Goal: Task Accomplishment & Management: Manage account settings

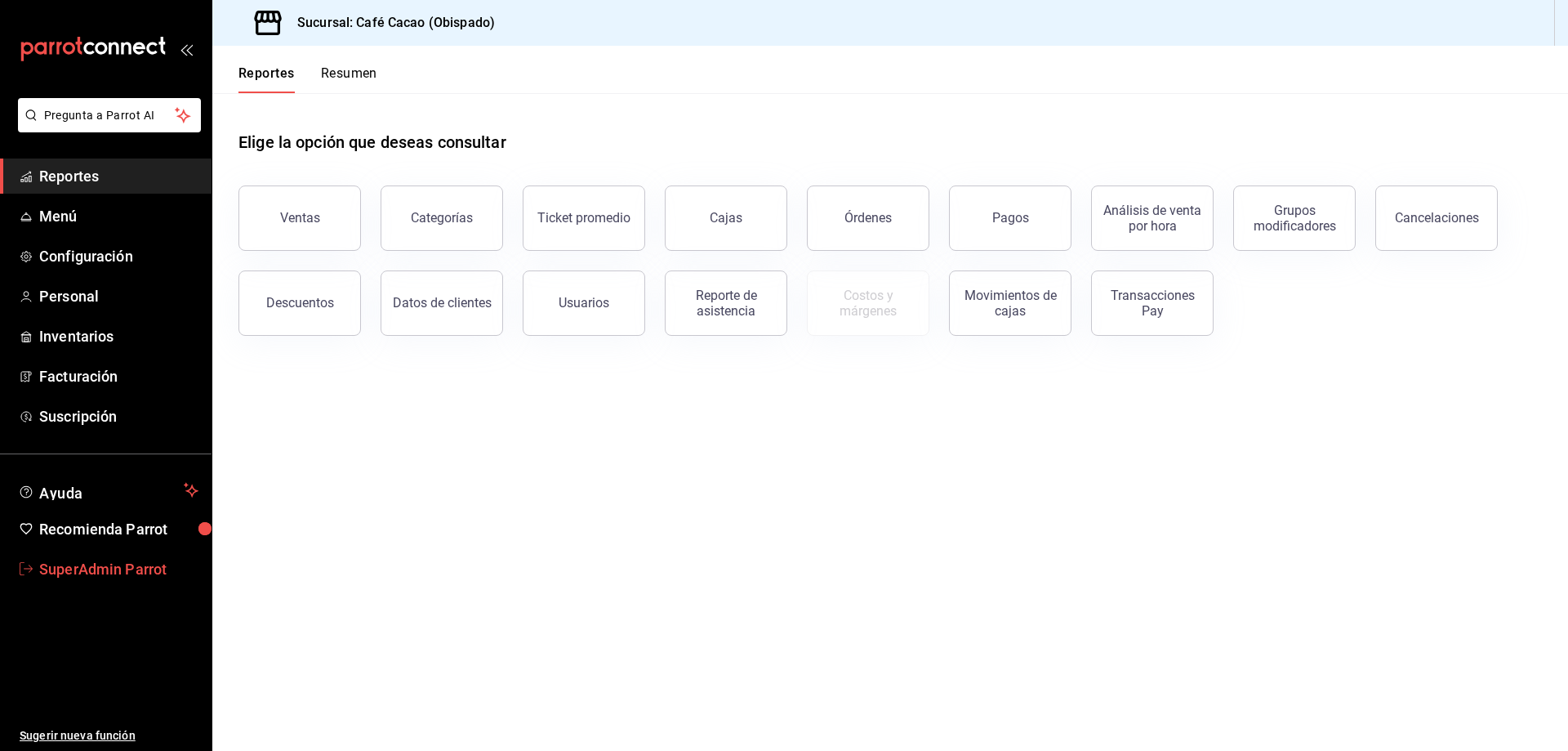
click at [111, 556] on link "SuperAdmin Parrot" at bounding box center [106, 569] width 212 height 35
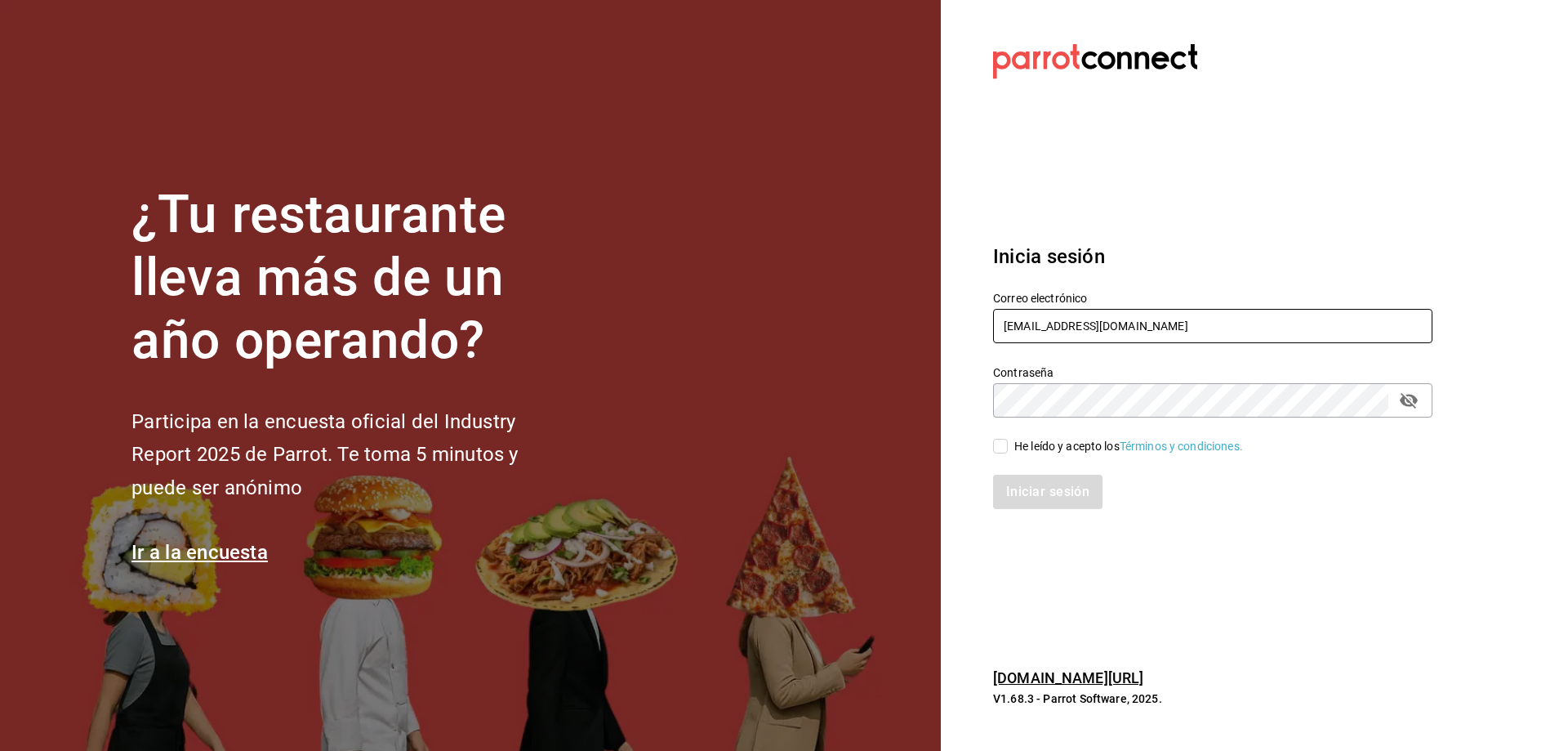
click at [1067, 322] on input "[EMAIL_ADDRESS][DOMAIN_NAME]" at bounding box center [1213, 326] width 439 height 34
type input "[EMAIL_ADDRESS][DOMAIN_NAME]"
drag, startPoint x: 1002, startPoint y: 436, endPoint x: 1014, endPoint y: 463, distance: 29.5
click at [1004, 441] on div "He leído y acepto los Términos y condiciones." at bounding box center [1204, 437] width 459 height 38
click at [999, 452] on input "He leído y acepto los Términos y condiciones." at bounding box center [1000, 446] width 14 height 14
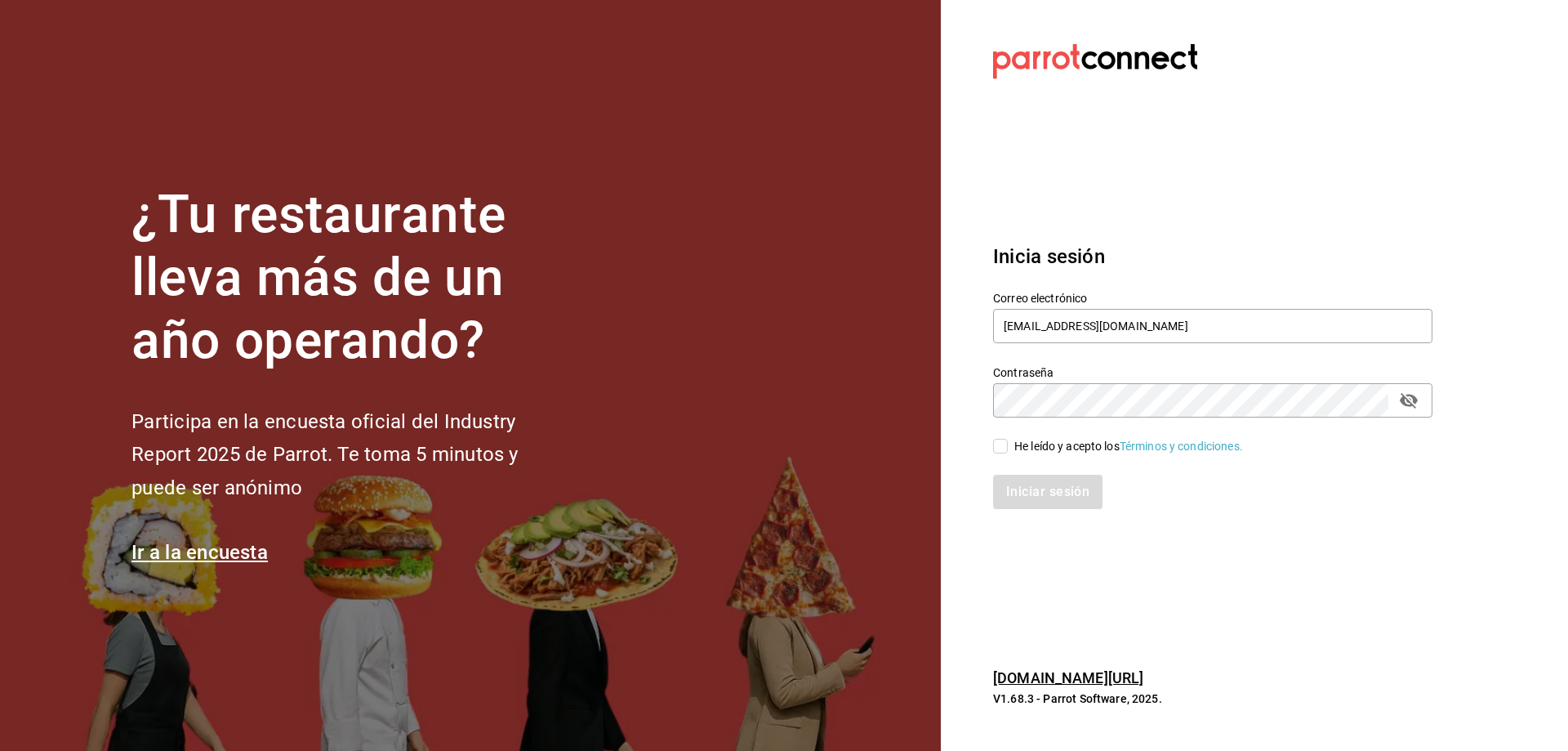
checkbox input "true"
click at [1008, 477] on button "Iniciar sesión" at bounding box center [1048, 492] width 111 height 34
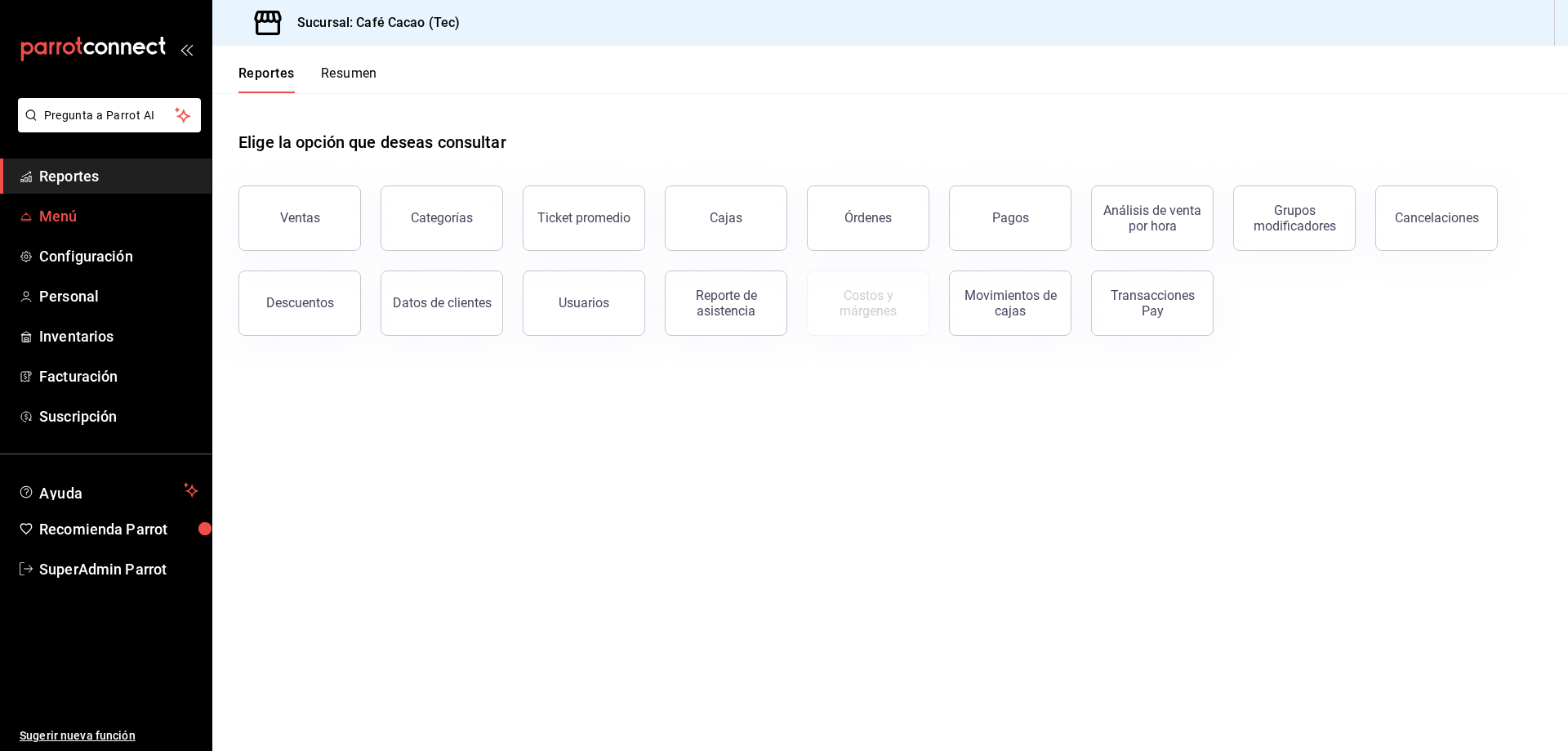
click at [69, 219] on span "Menú" at bounding box center [118, 216] width 159 height 22
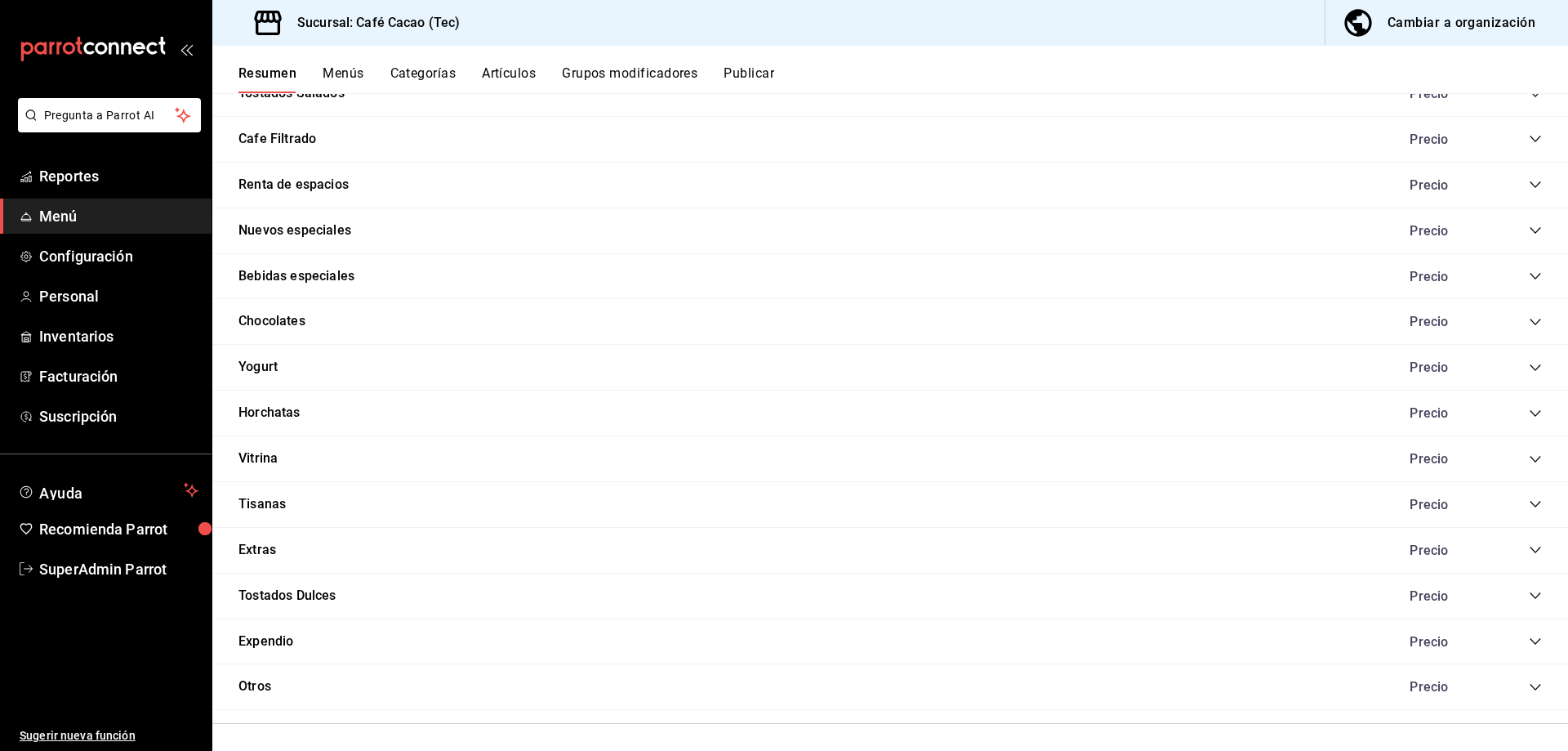
scroll to position [2017, 0]
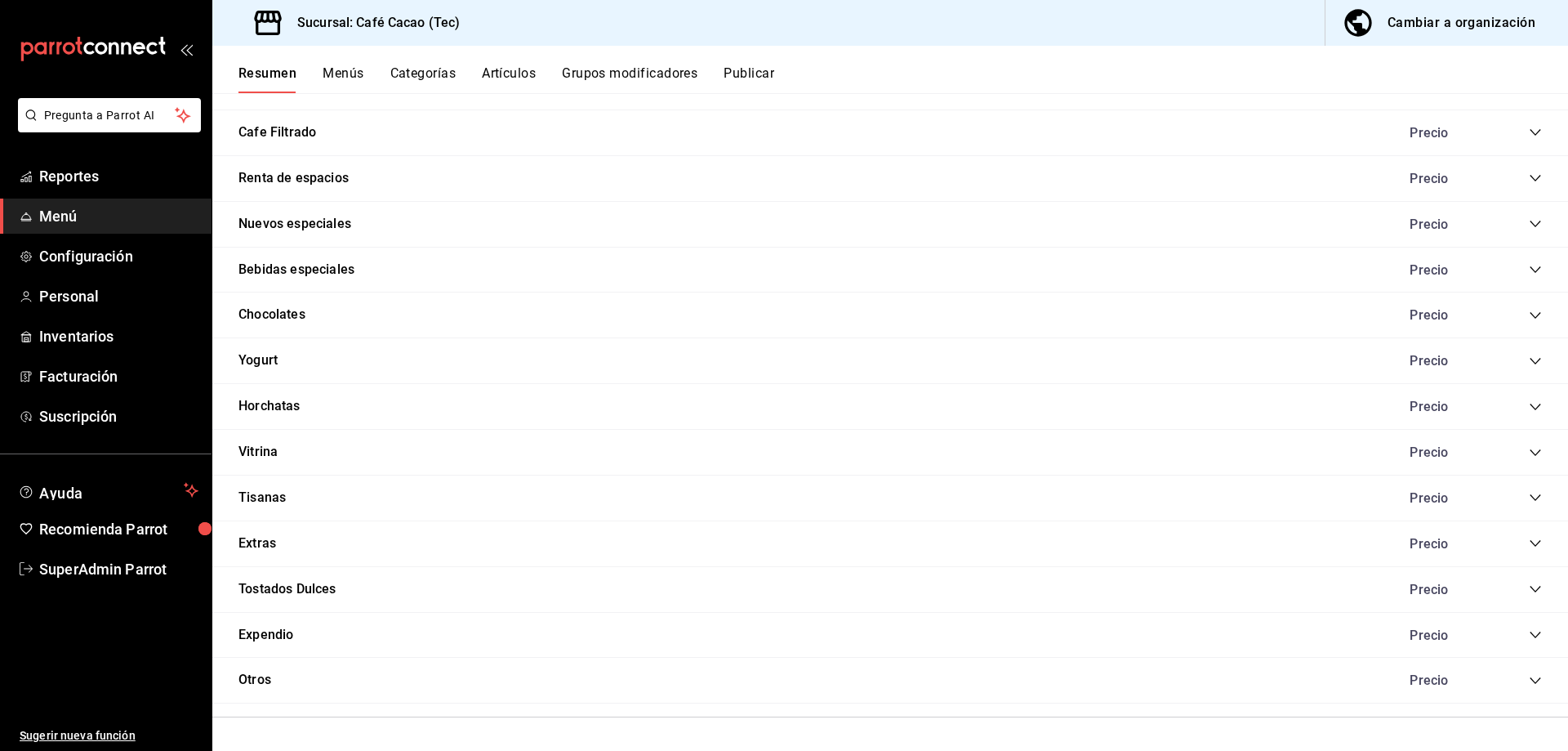
click at [1529, 640] on icon "collapse-category-row" at bounding box center [1535, 635] width 13 height 13
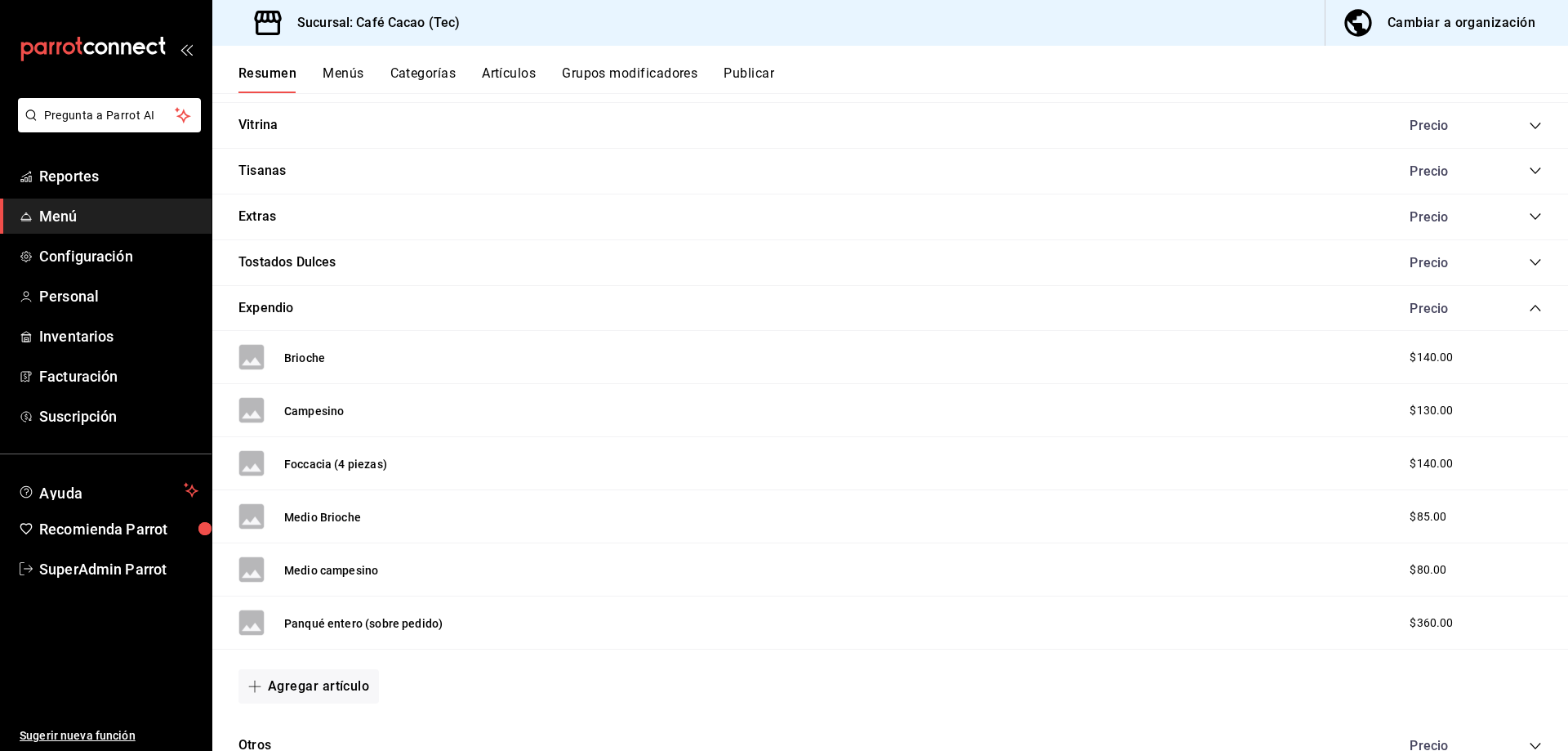
scroll to position [2410, 0]
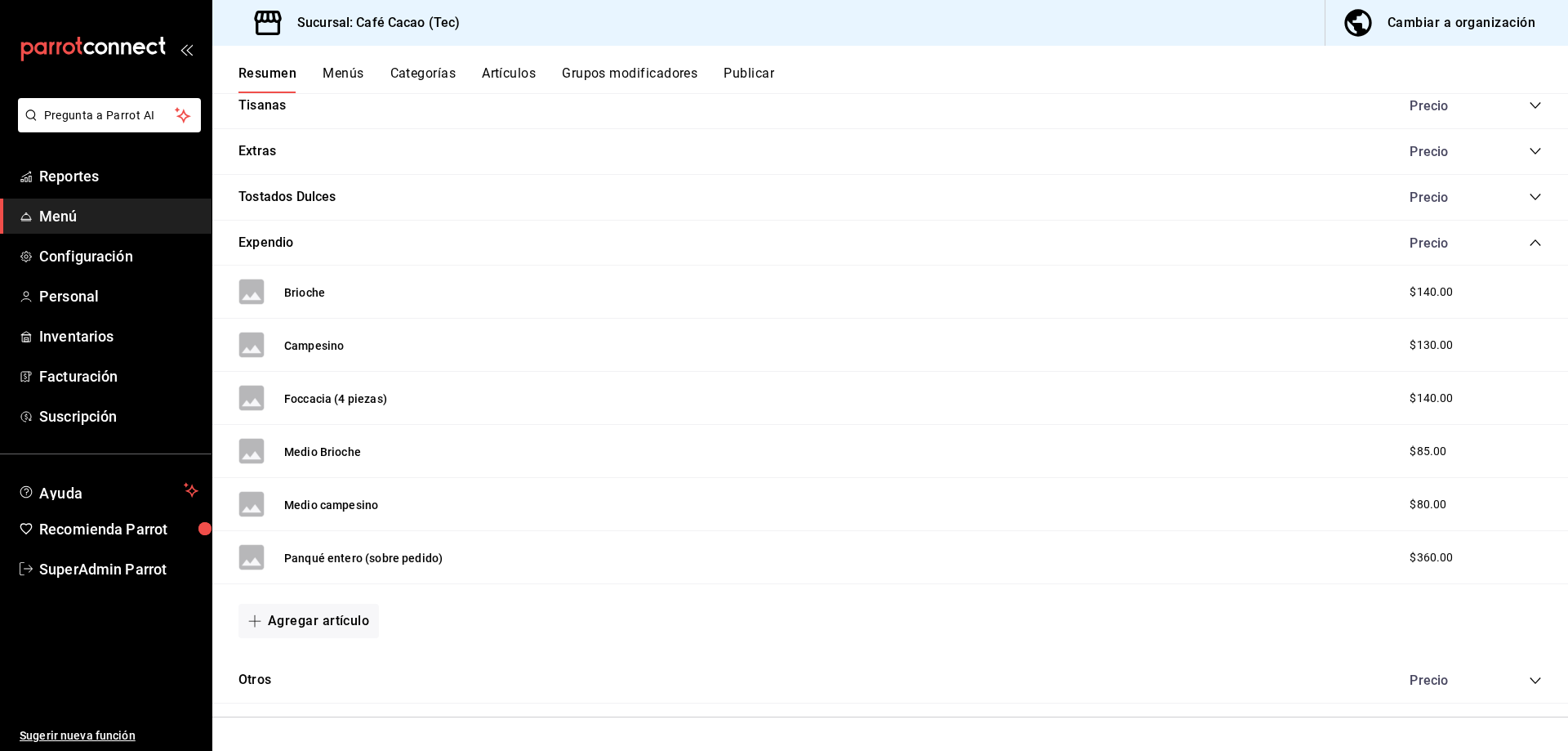
click at [282, 291] on div "Brioche" at bounding box center [282, 291] width 87 height 26
click at [290, 295] on button "Brioche" at bounding box center [304, 292] width 41 height 16
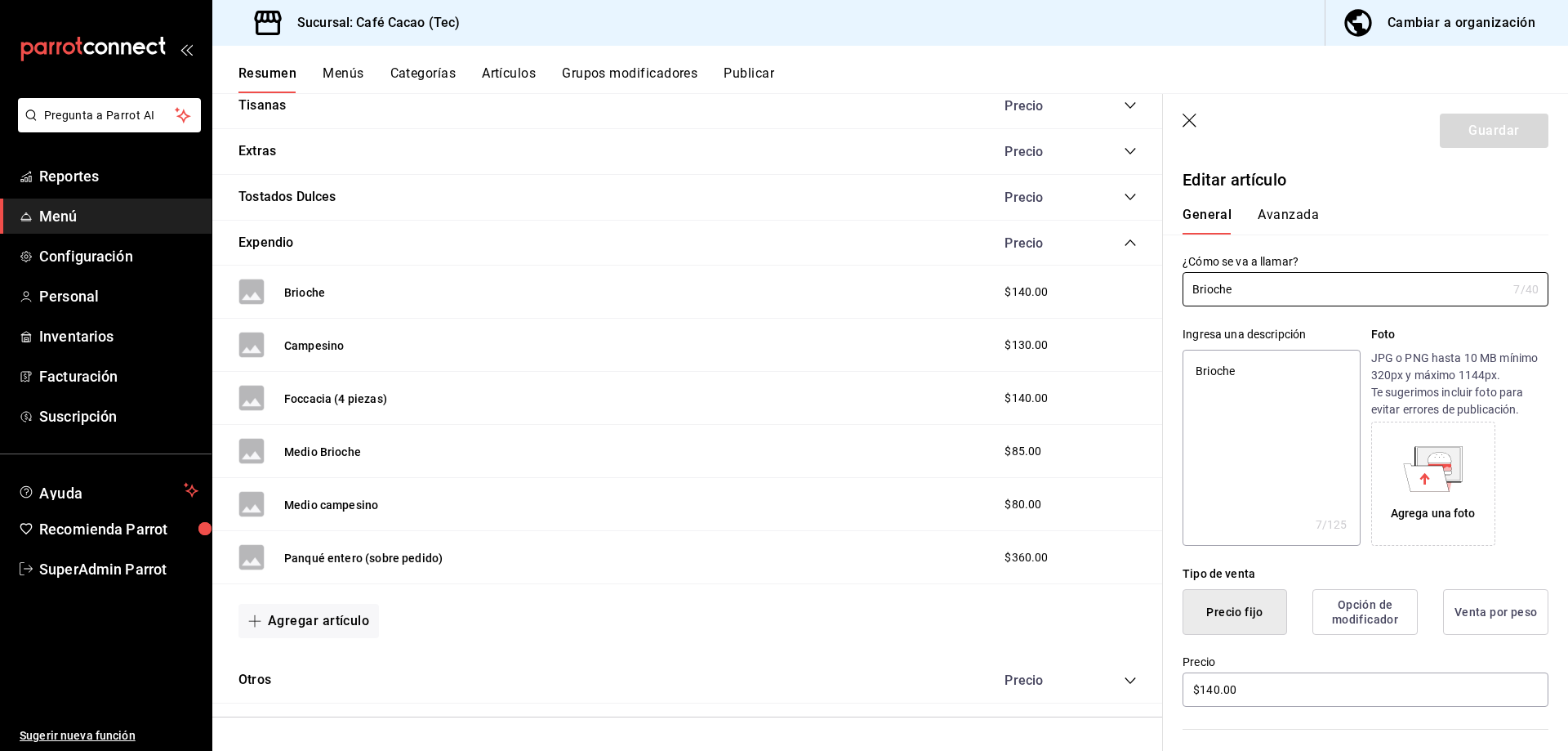
click at [1297, 209] on button "Avanzada" at bounding box center [1289, 221] width 61 height 28
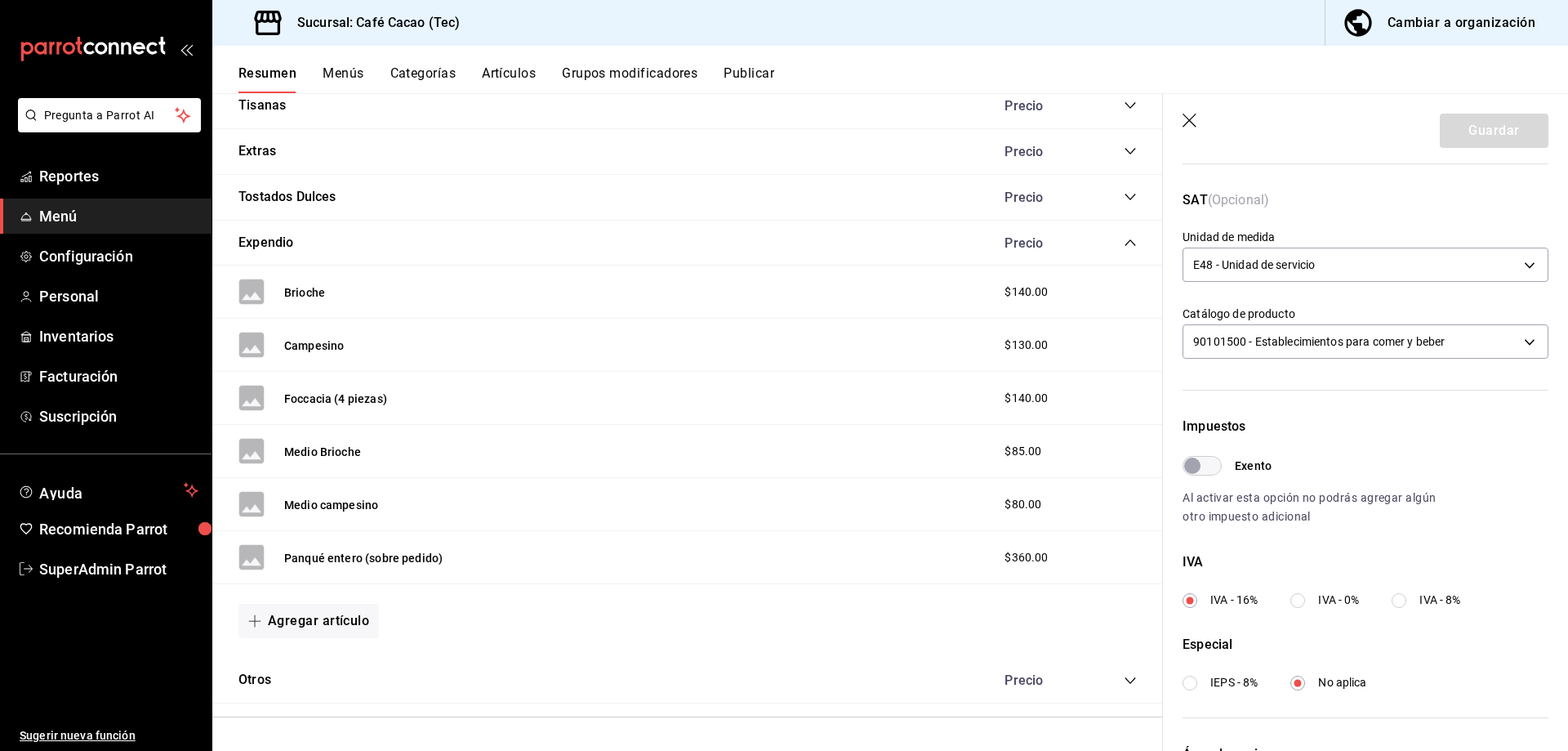
scroll to position [245, 0]
click at [1194, 469] on input "Exento" at bounding box center [1192, 461] width 59 height 20
checkbox input "true"
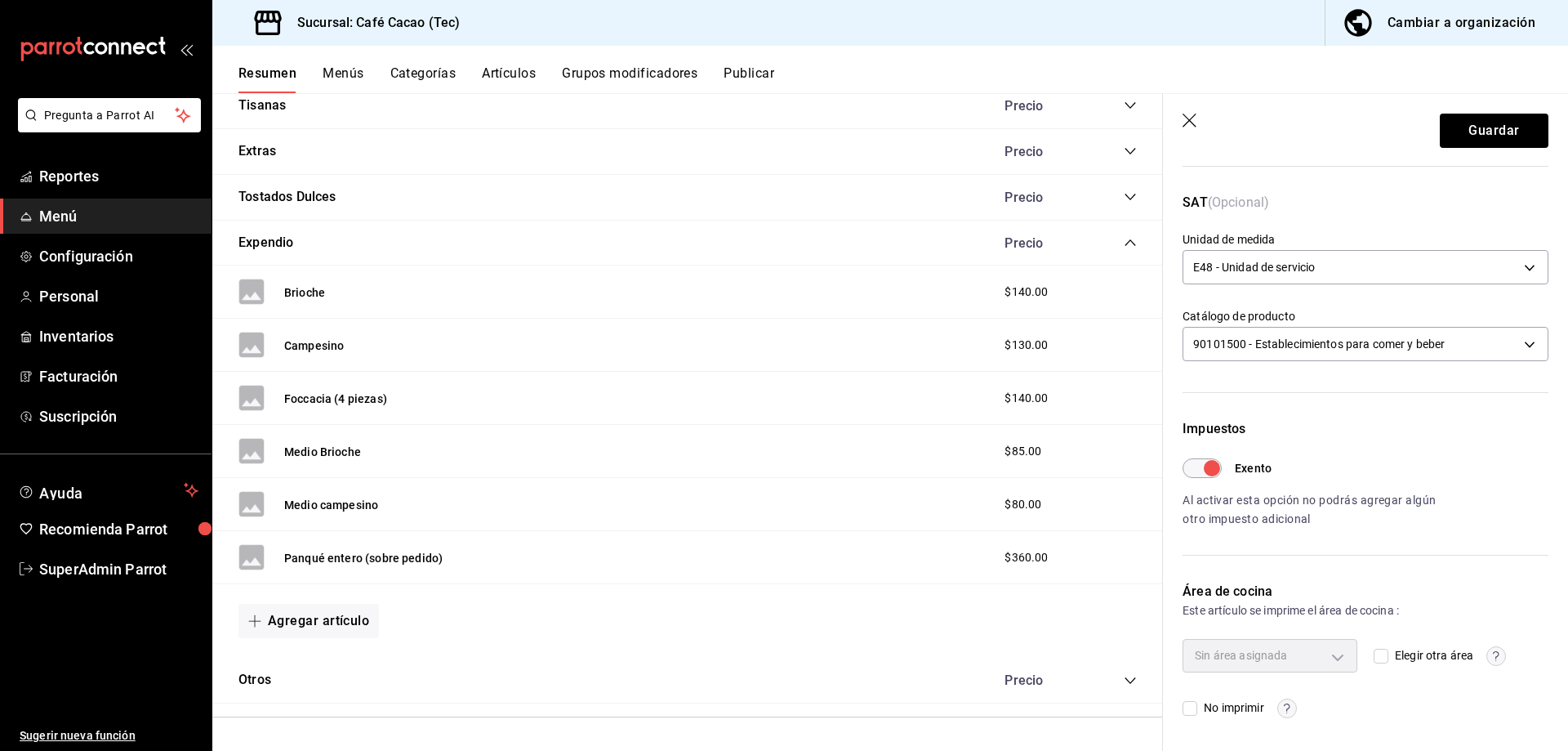
scroll to position [239, 0]
click at [1466, 136] on button "Guardar" at bounding box center [1494, 131] width 109 height 34
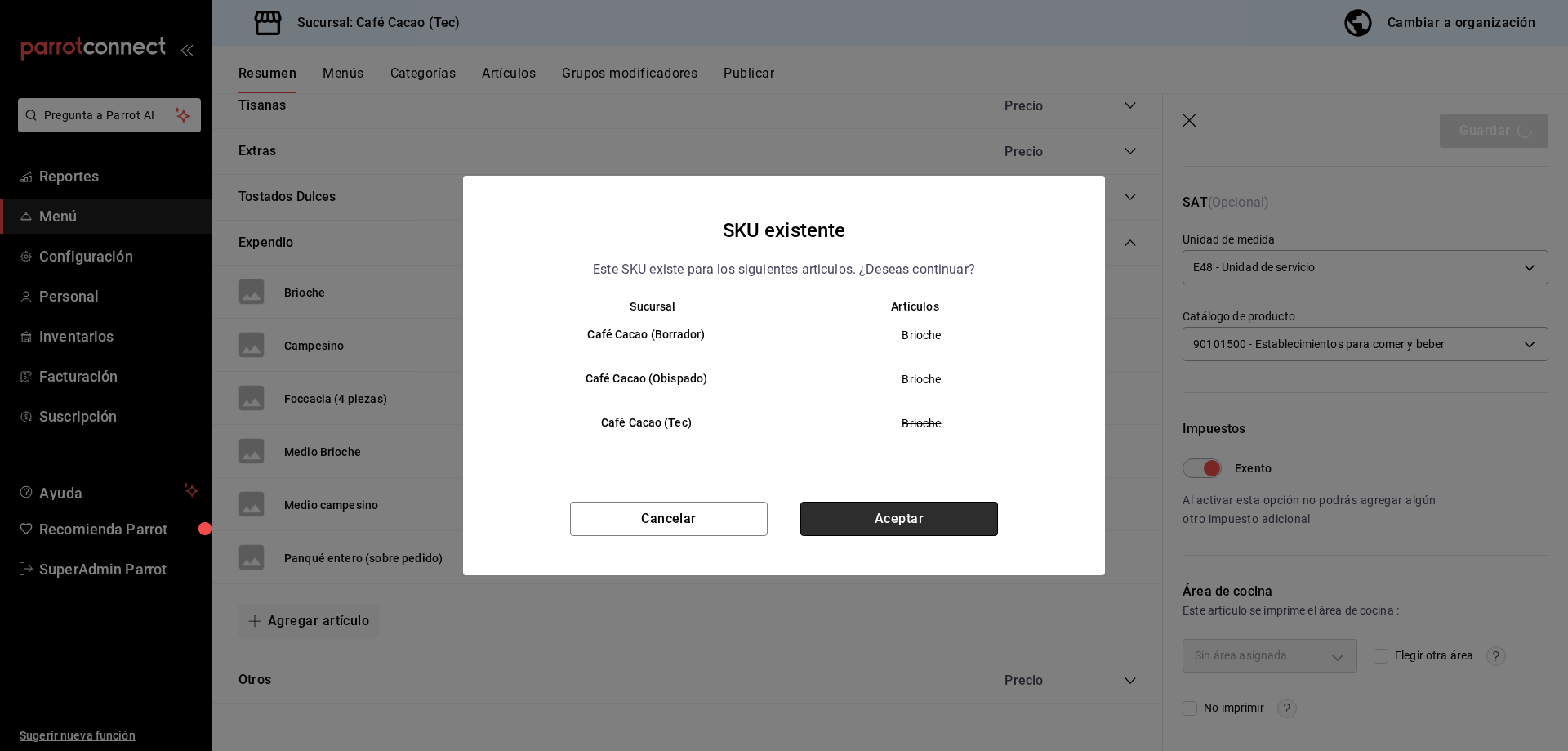
click at [905, 514] on button "Aceptar" at bounding box center [899, 519] width 198 height 34
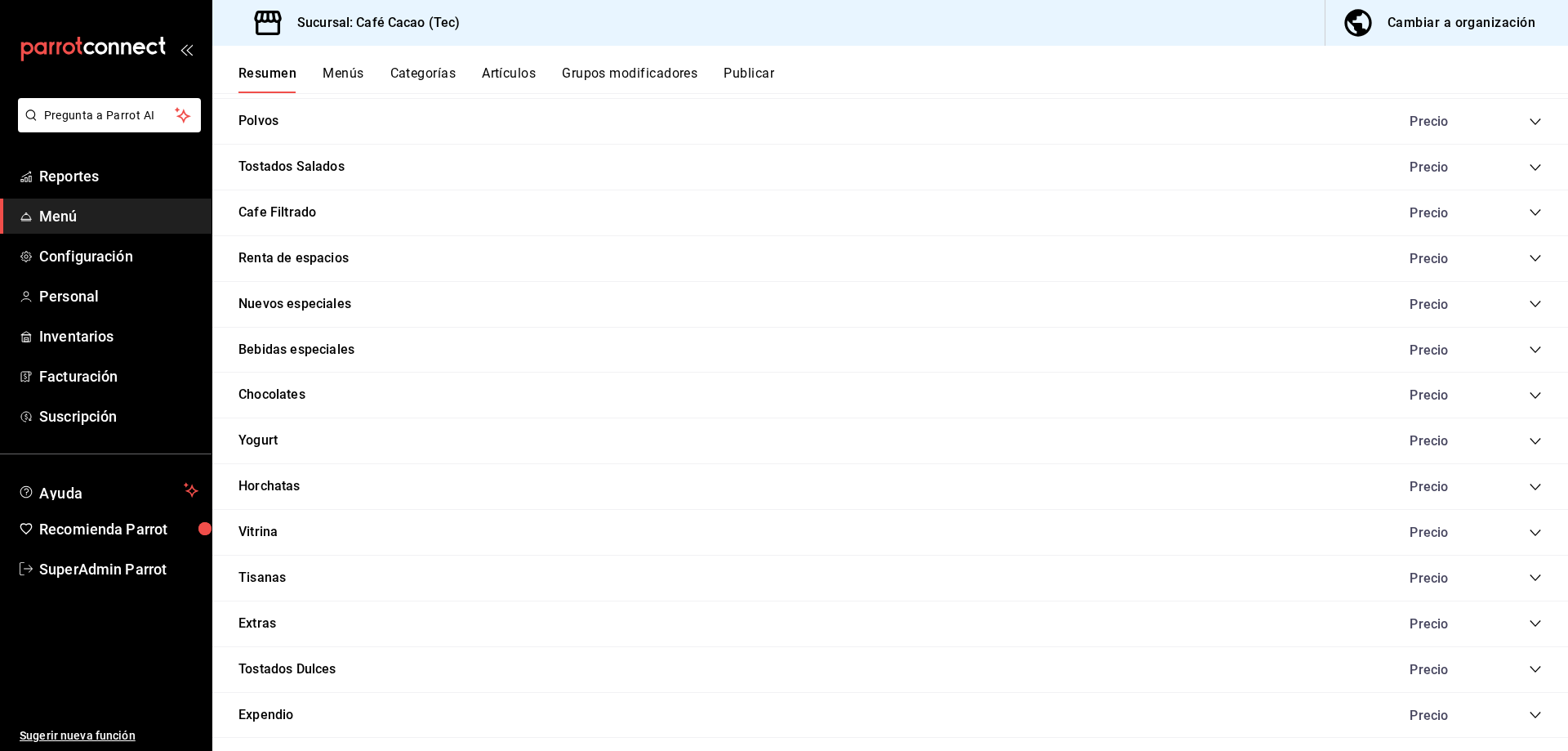
scroll to position [2017, 0]
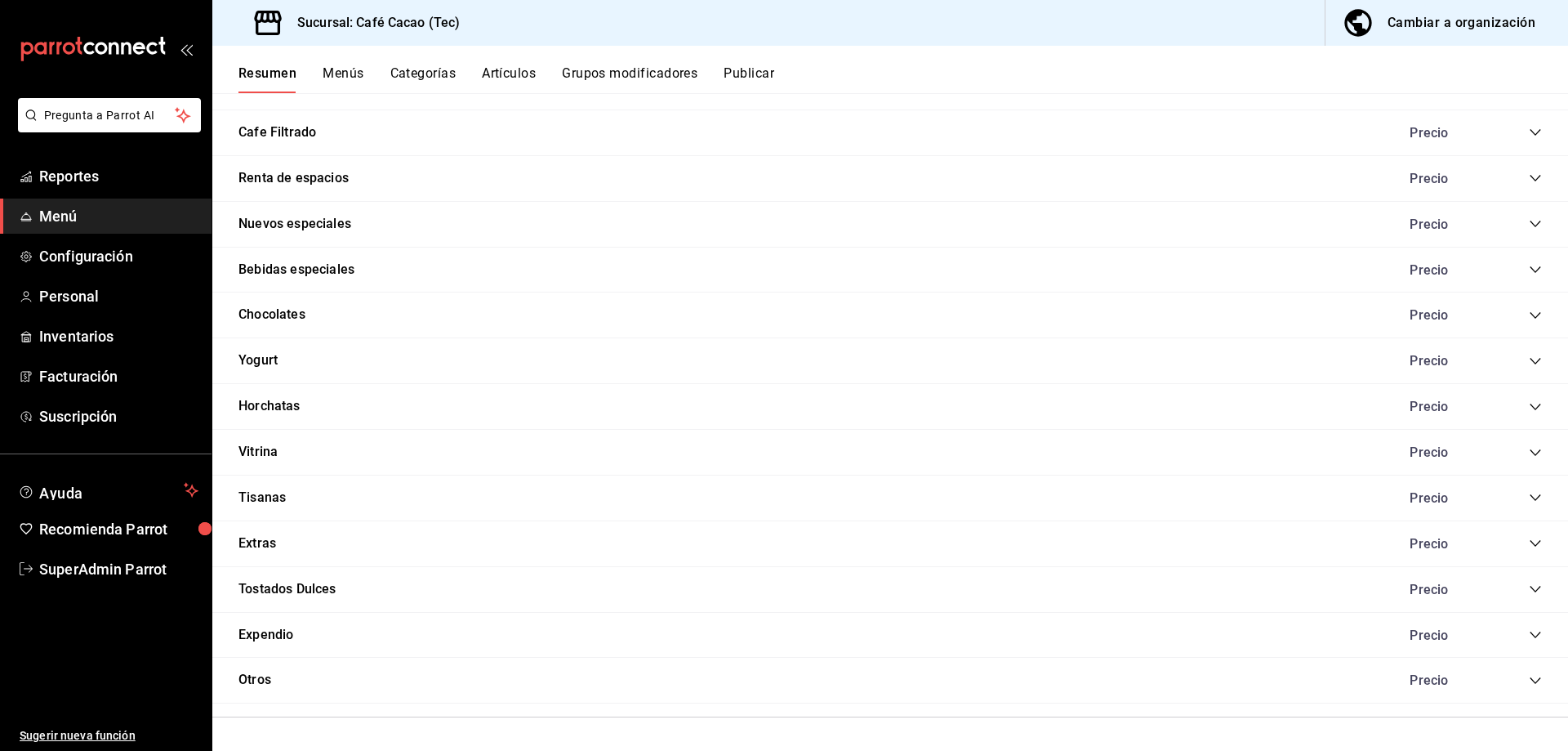
click at [1535, 632] on div "Expendio Precio" at bounding box center [890, 635] width 1355 height 46
click at [281, 632] on button "Expendio" at bounding box center [266, 635] width 55 height 19
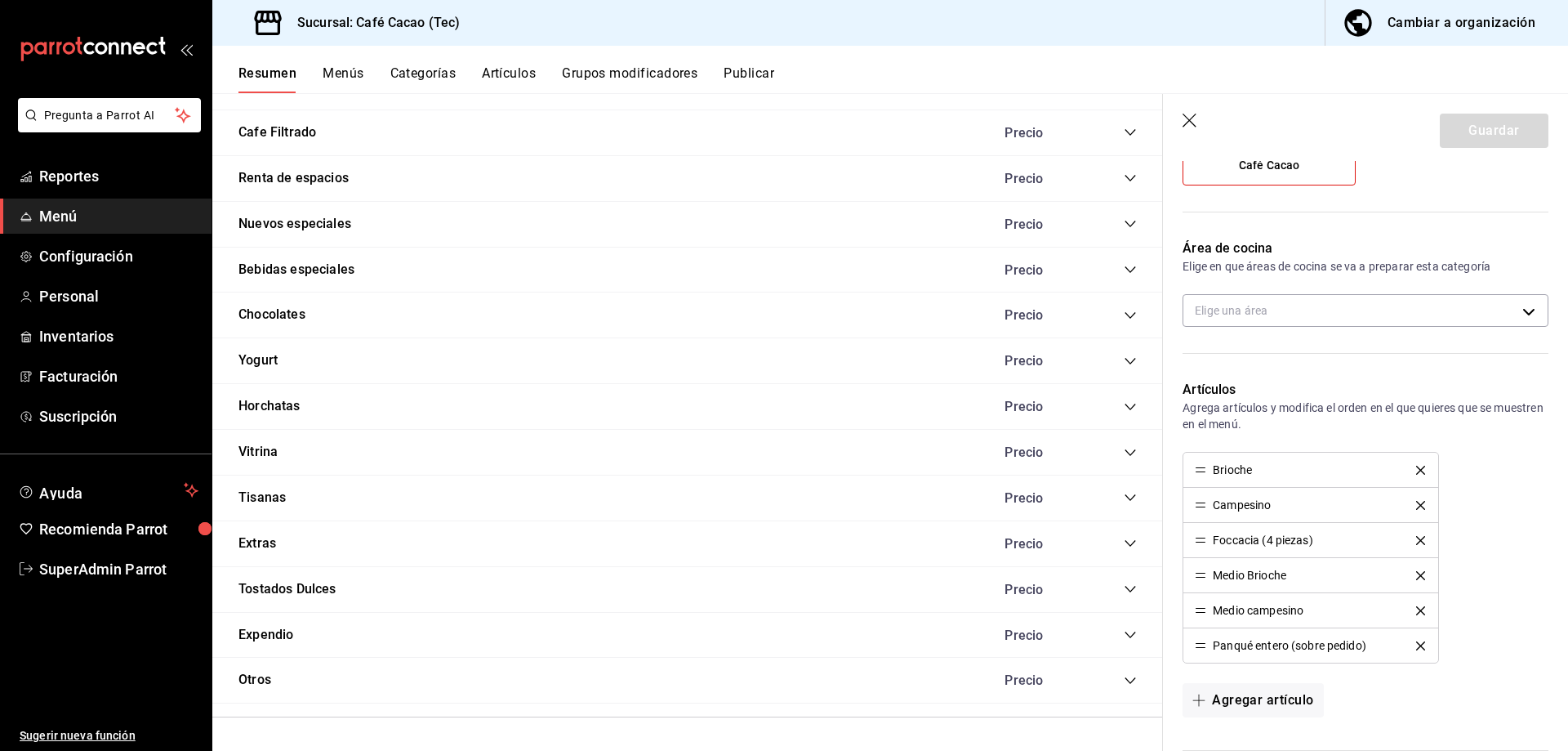
scroll to position [245, 0]
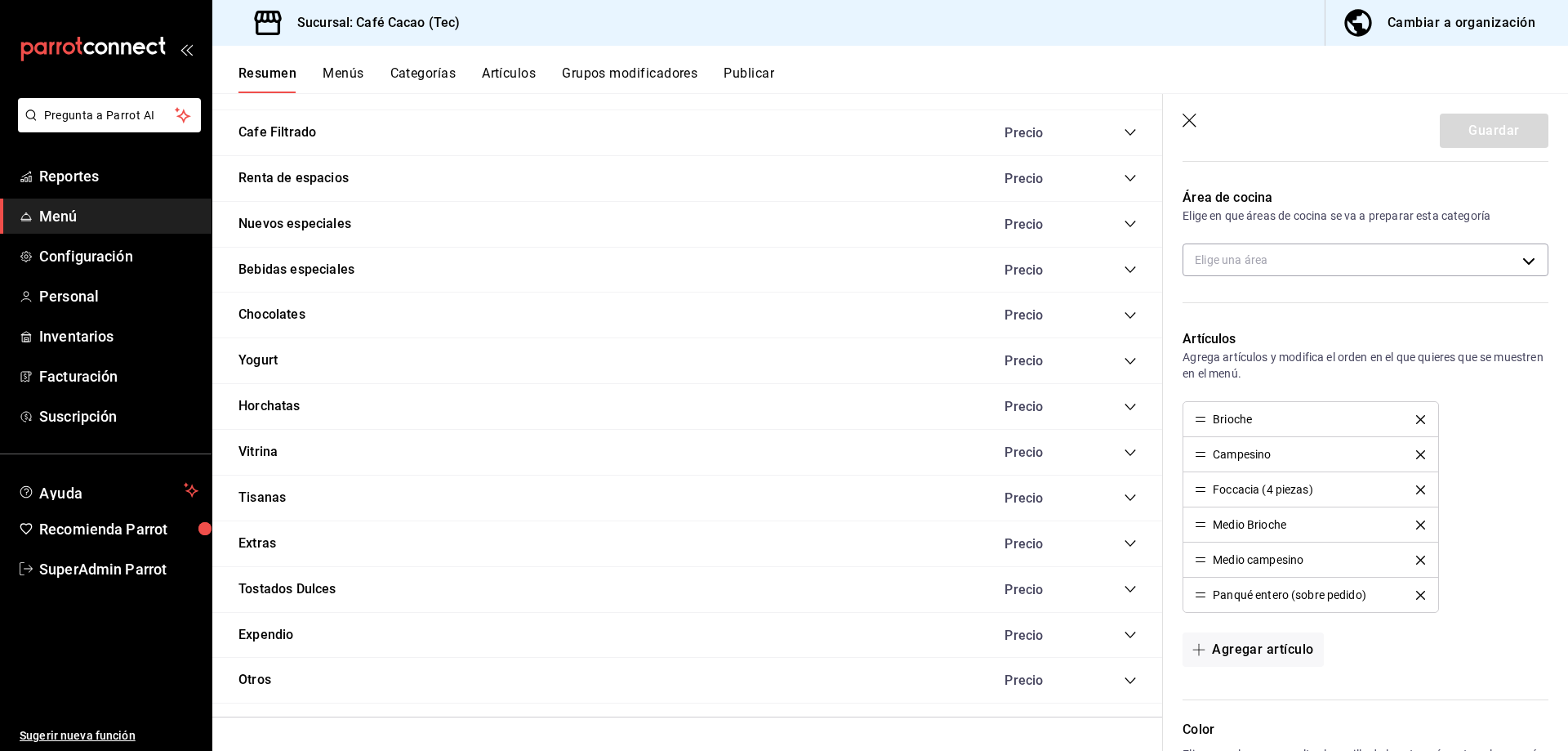
click at [1236, 460] on div "Campesino" at bounding box center [1242, 454] width 58 height 12
click at [497, 67] on button "Artículos" at bounding box center [509, 79] width 54 height 28
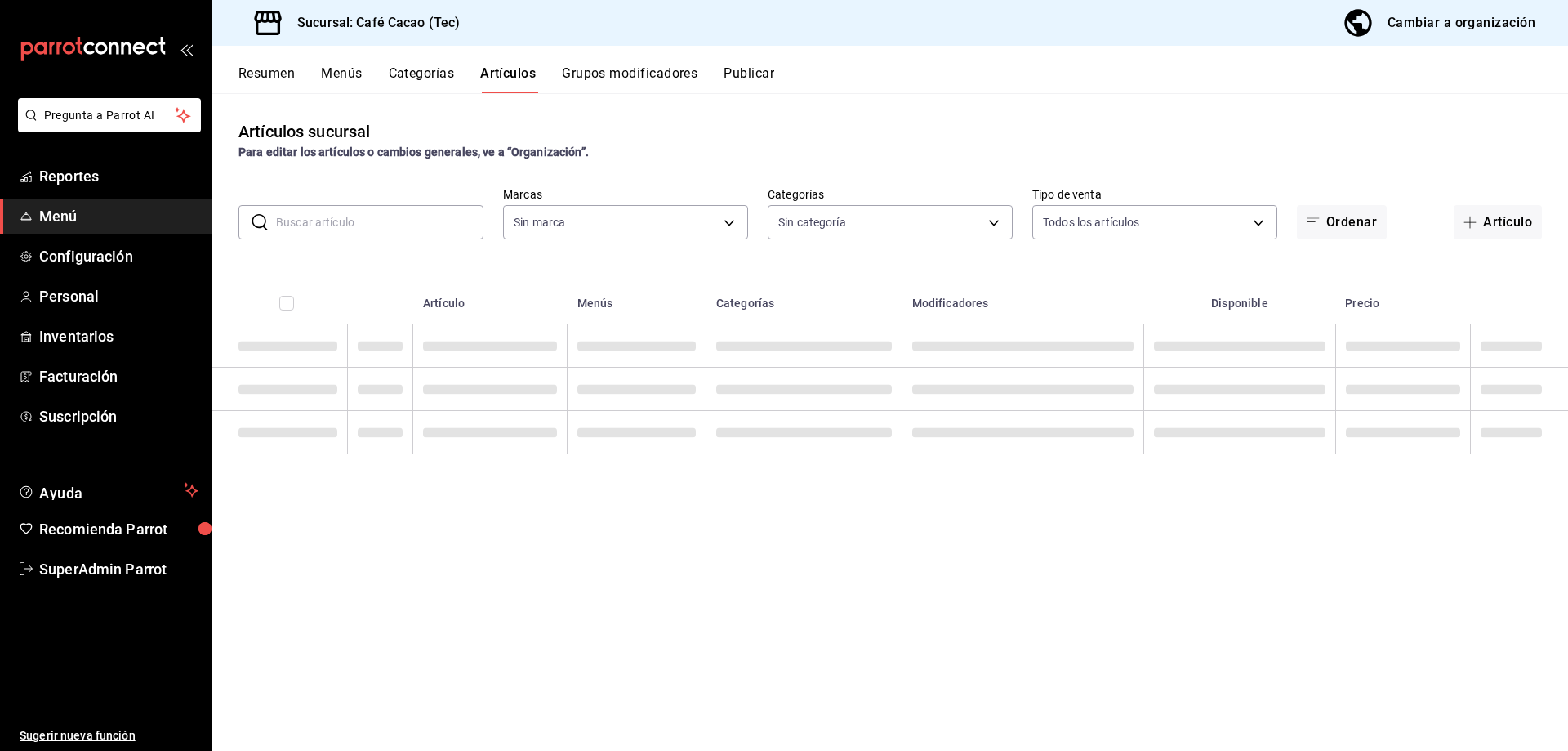
type input "d5b5c78e-5d37-4e41-a3fa-09b9e7358460"
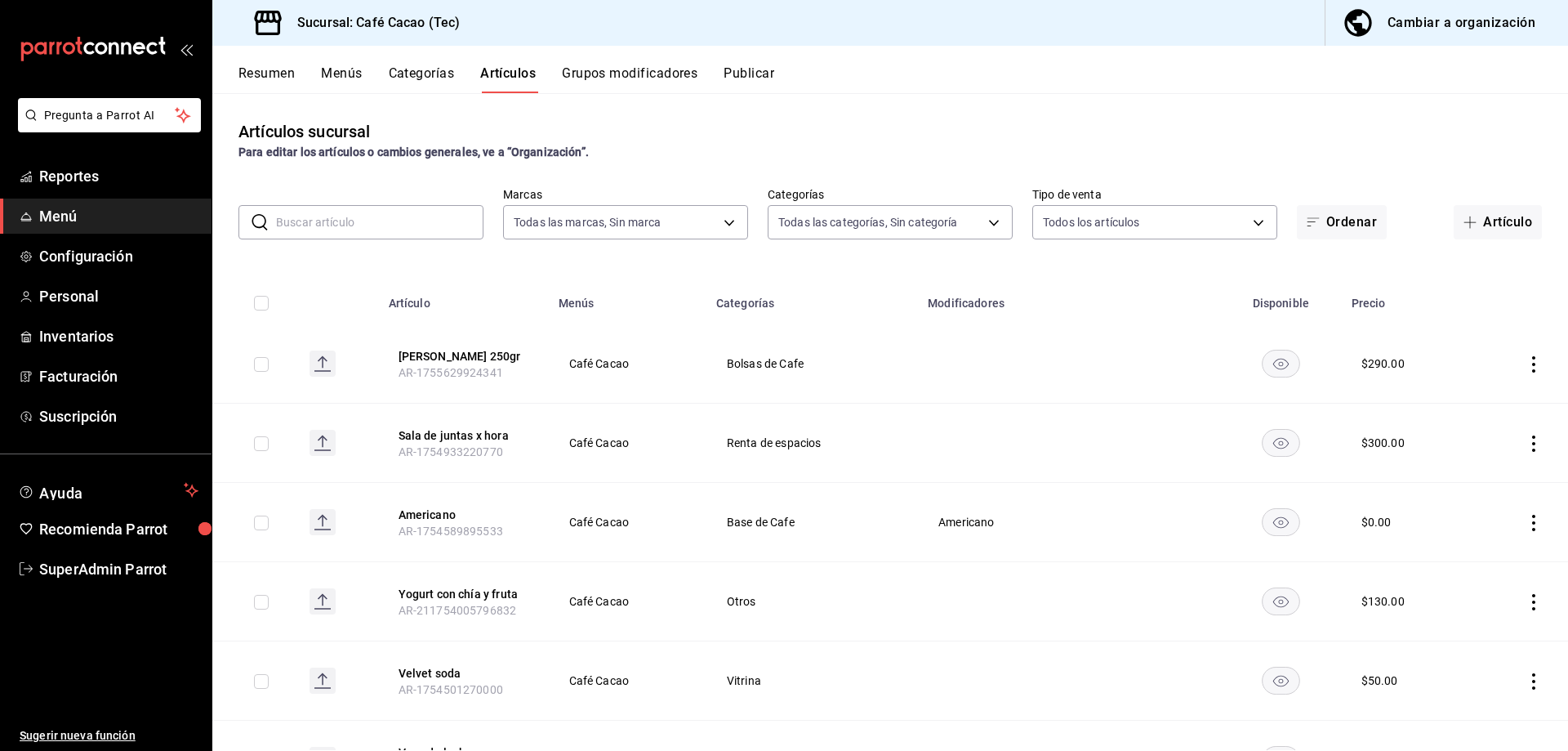
type input "96405722-7990-4500-9978-09c98860b938,55496ab2-b7ad-45d9-b651-15868d7ed483,080ec…"
click at [451, 225] on input "text" at bounding box center [379, 223] width 207 height 33
click at [714, 231] on body "Pregunta a Parrot AI Reportes Menú Configuración Personal Inventarios Facturaci…" at bounding box center [784, 376] width 1568 height 751
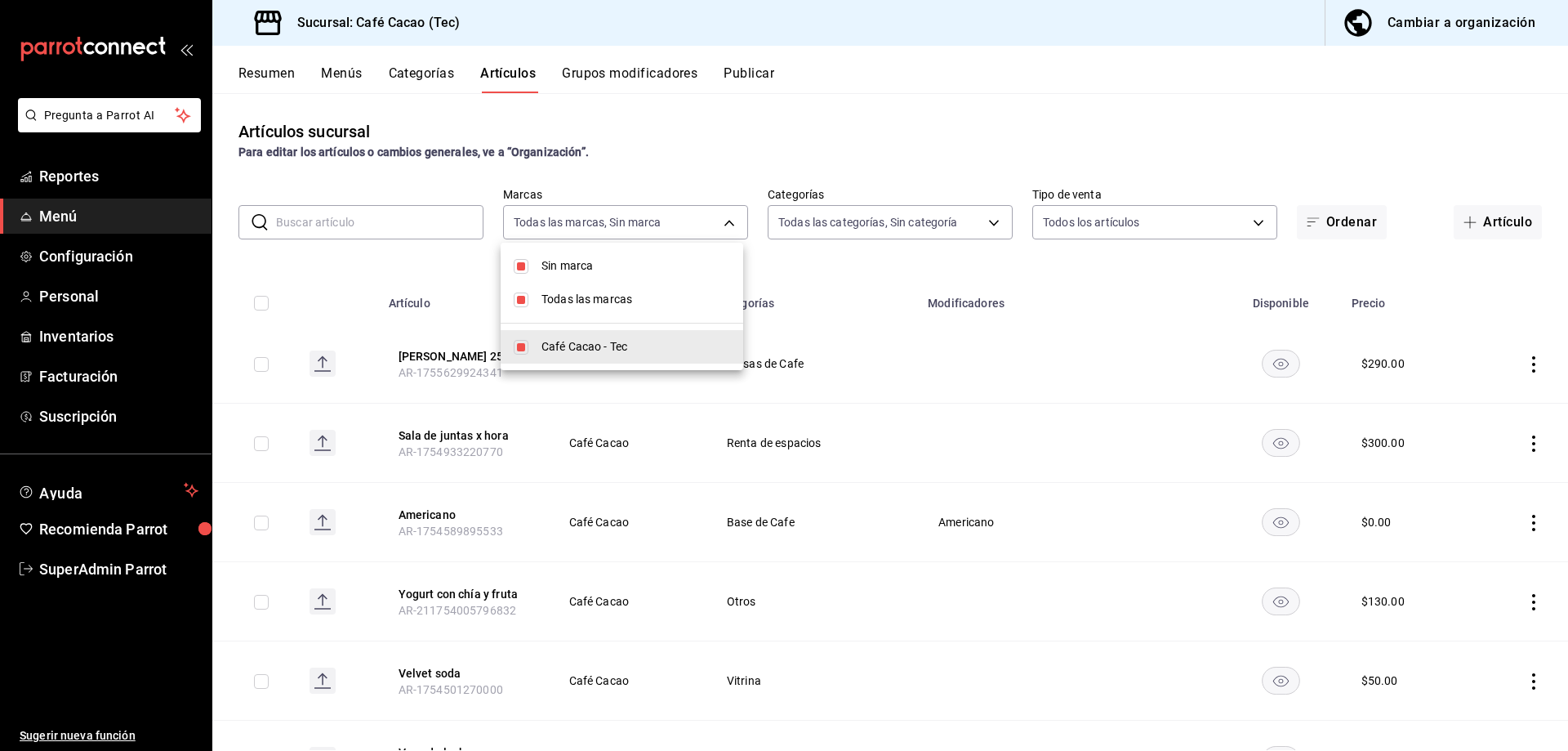
click at [888, 235] on div at bounding box center [784, 376] width 1568 height 751
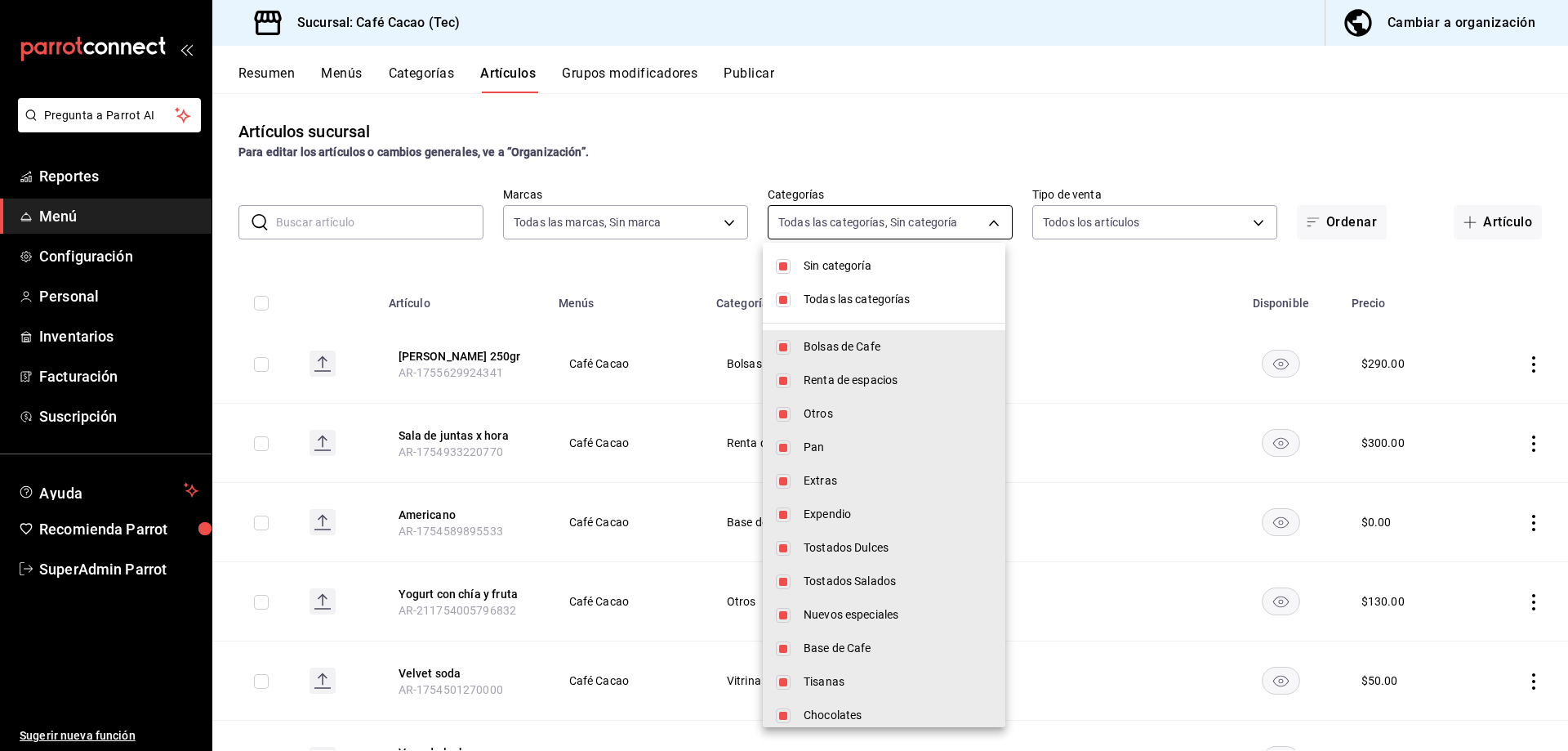
click at [955, 234] on body "Pregunta a Parrot AI Reportes Menú Configuración Personal Inventarios Facturaci…" at bounding box center [784, 376] width 1568 height 751
click at [780, 296] on input "checkbox" at bounding box center [783, 299] width 14 height 14
checkbox input "false"
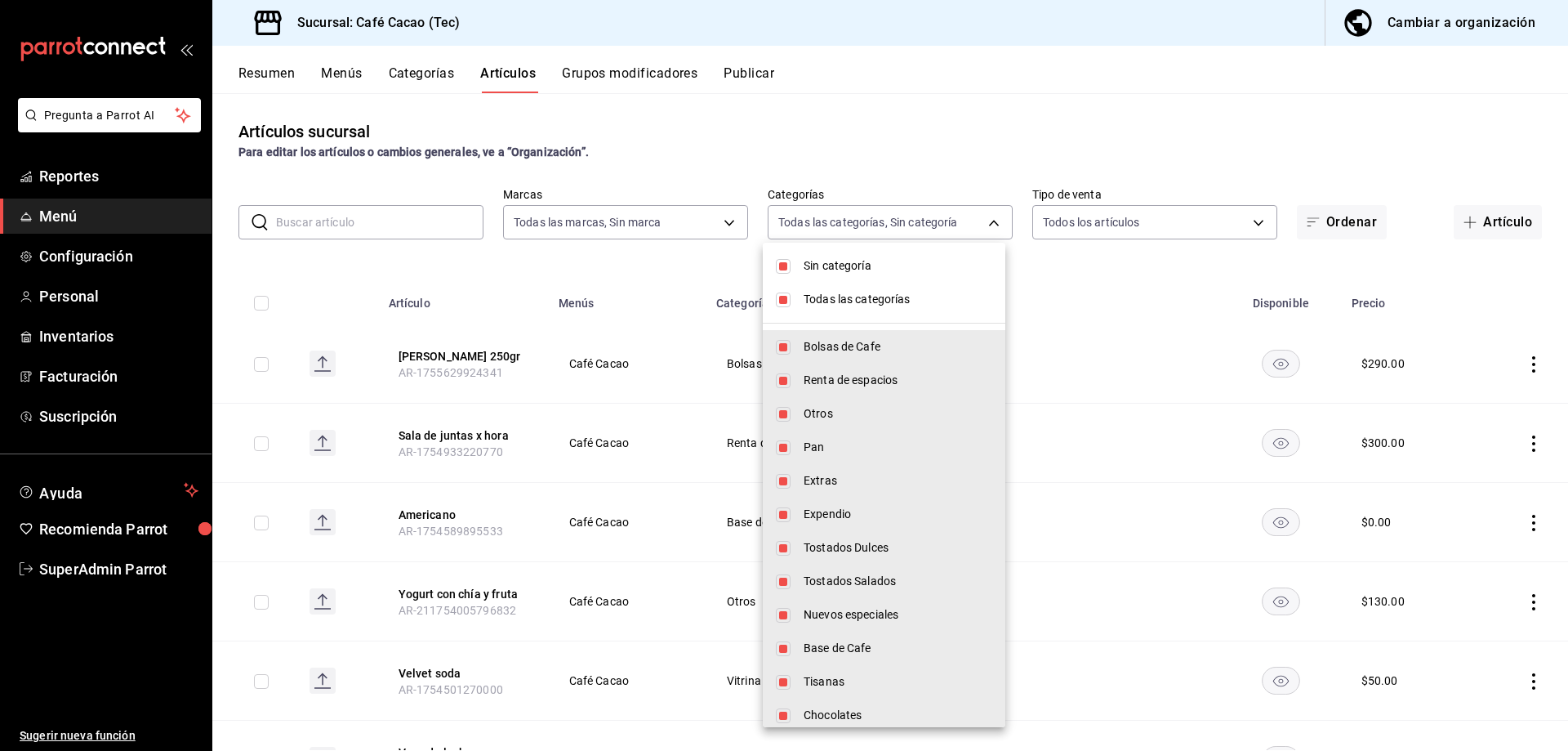
checkbox input "false"
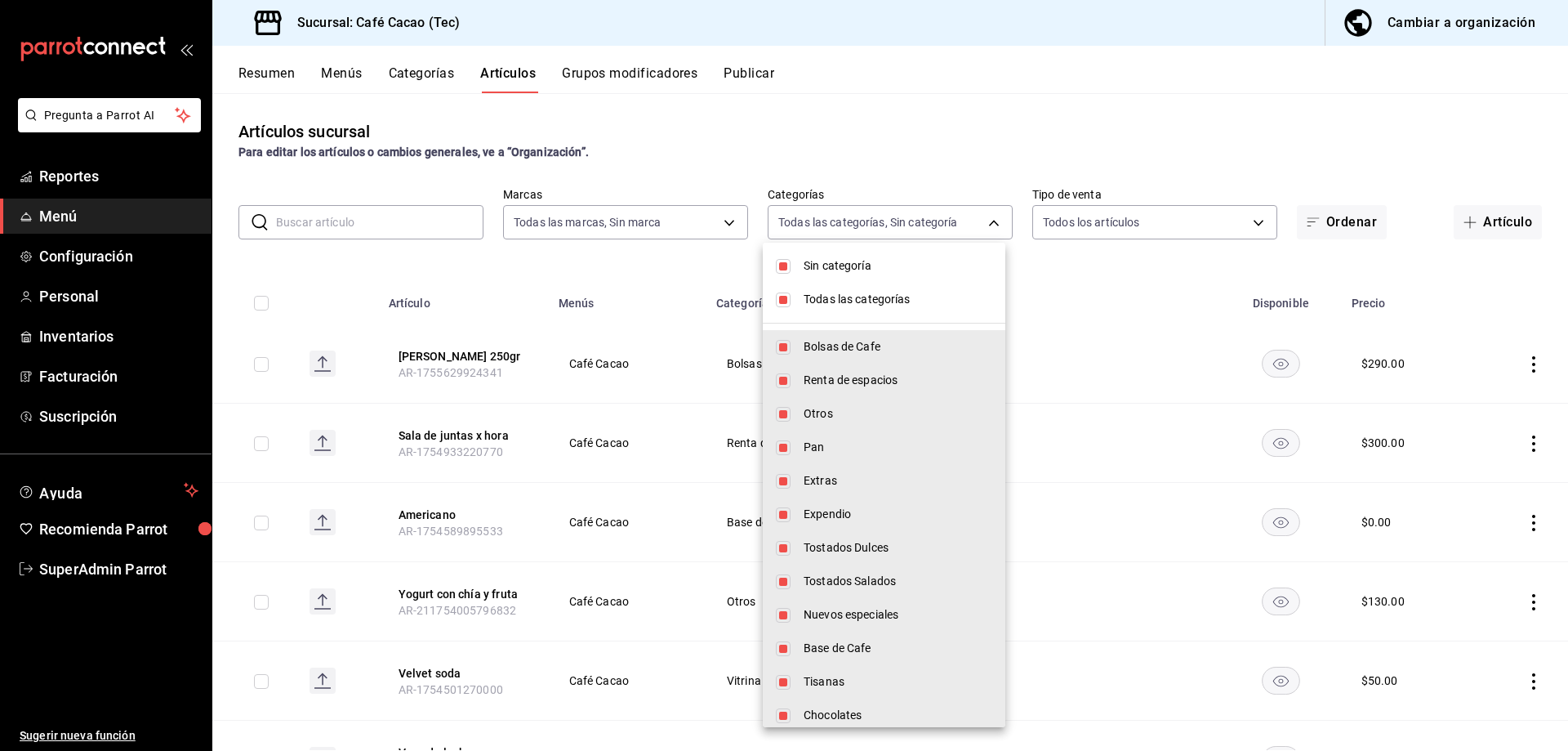
checkbox input "false"
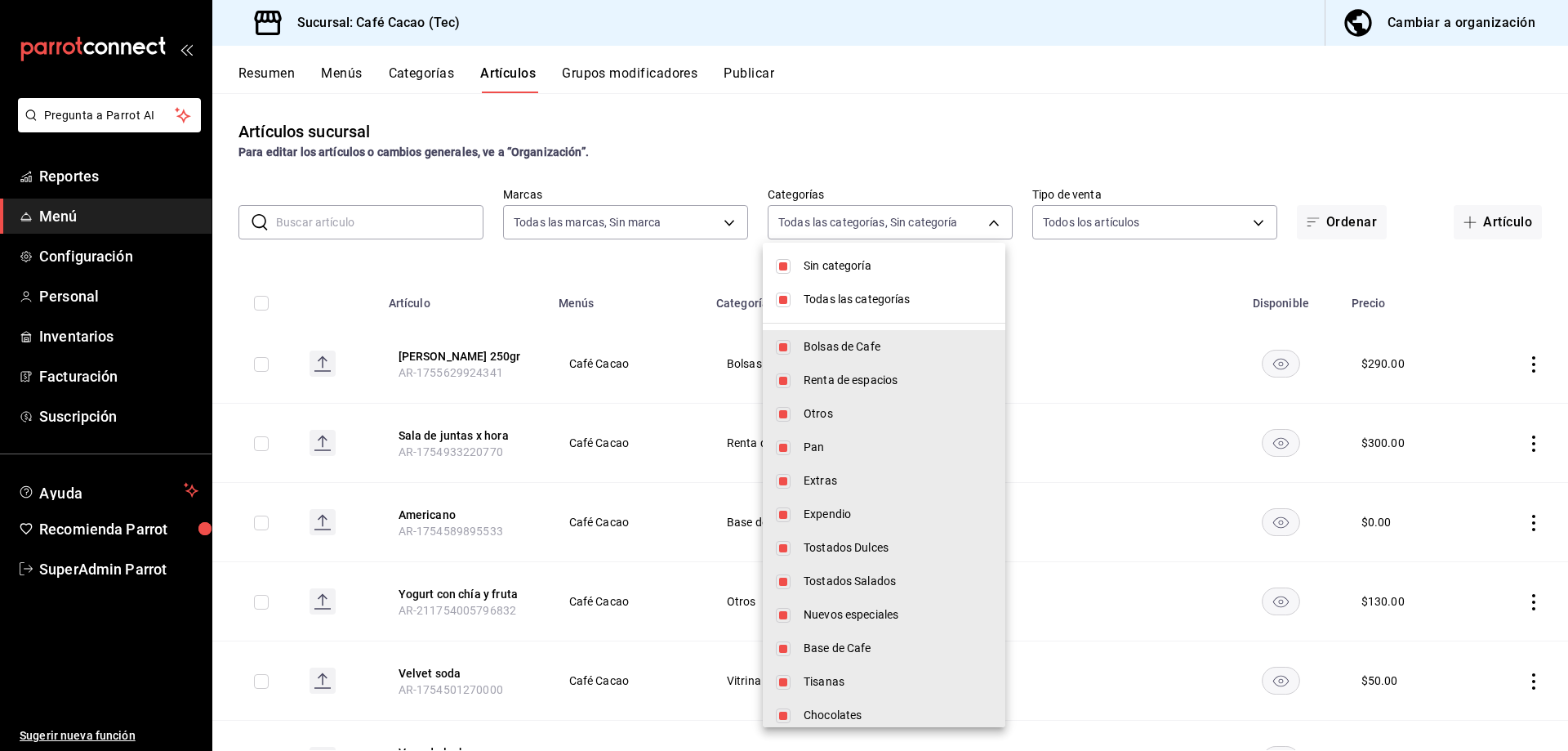
checkbox input "false"
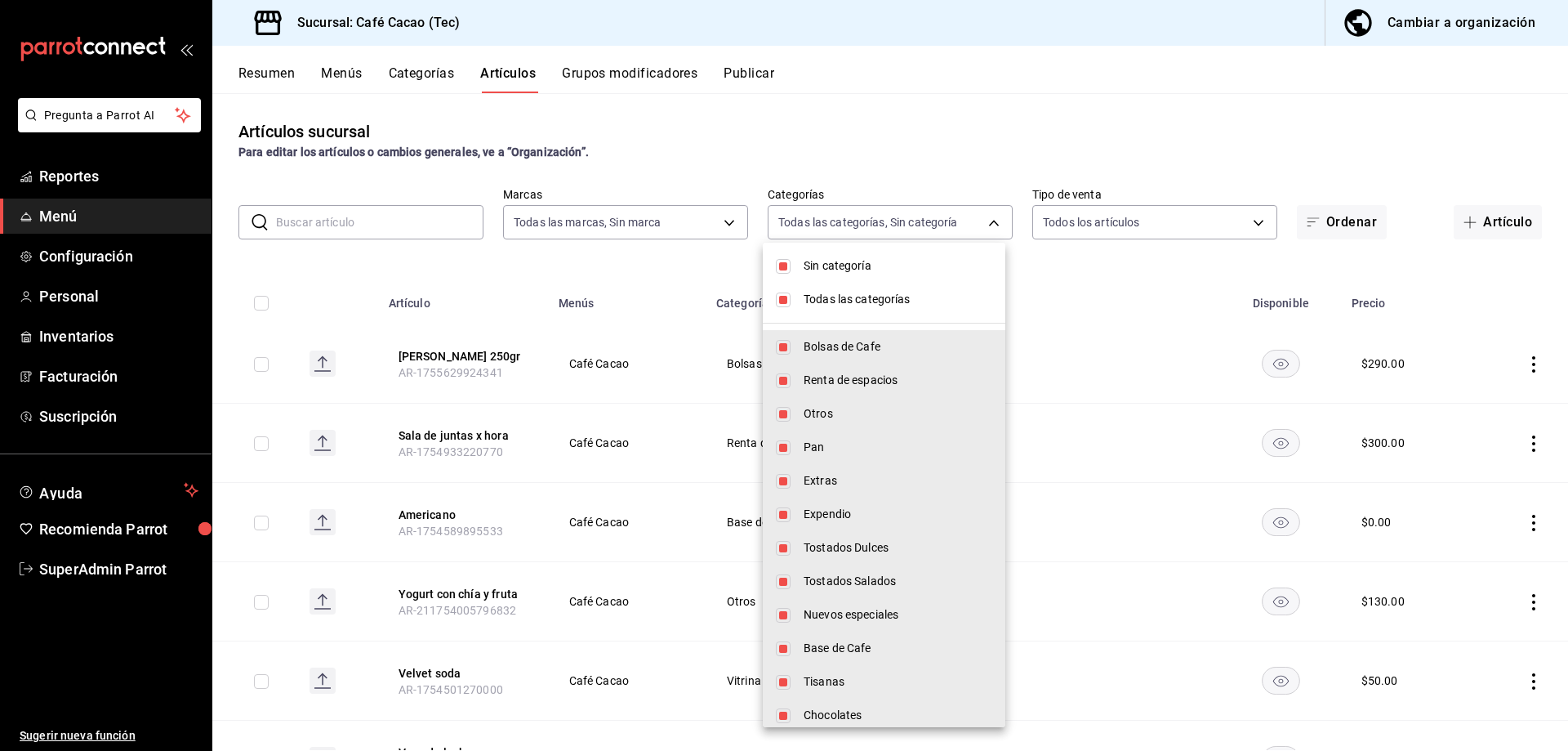
checkbox input "false"
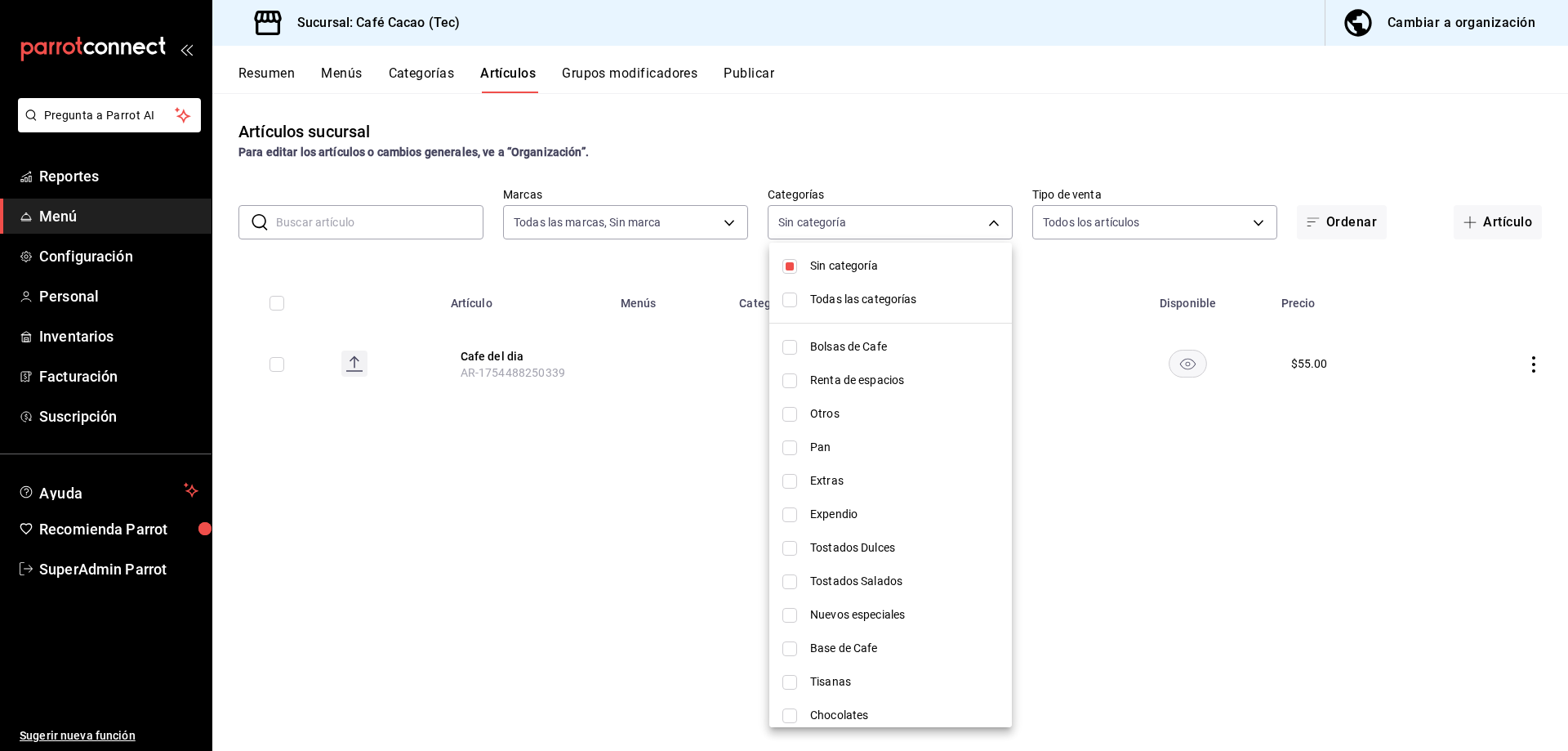
click at [796, 273] on input "checkbox" at bounding box center [789, 266] width 14 height 14
checkbox input "false"
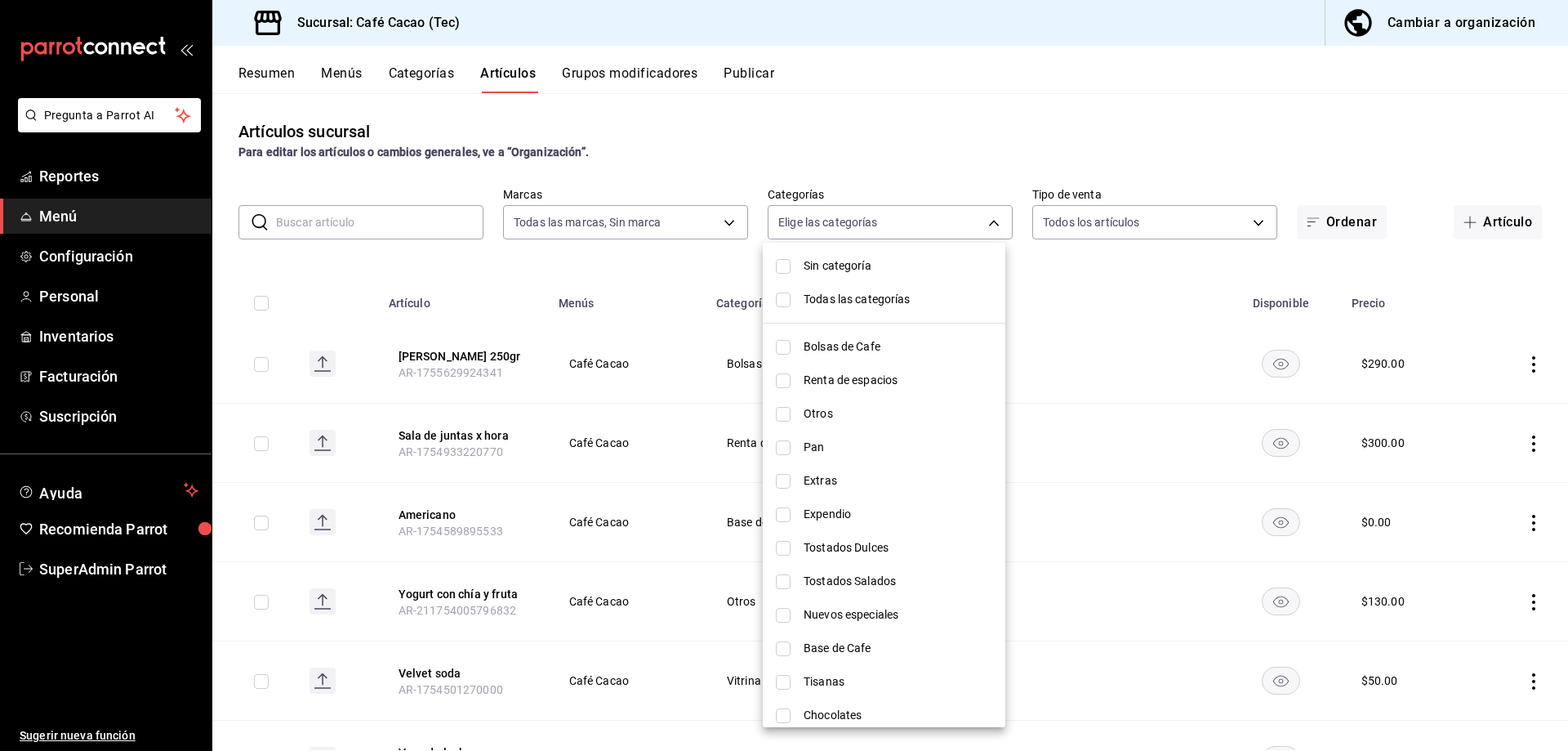
click at [773, 512] on li "Expendio" at bounding box center [884, 514] width 242 height 33
type input "13e13304-bc36-481e-8a15-592bfa0c42e7"
checkbox input "true"
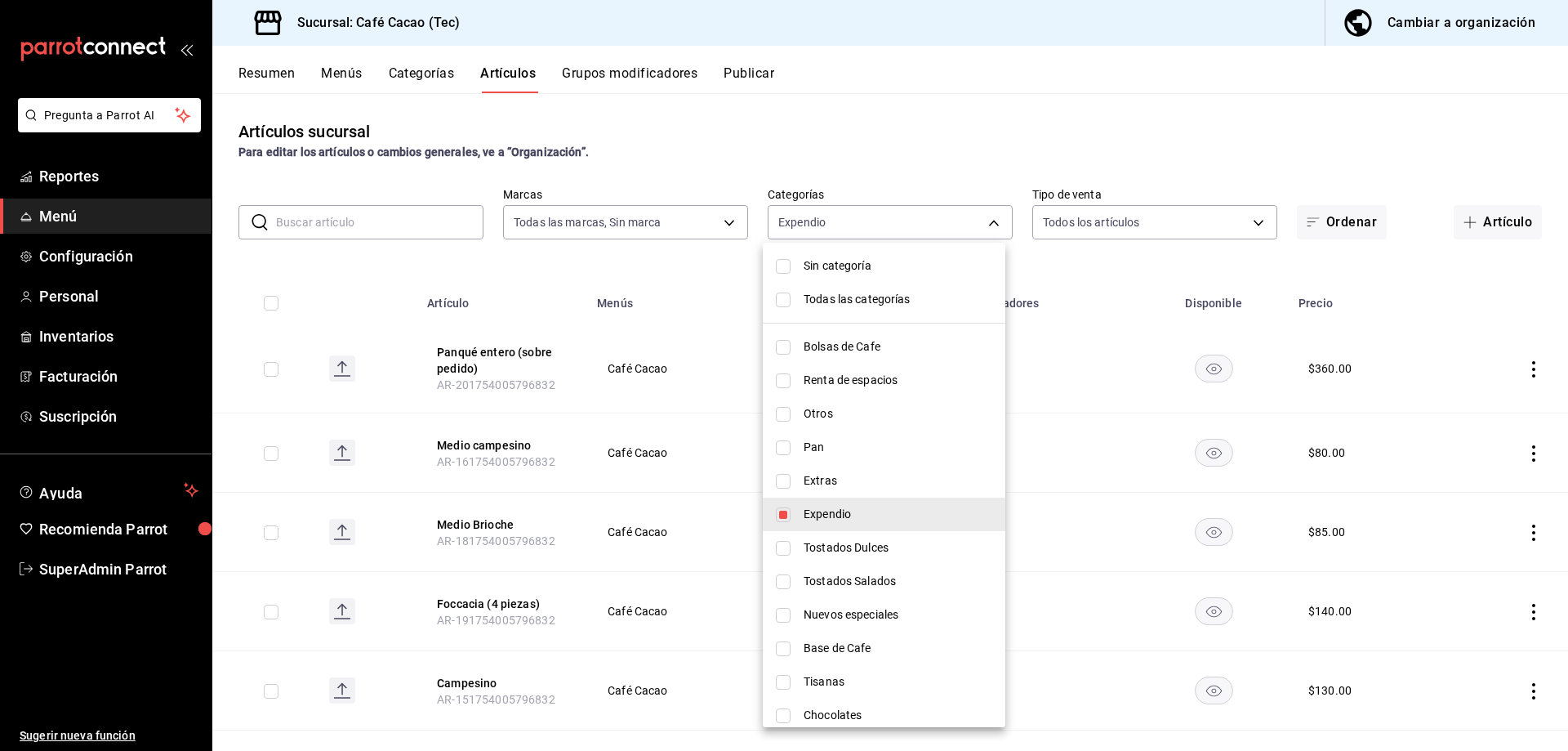
click at [1191, 88] on div at bounding box center [784, 376] width 1568 height 751
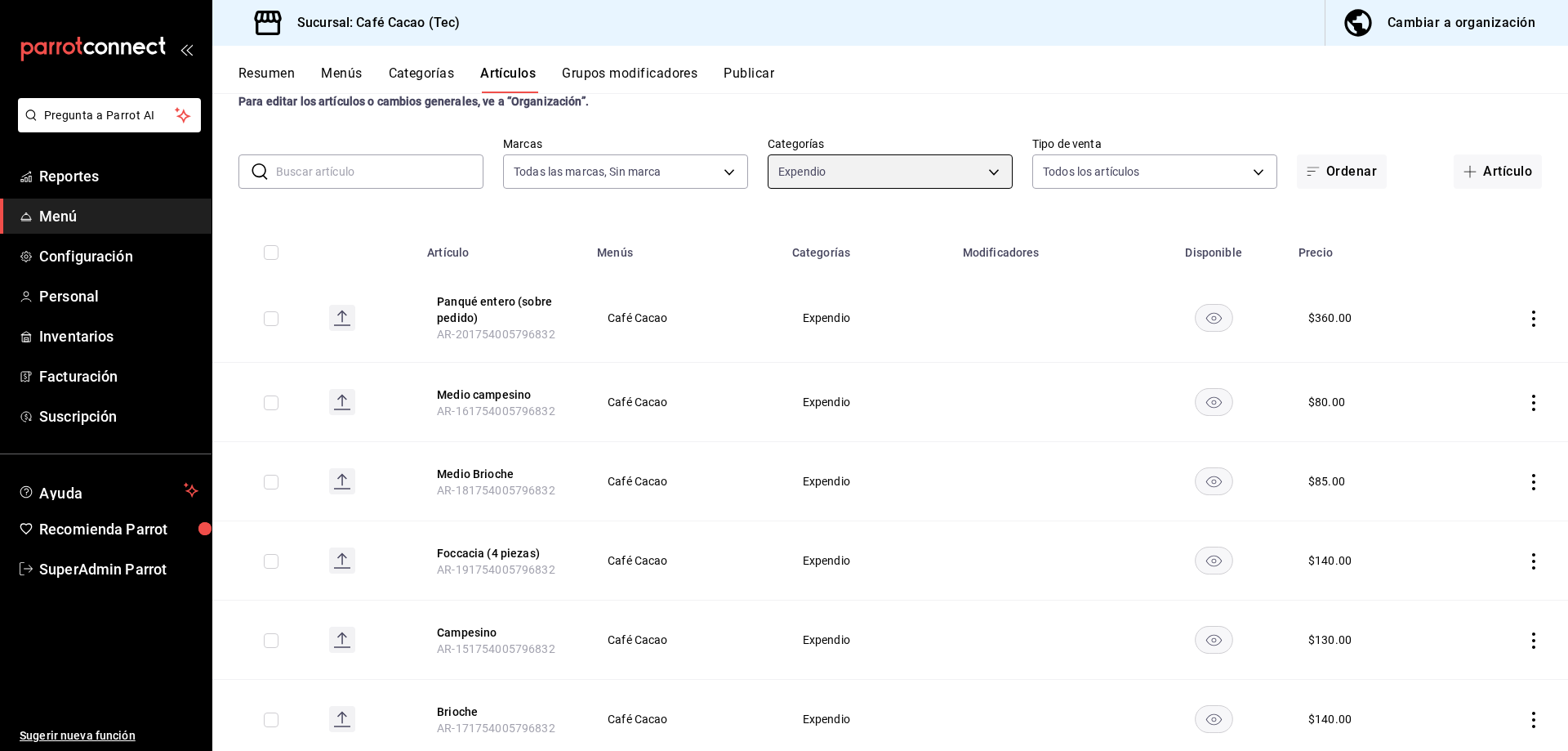
scroll to position [98, 0]
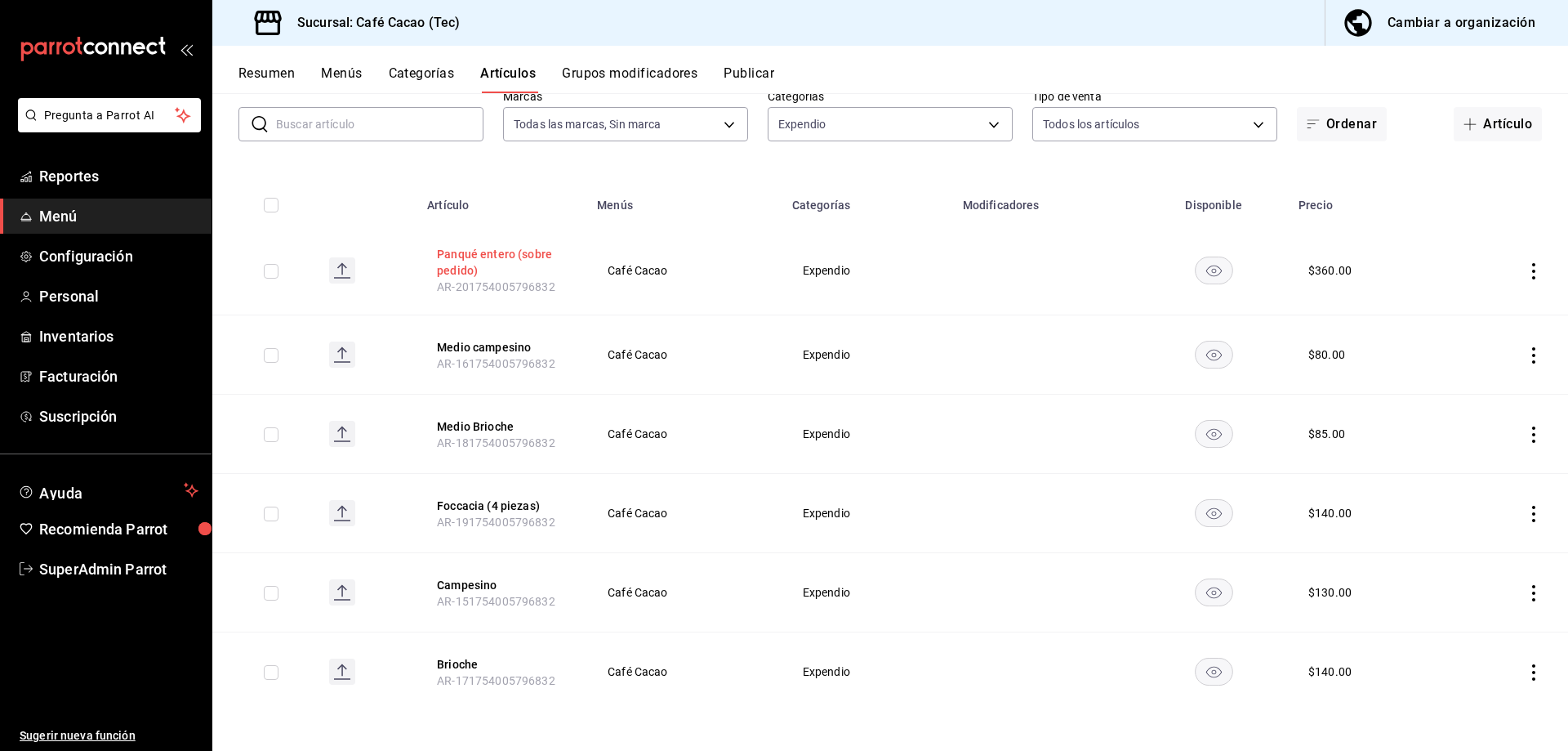
click at [485, 253] on button "Panqué entero (sobre pedido)" at bounding box center [502, 262] width 131 height 33
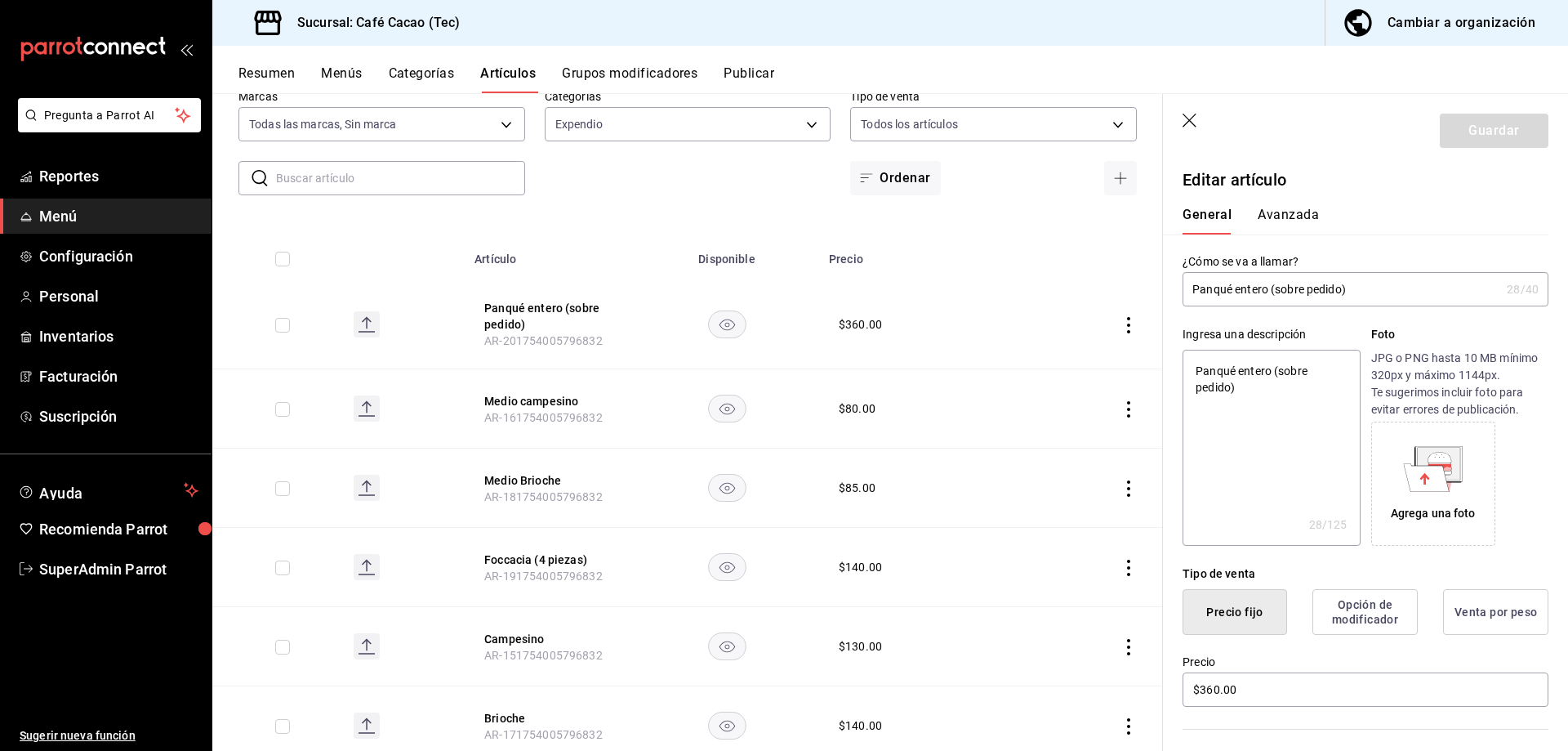
click at [1296, 219] on button "Avanzada" at bounding box center [1289, 221] width 61 height 28
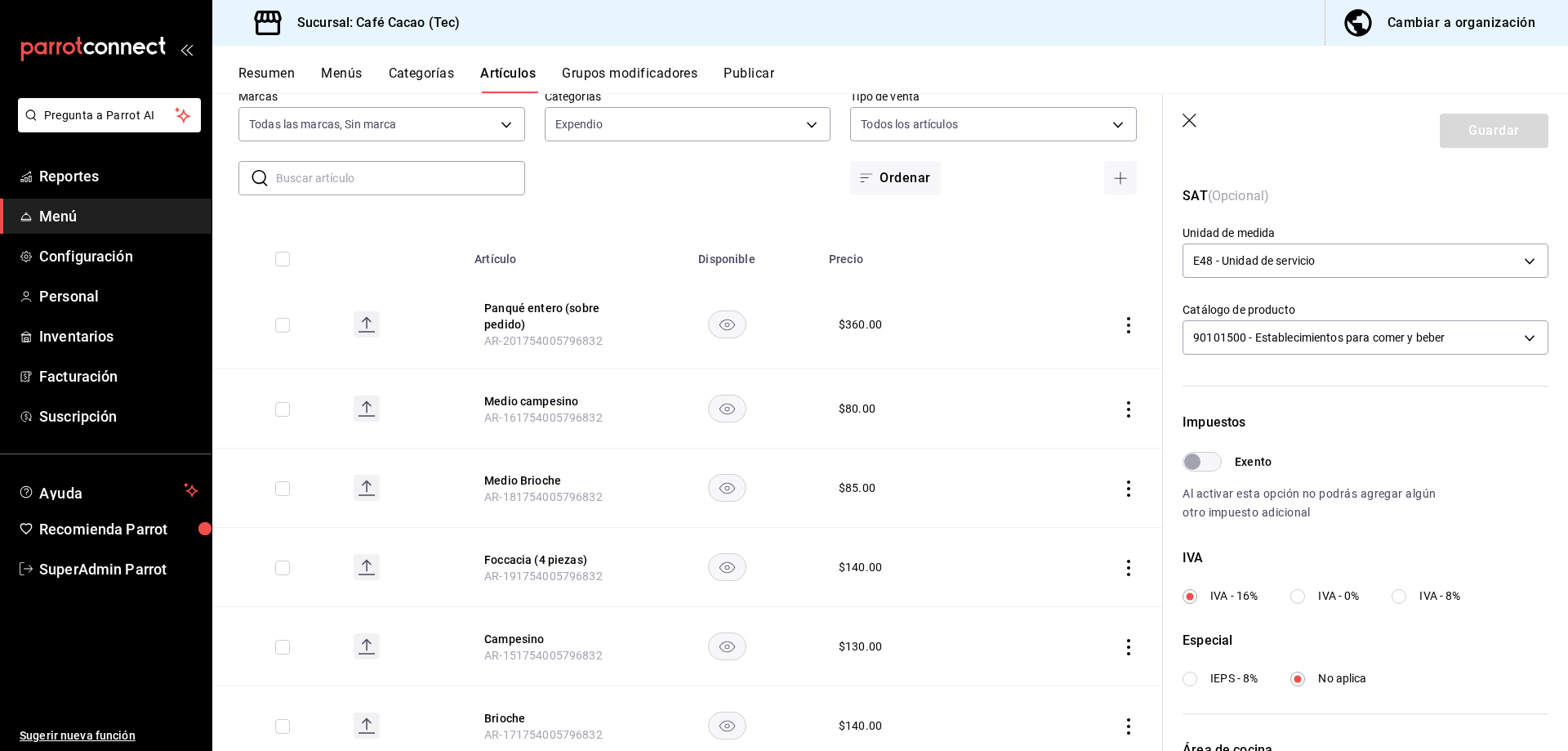
click at [1206, 461] on input "Exento" at bounding box center [1192, 461] width 59 height 20
checkbox input "true"
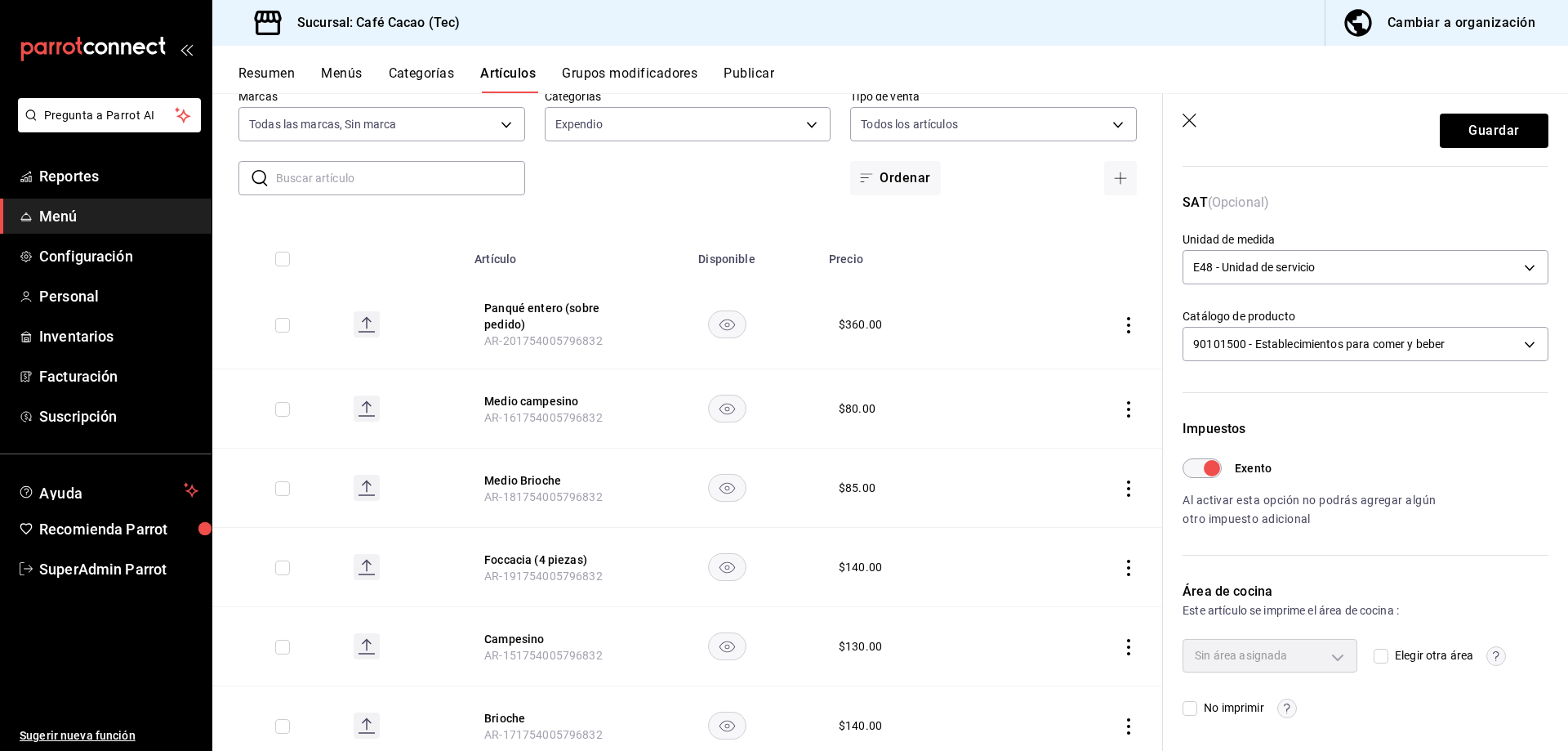
scroll to position [239, 0]
click at [1448, 147] on button "Guardar" at bounding box center [1494, 131] width 109 height 34
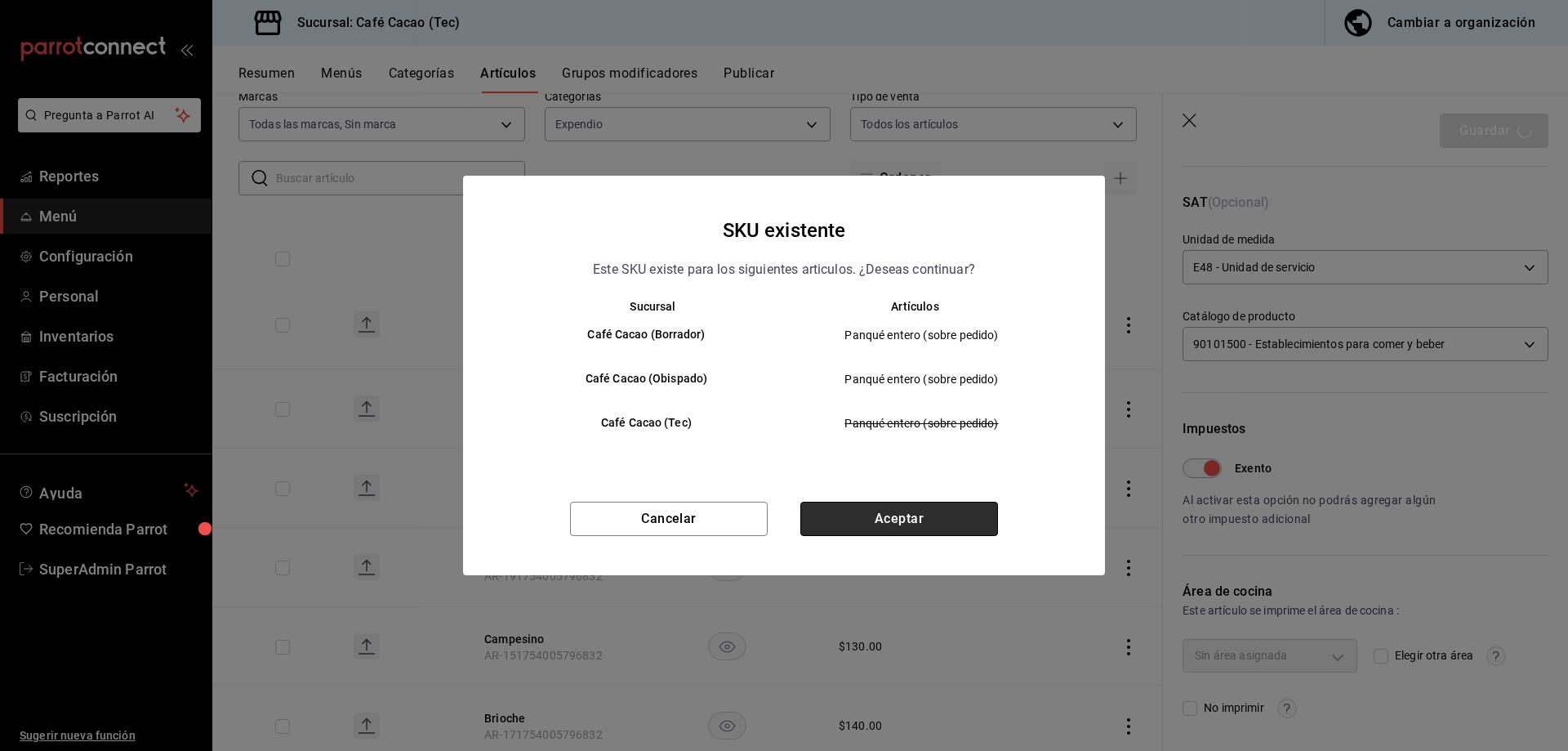
click at [843, 523] on button "Aceptar" at bounding box center [899, 519] width 198 height 34
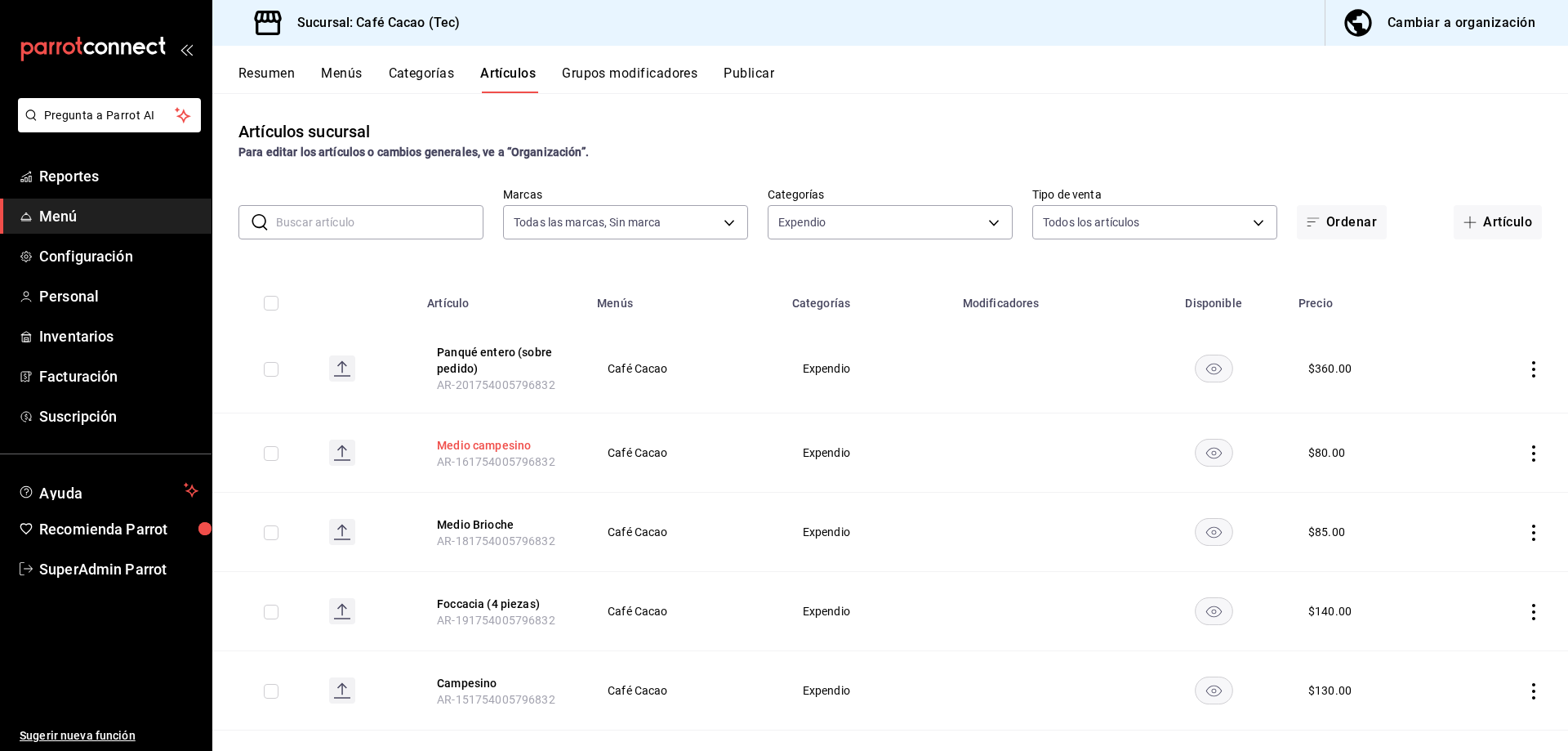
click at [493, 438] on button "Medio campesino" at bounding box center [502, 445] width 131 height 16
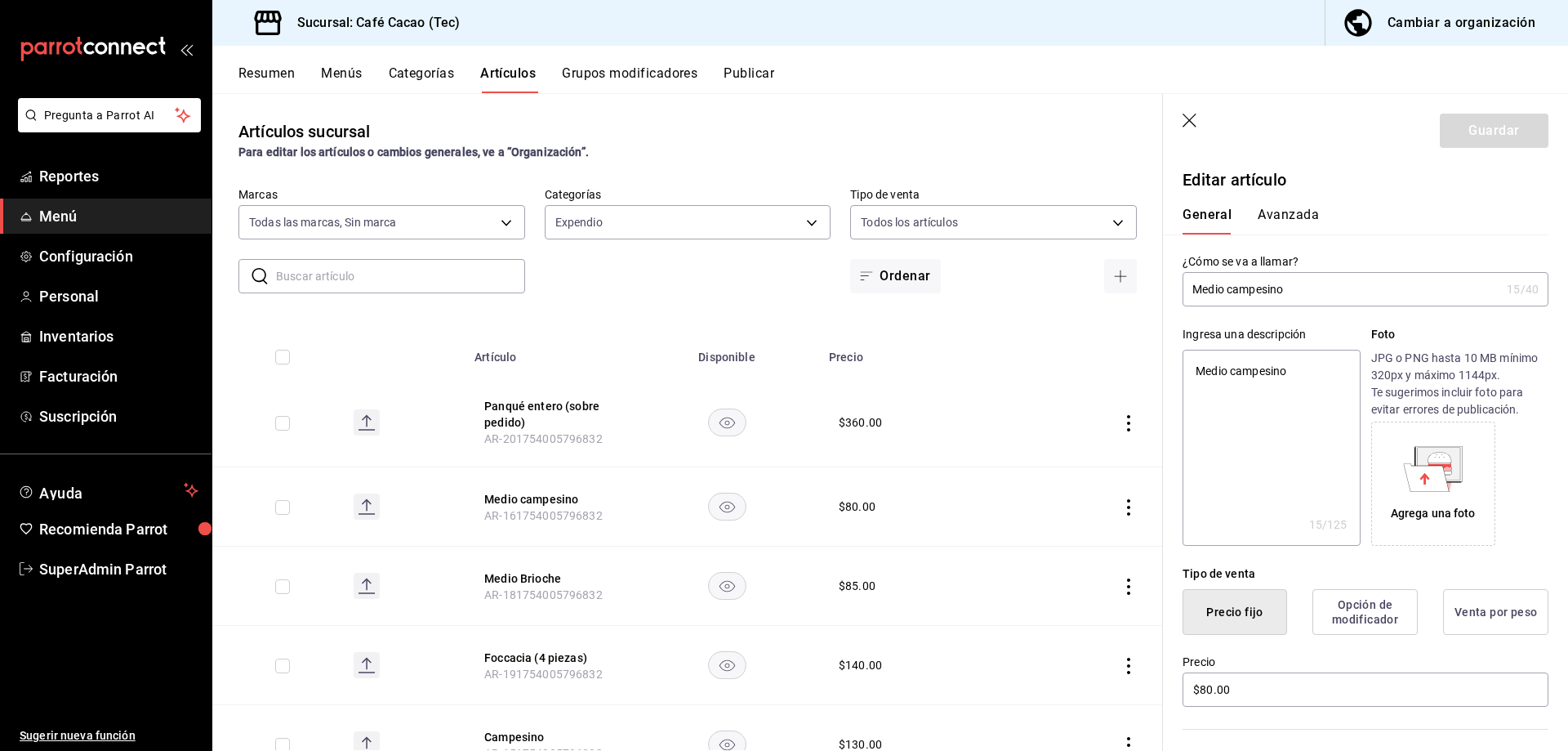
click at [1287, 216] on button "Avanzada" at bounding box center [1289, 221] width 61 height 28
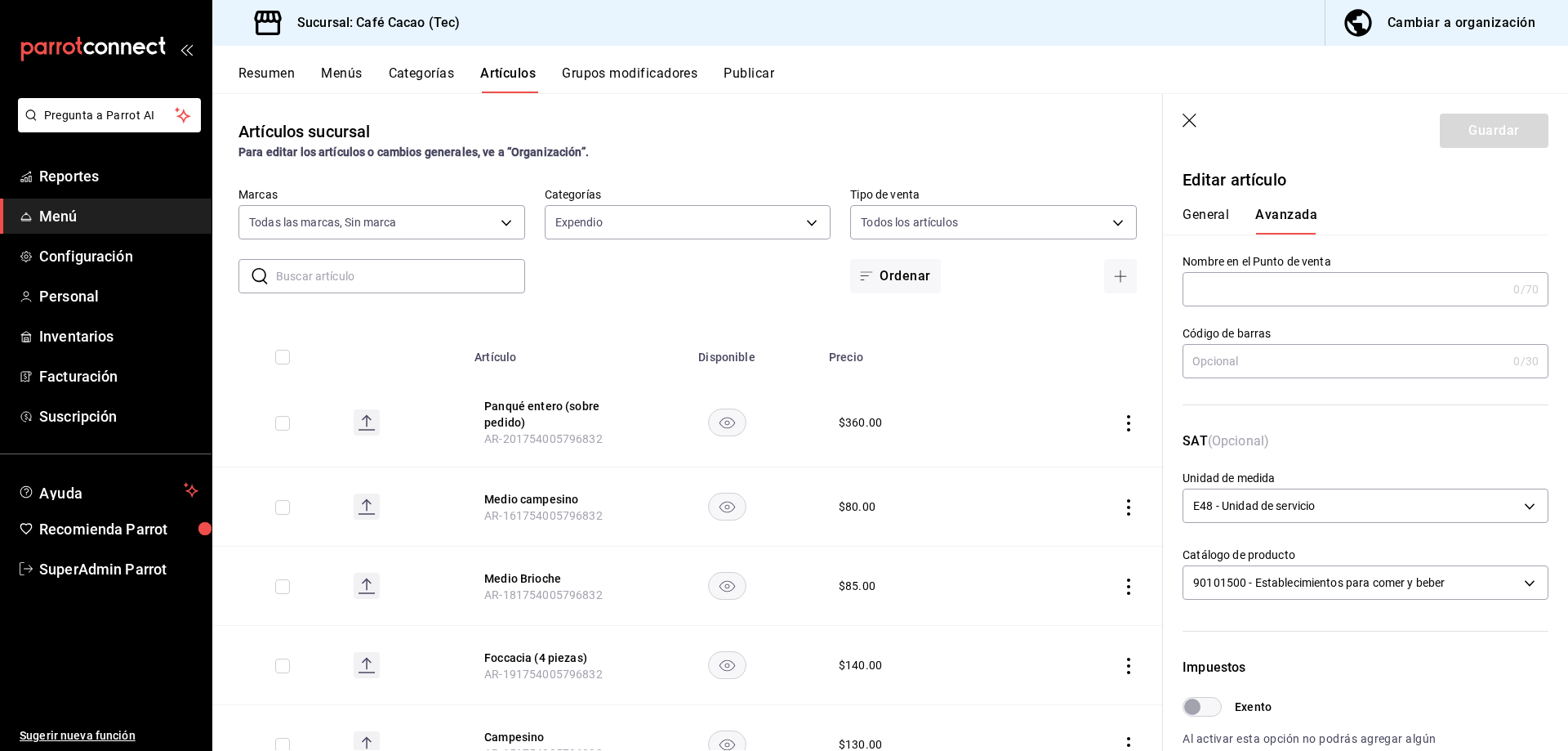
click at [1194, 709] on input "Exento" at bounding box center [1192, 707] width 59 height 20
checkbox input "true"
click at [1506, 133] on button "Guardar" at bounding box center [1494, 131] width 109 height 34
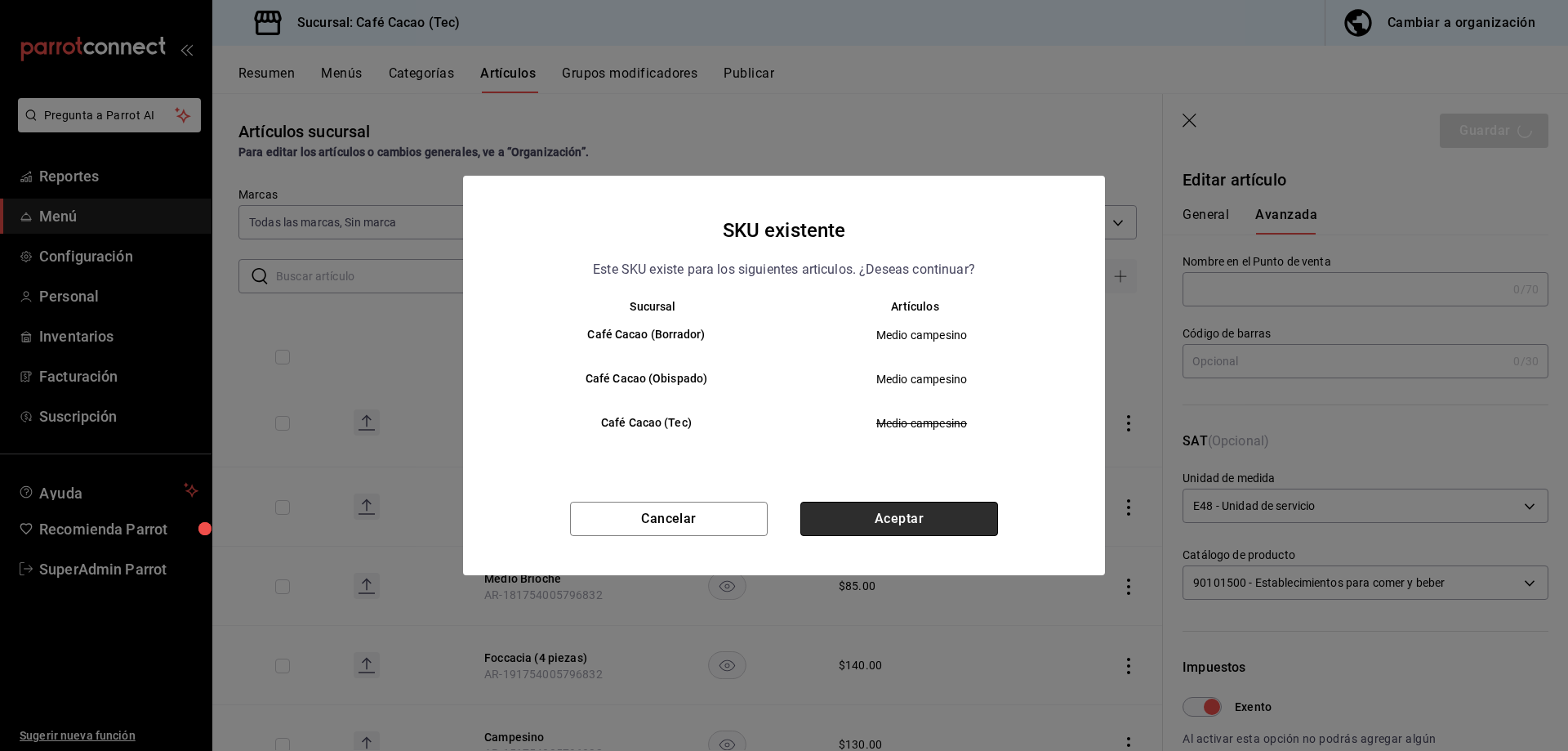
click at [921, 534] on button "Aceptar" at bounding box center [899, 519] width 198 height 34
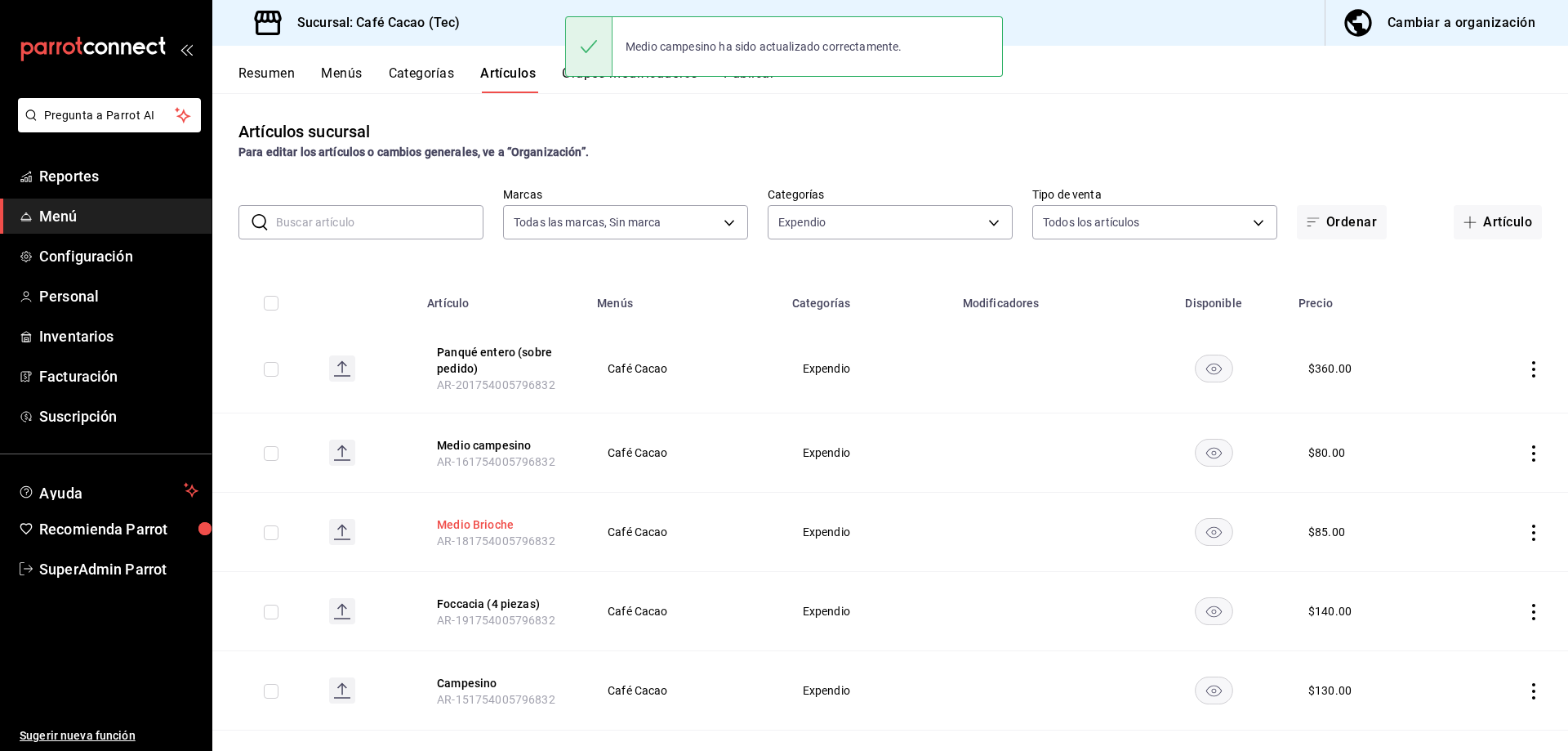
click at [477, 525] on button "Medio Brioche" at bounding box center [502, 525] width 131 height 16
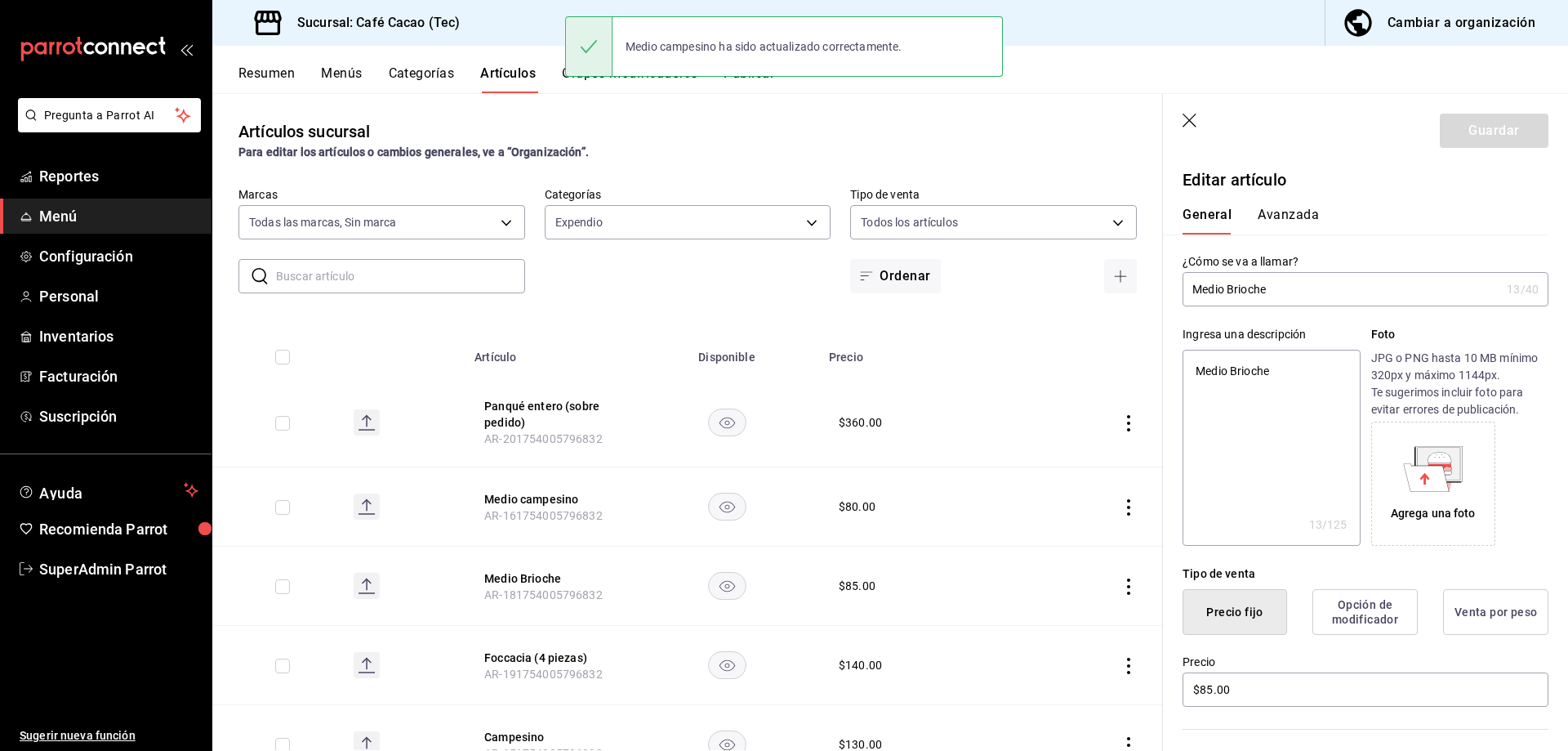
click at [1295, 212] on button "Avanzada" at bounding box center [1289, 221] width 61 height 28
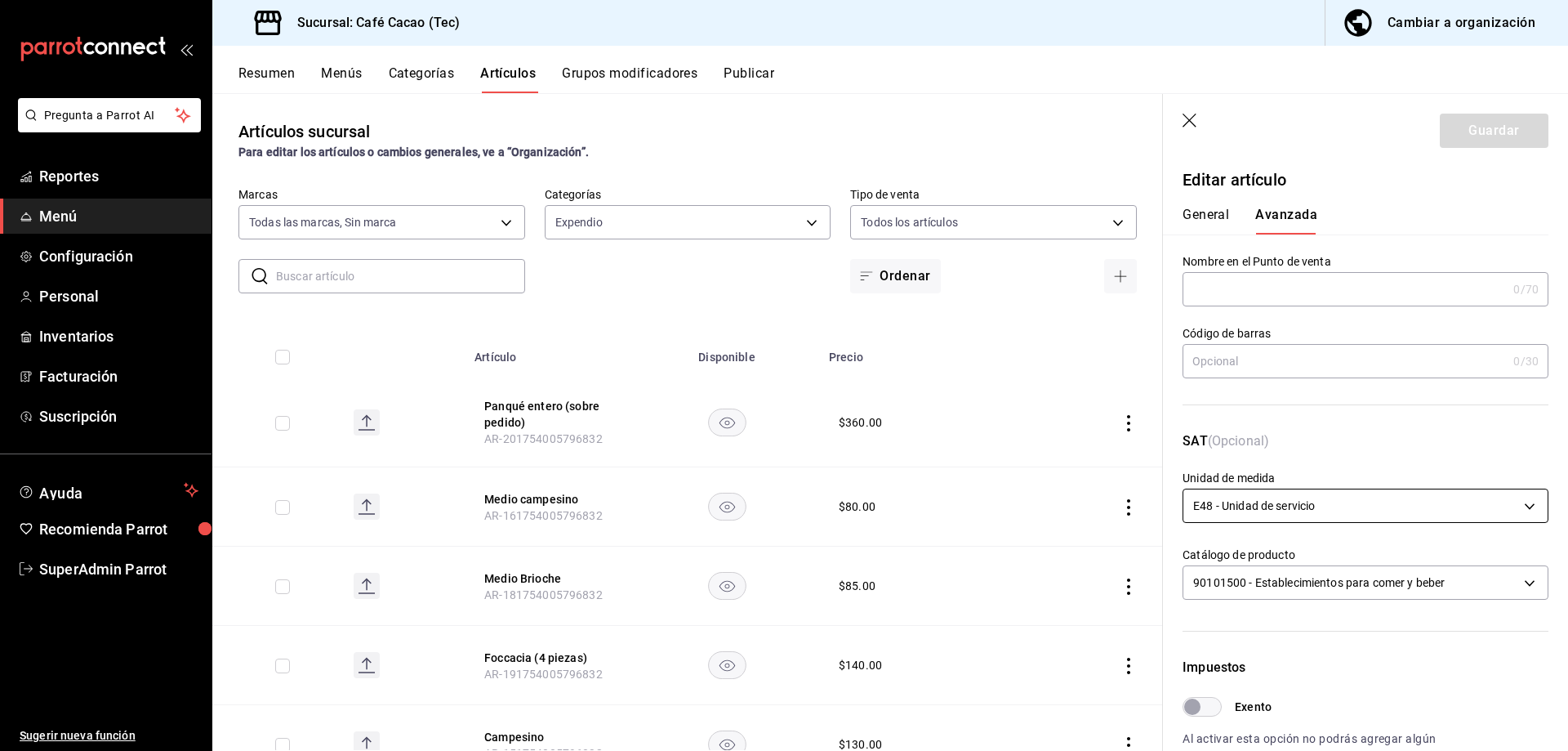
scroll to position [81, 0]
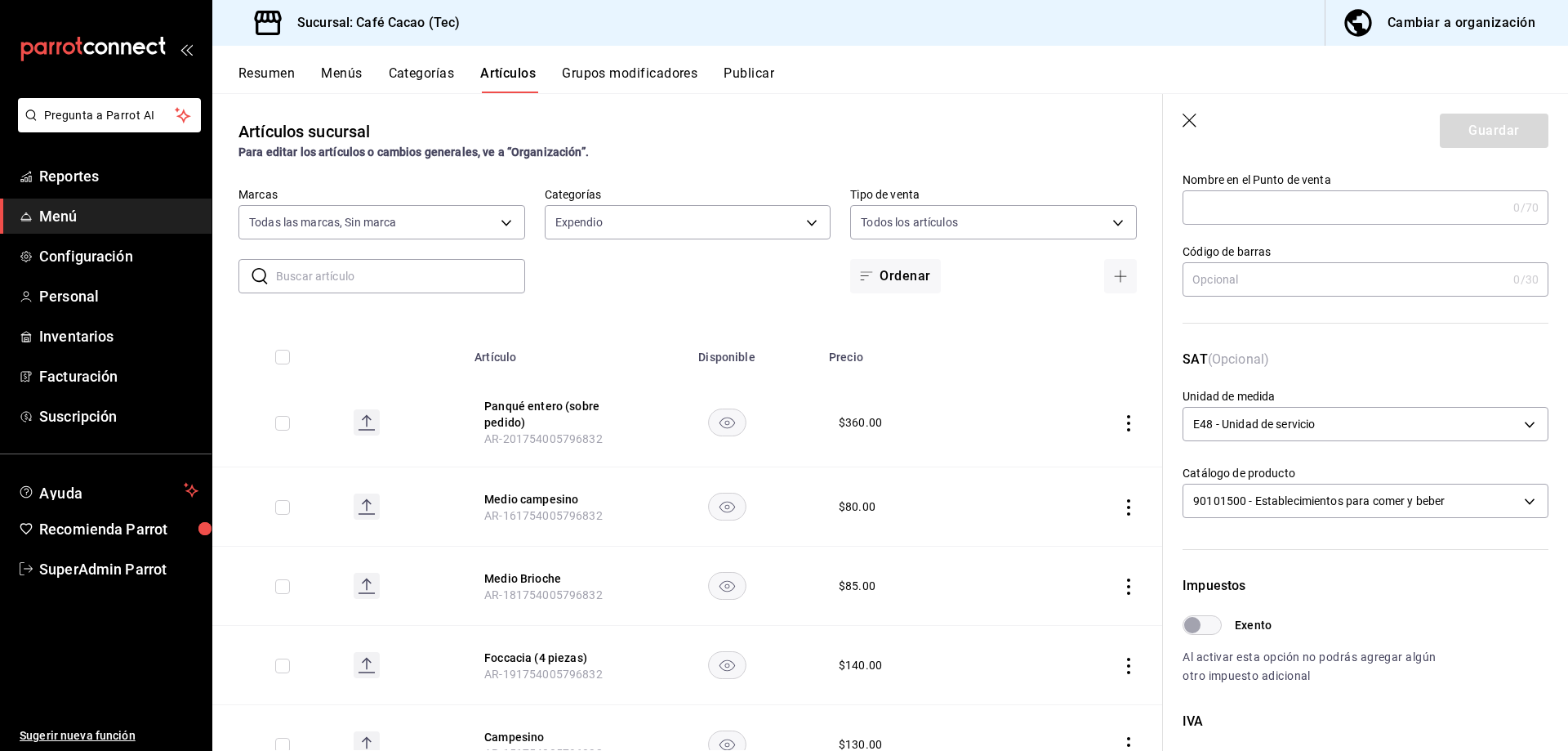
click at [1208, 621] on input "Exento" at bounding box center [1192, 625] width 59 height 20
checkbox input "true"
click at [1498, 133] on button "Guardar" at bounding box center [1494, 131] width 109 height 34
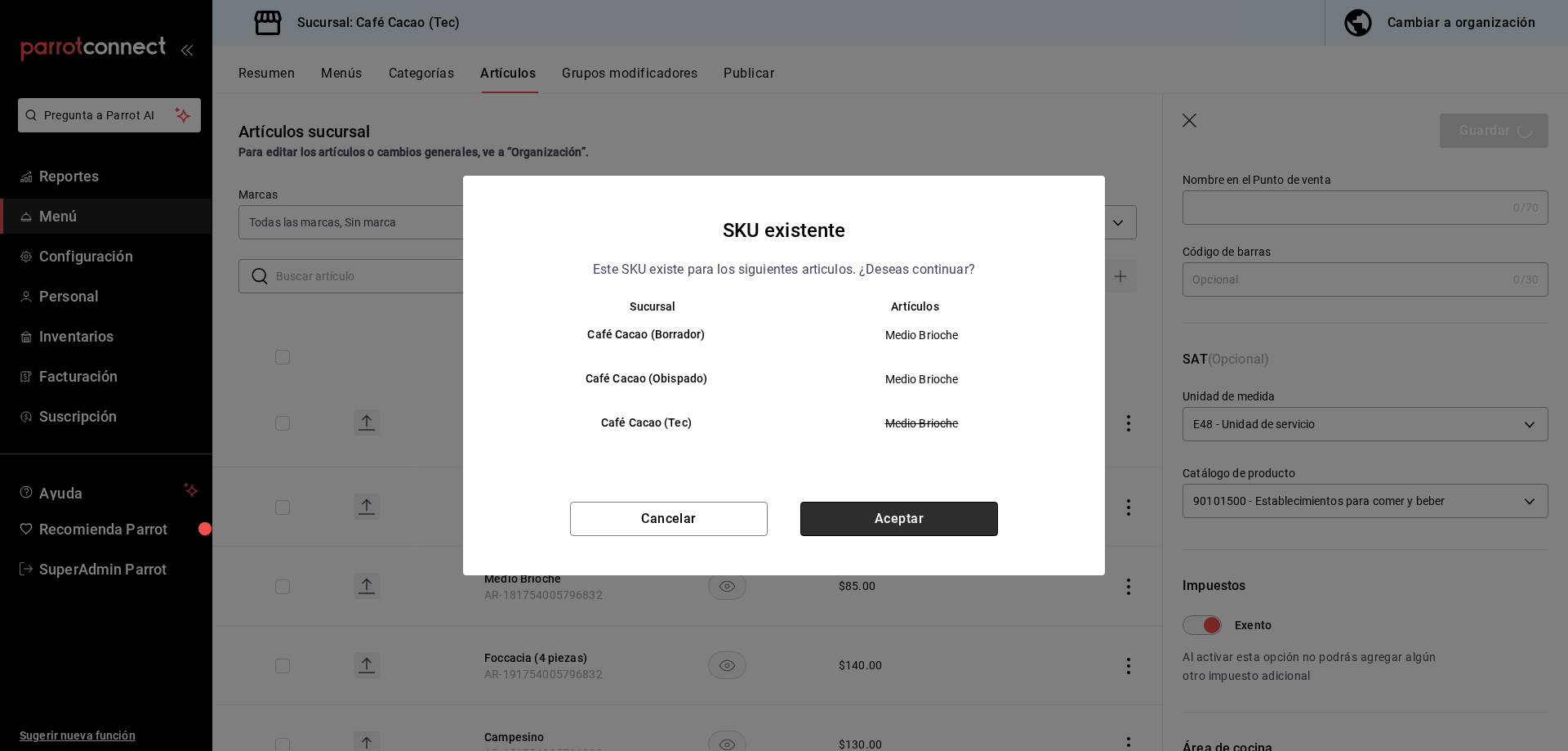
click at [831, 516] on button "Aceptar" at bounding box center [899, 519] width 198 height 34
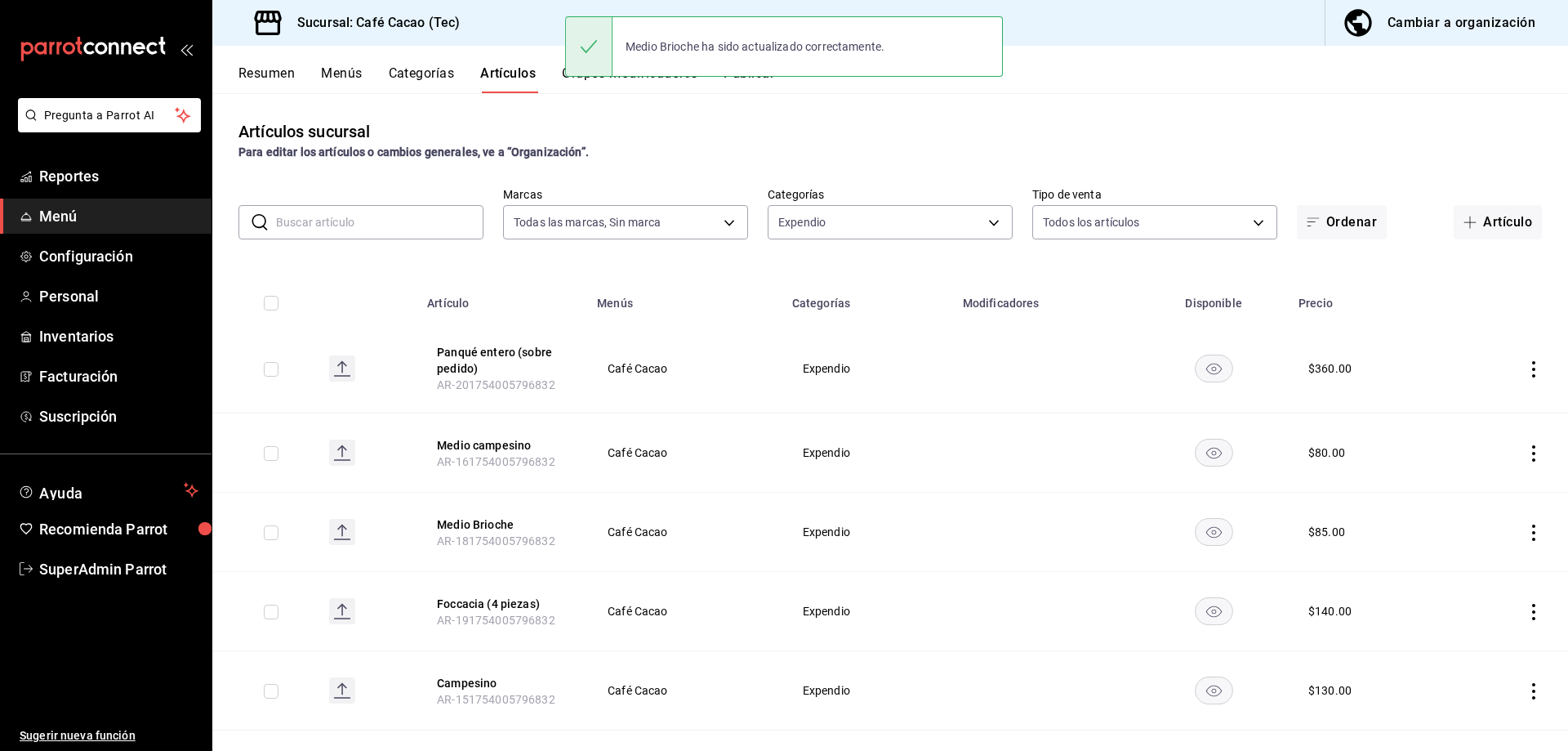
scroll to position [81, 0]
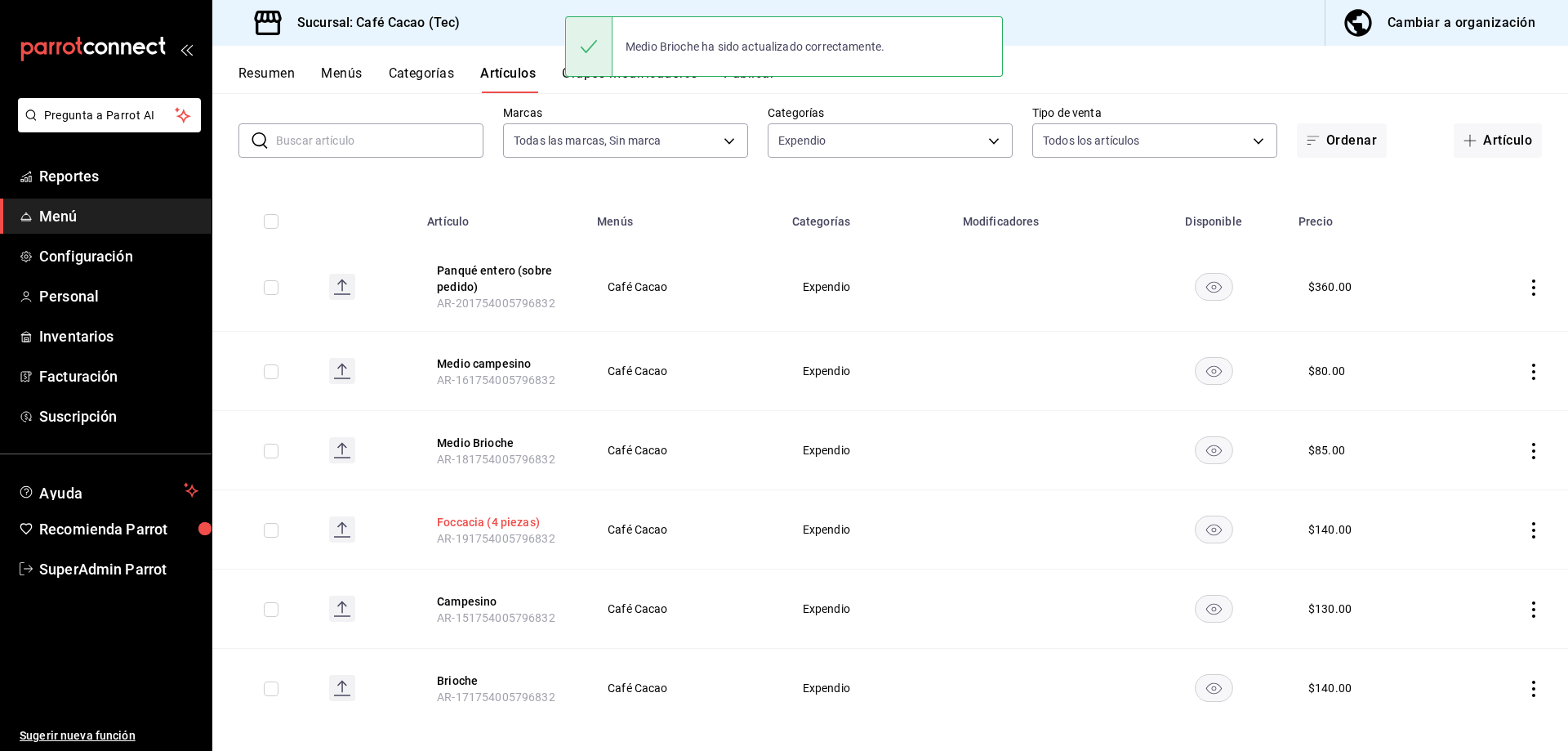
click at [483, 523] on button "Foccacia (4 piezas)" at bounding box center [502, 522] width 131 height 16
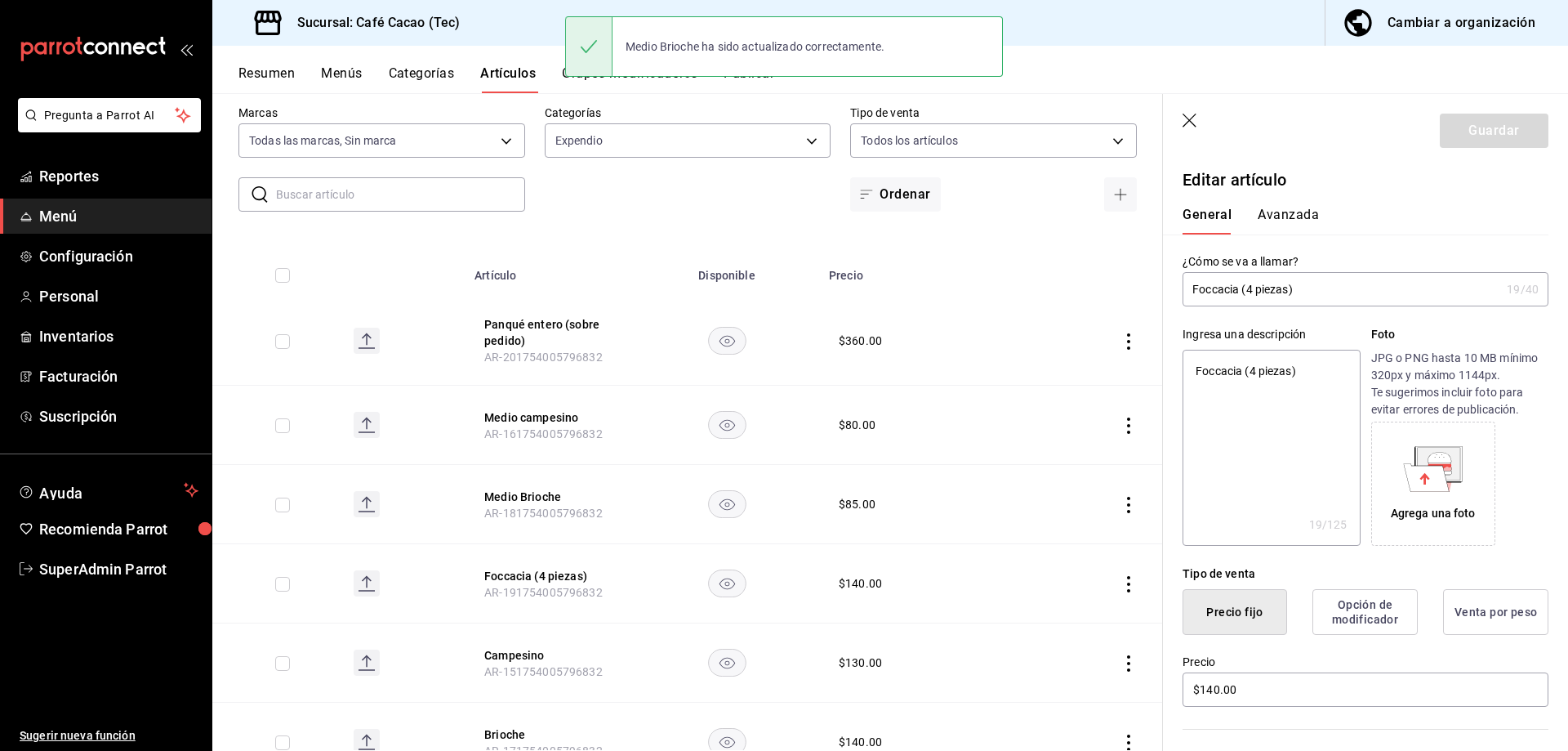
click at [1305, 207] on button "Avanzada" at bounding box center [1289, 221] width 61 height 28
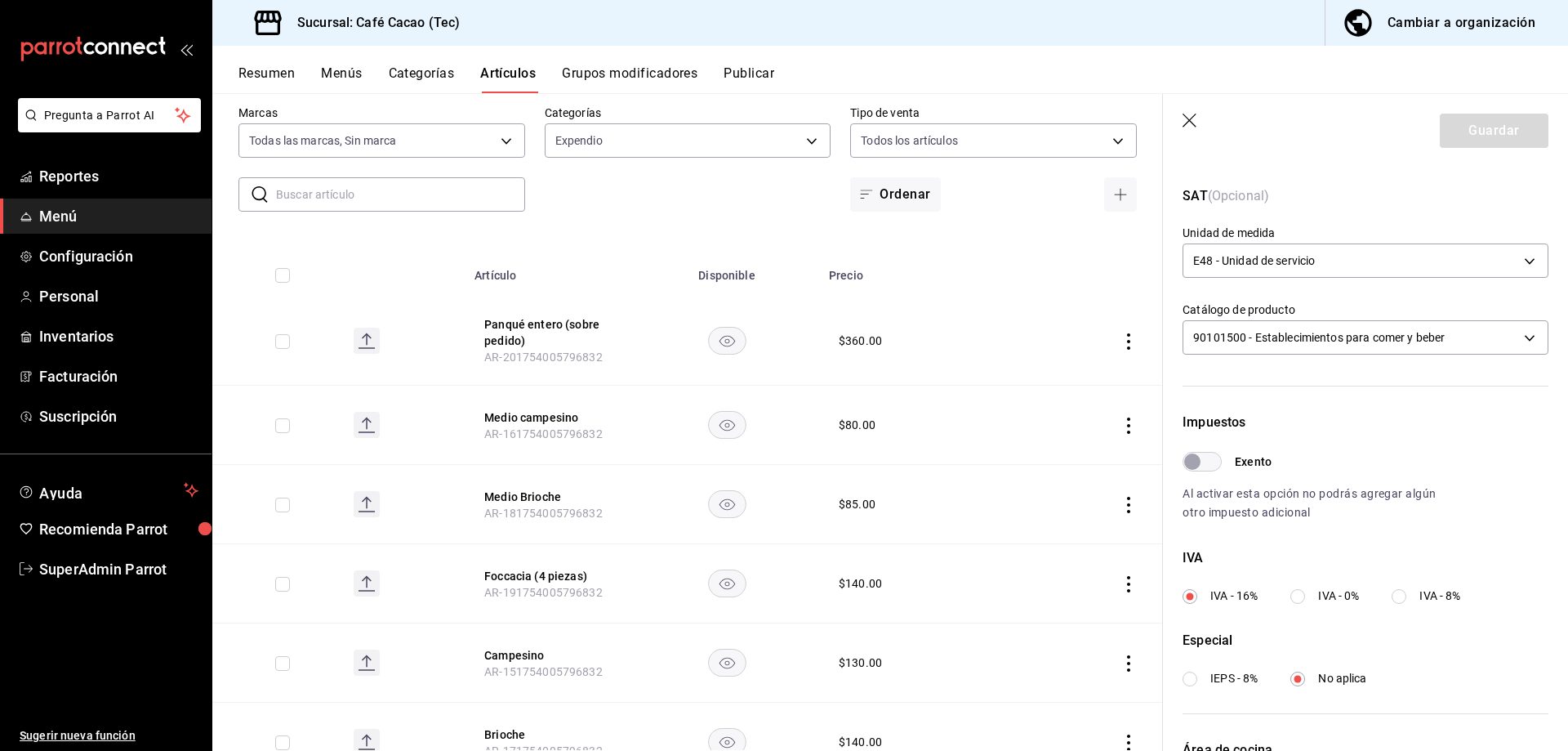
click at [1207, 461] on input "Exento" at bounding box center [1192, 461] width 59 height 20
checkbox input "true"
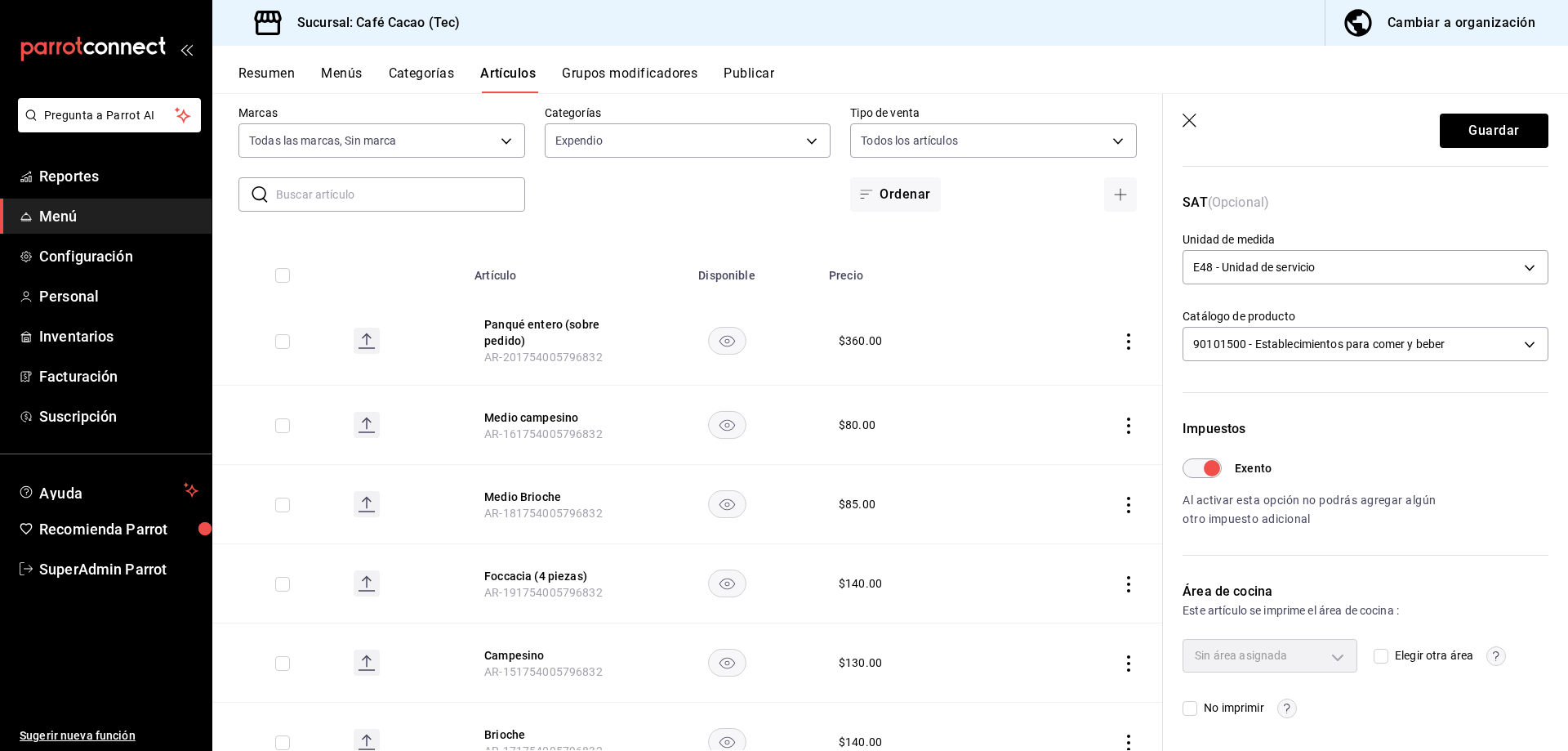
scroll to position [239, 0]
click at [1466, 131] on button "Guardar" at bounding box center [1494, 131] width 109 height 34
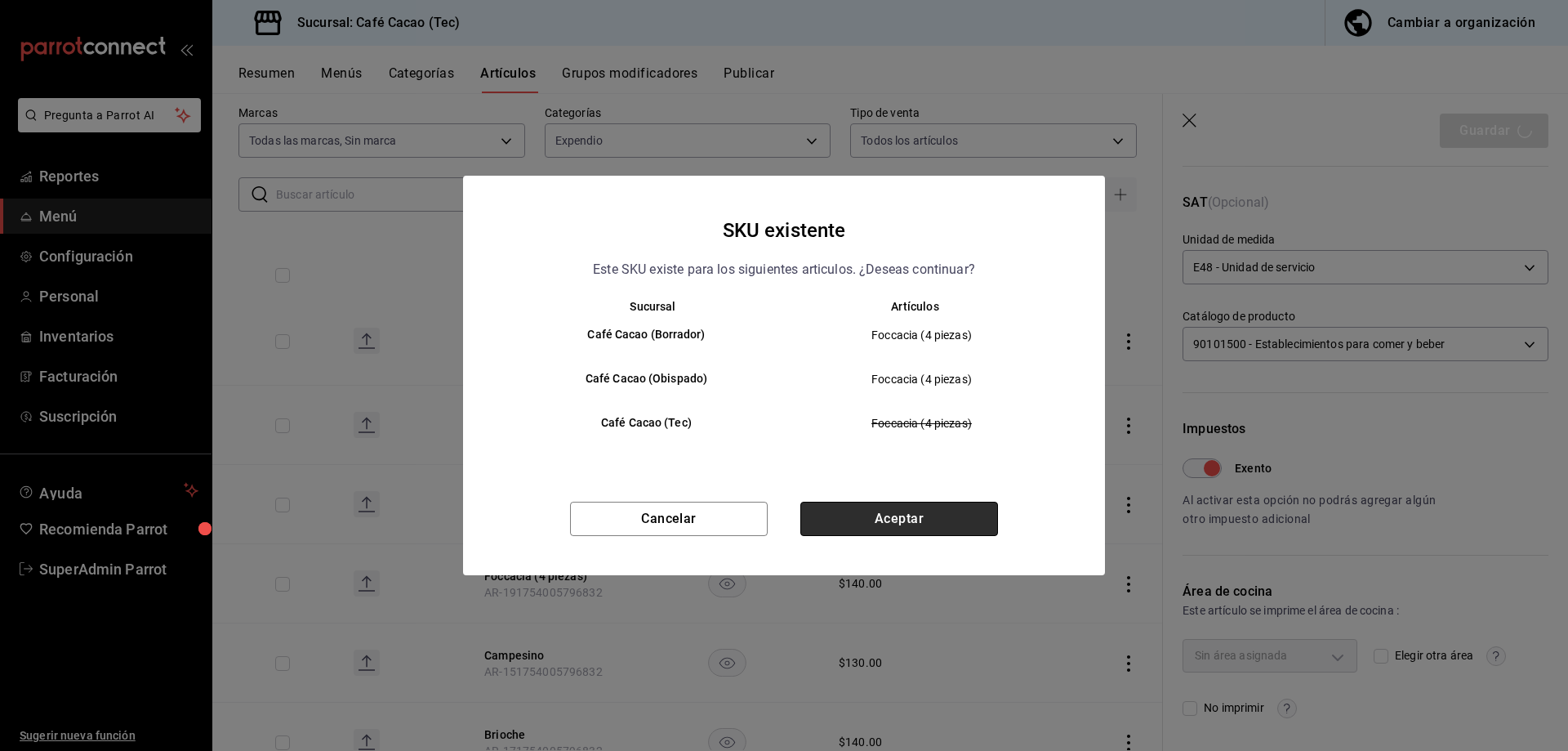
click at [949, 512] on button "Aceptar" at bounding box center [899, 519] width 198 height 34
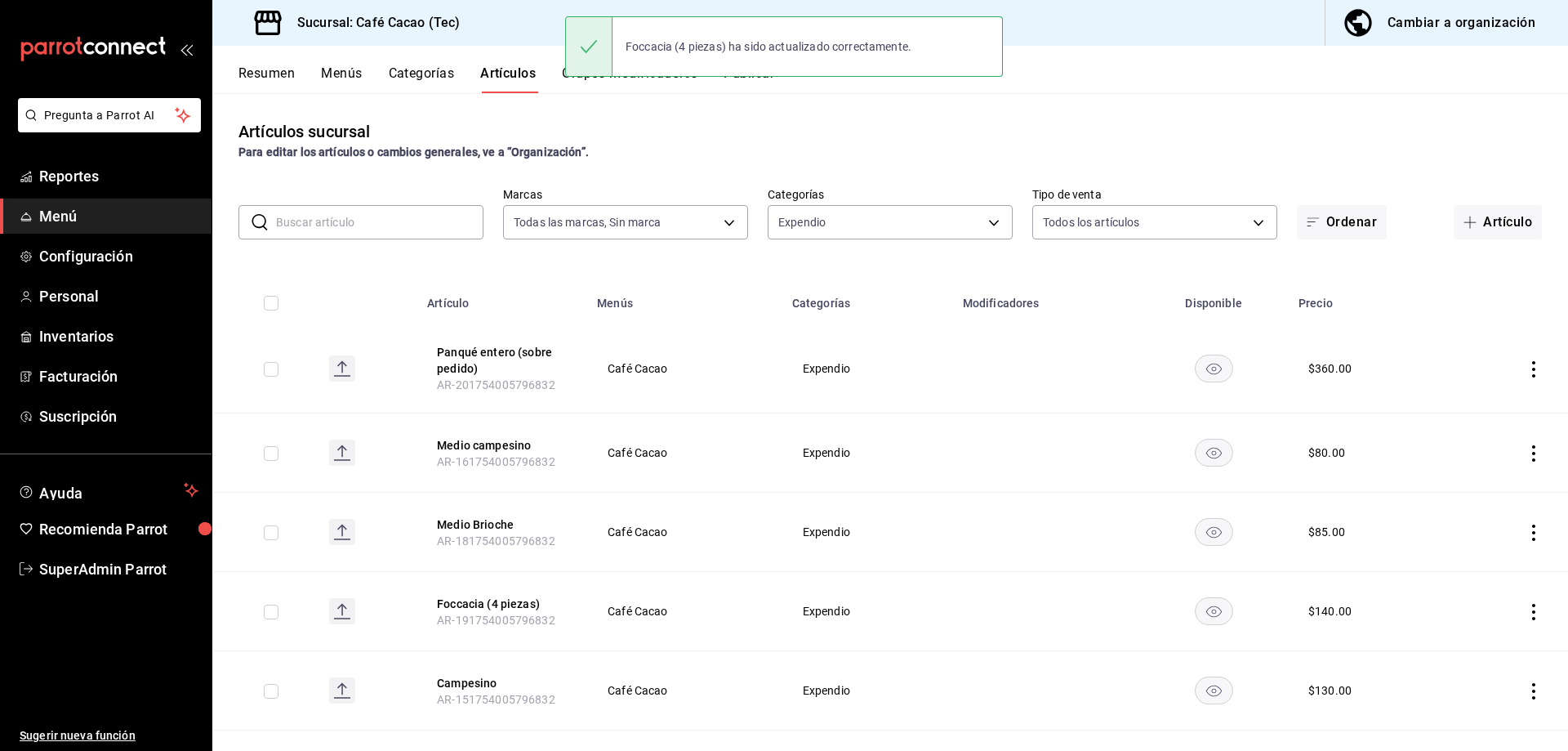
scroll to position [81, 0]
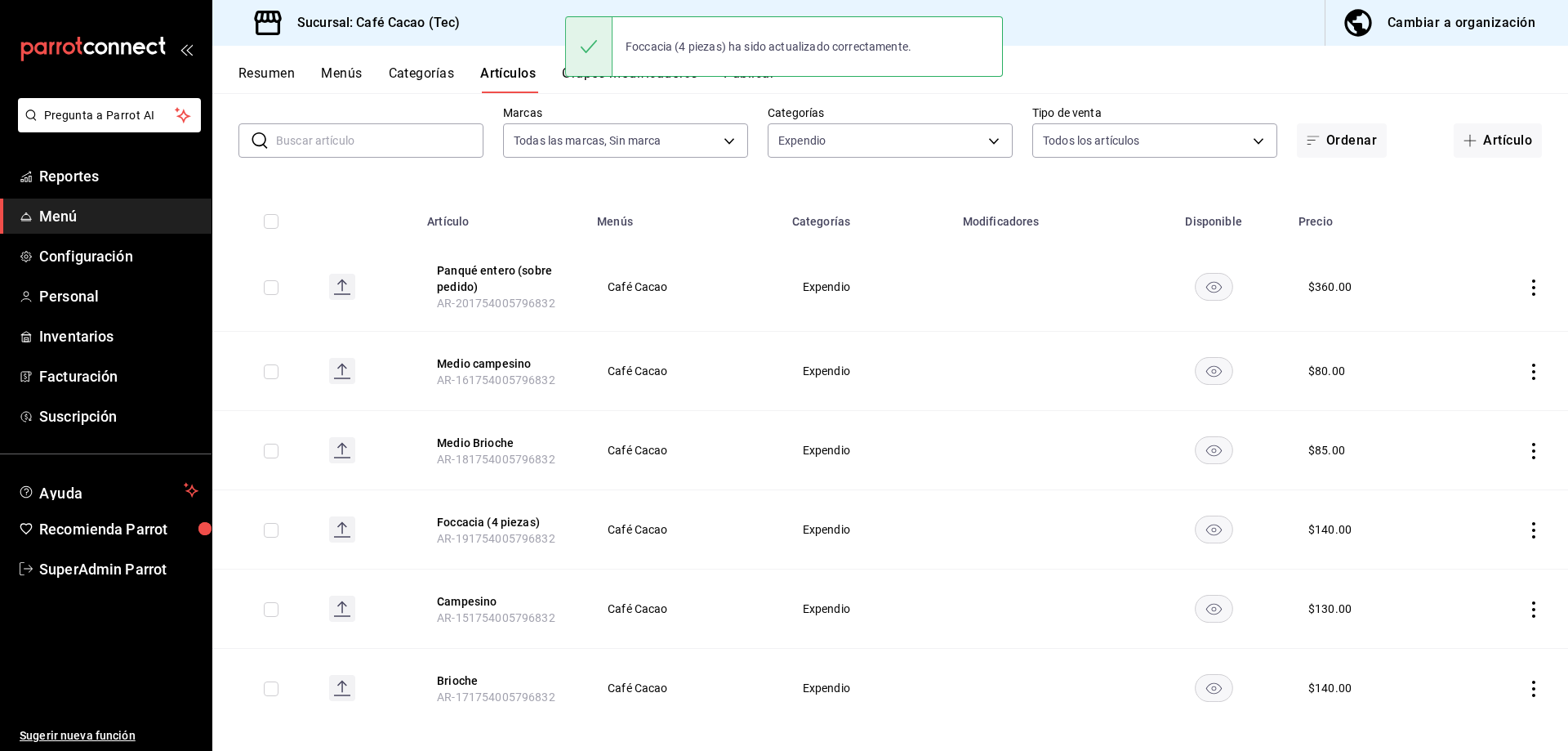
click at [454, 587] on th "Campesino AR-151754005796832" at bounding box center [503, 610] width 170 height 80
click at [457, 595] on button "Campesino" at bounding box center [502, 602] width 131 height 16
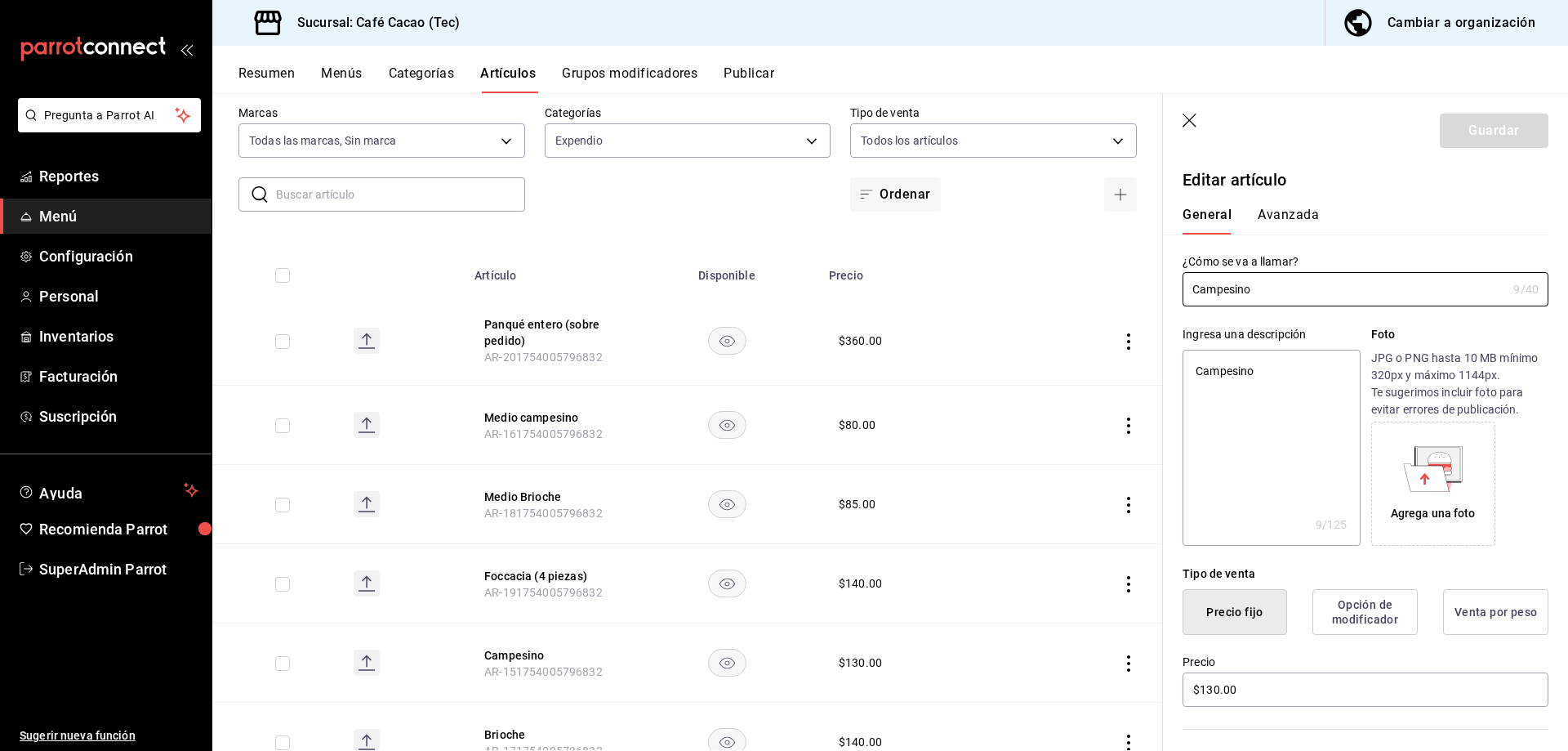
click at [1280, 209] on button "Avanzada" at bounding box center [1289, 221] width 61 height 28
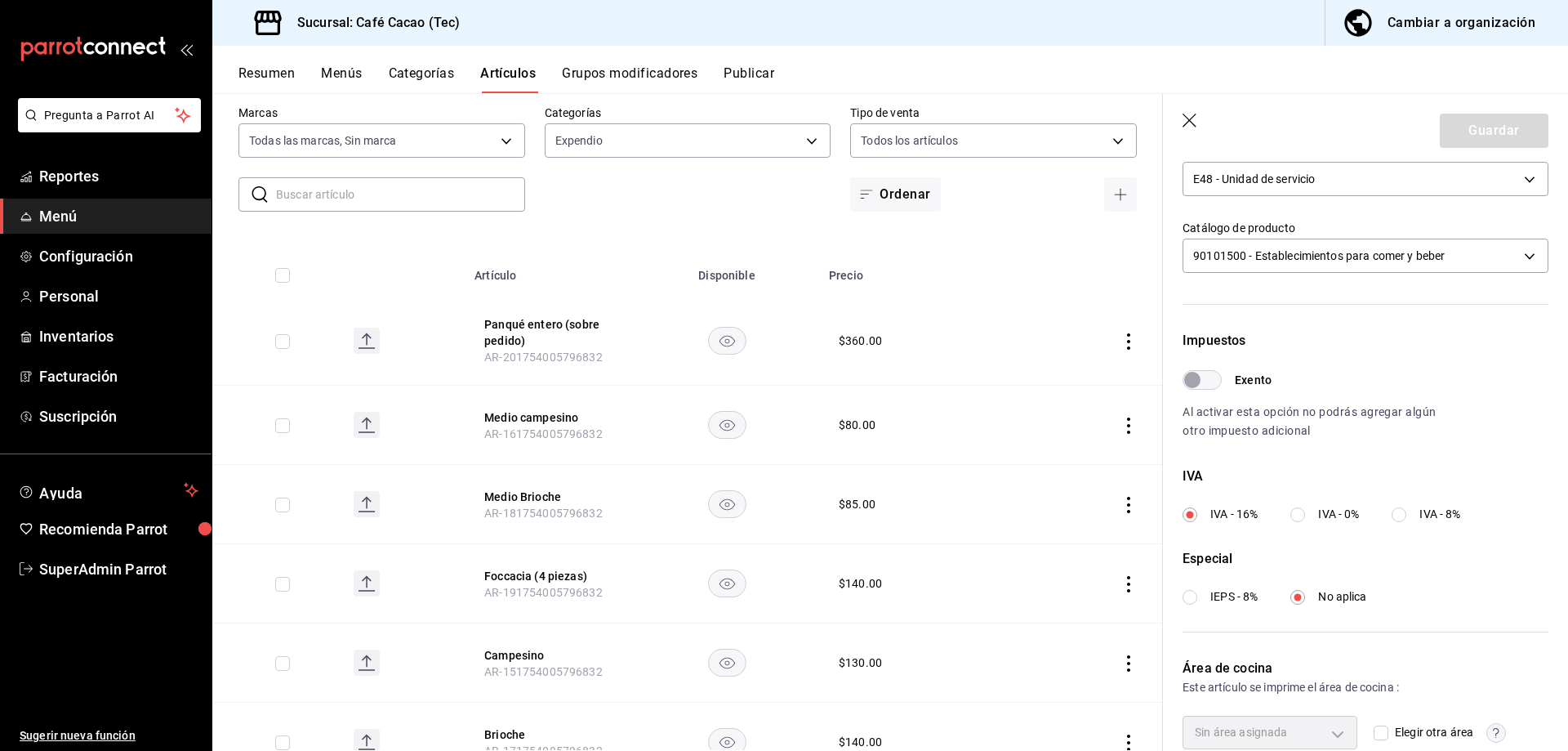
click at [1204, 386] on input "Exento" at bounding box center [1192, 380] width 59 height 20
checkbox input "true"
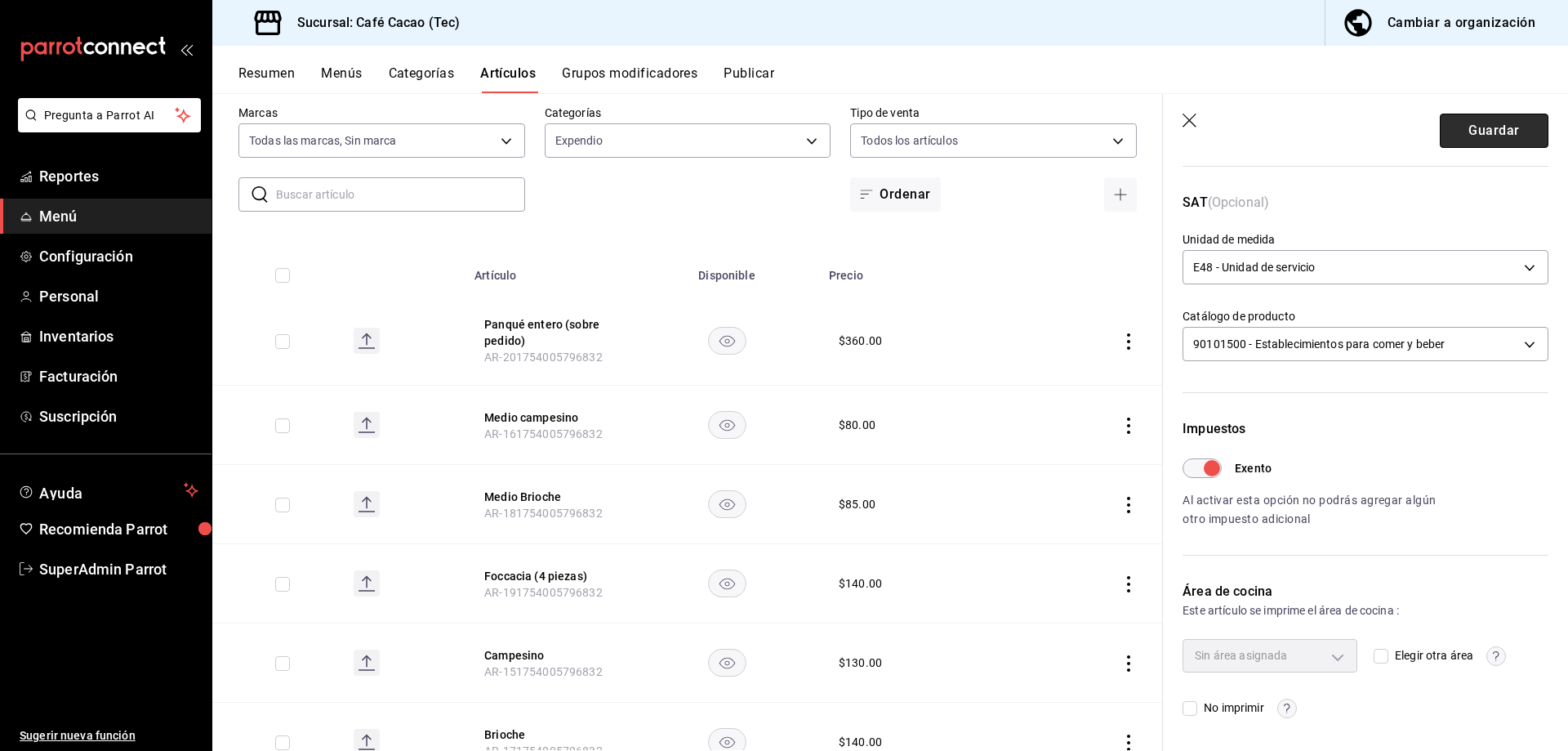
click at [1484, 141] on button "Guardar" at bounding box center [1494, 131] width 109 height 34
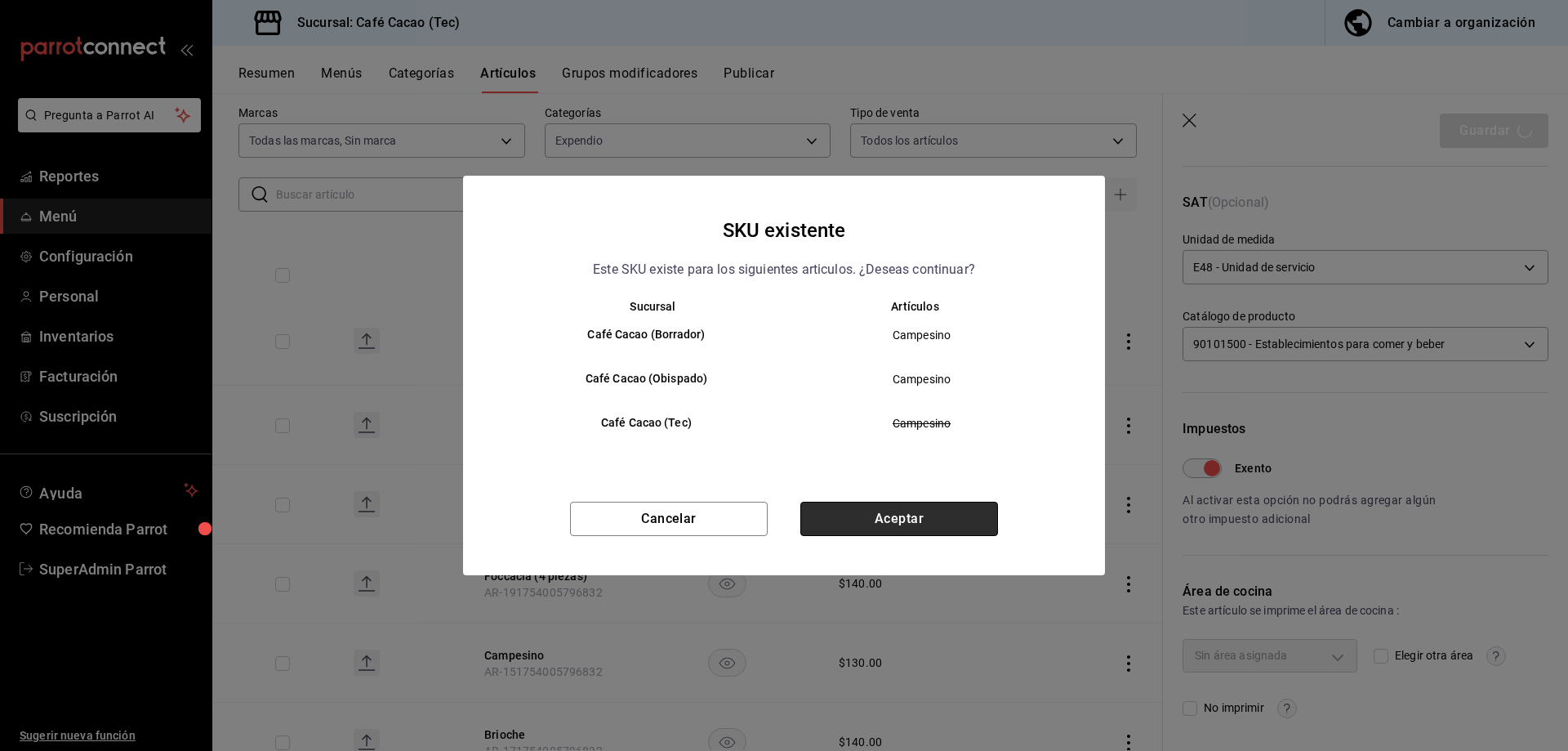
click at [848, 511] on button "Aceptar" at bounding box center [899, 519] width 198 height 34
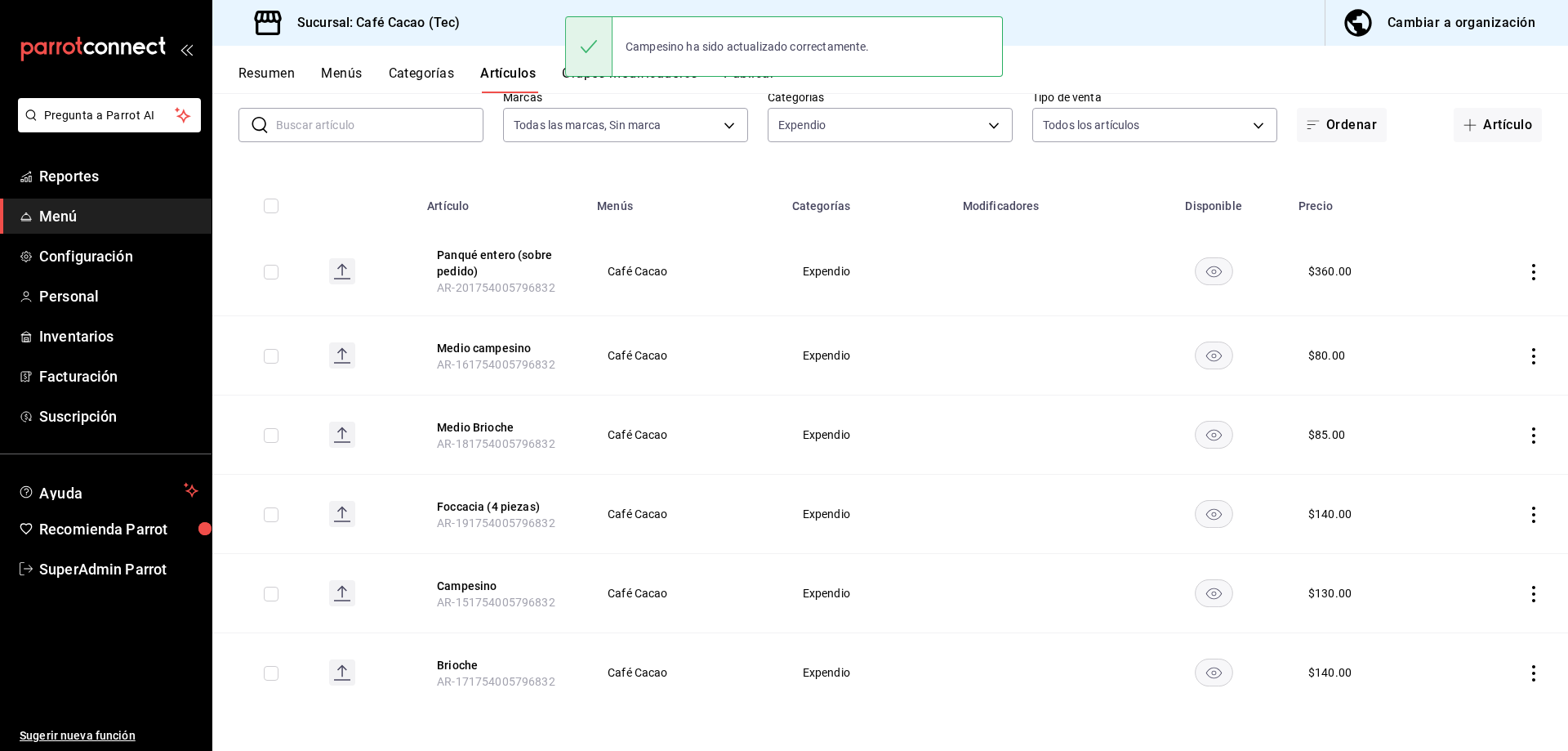
scroll to position [98, 0]
click at [460, 658] on button "Brioche" at bounding box center [502, 664] width 131 height 16
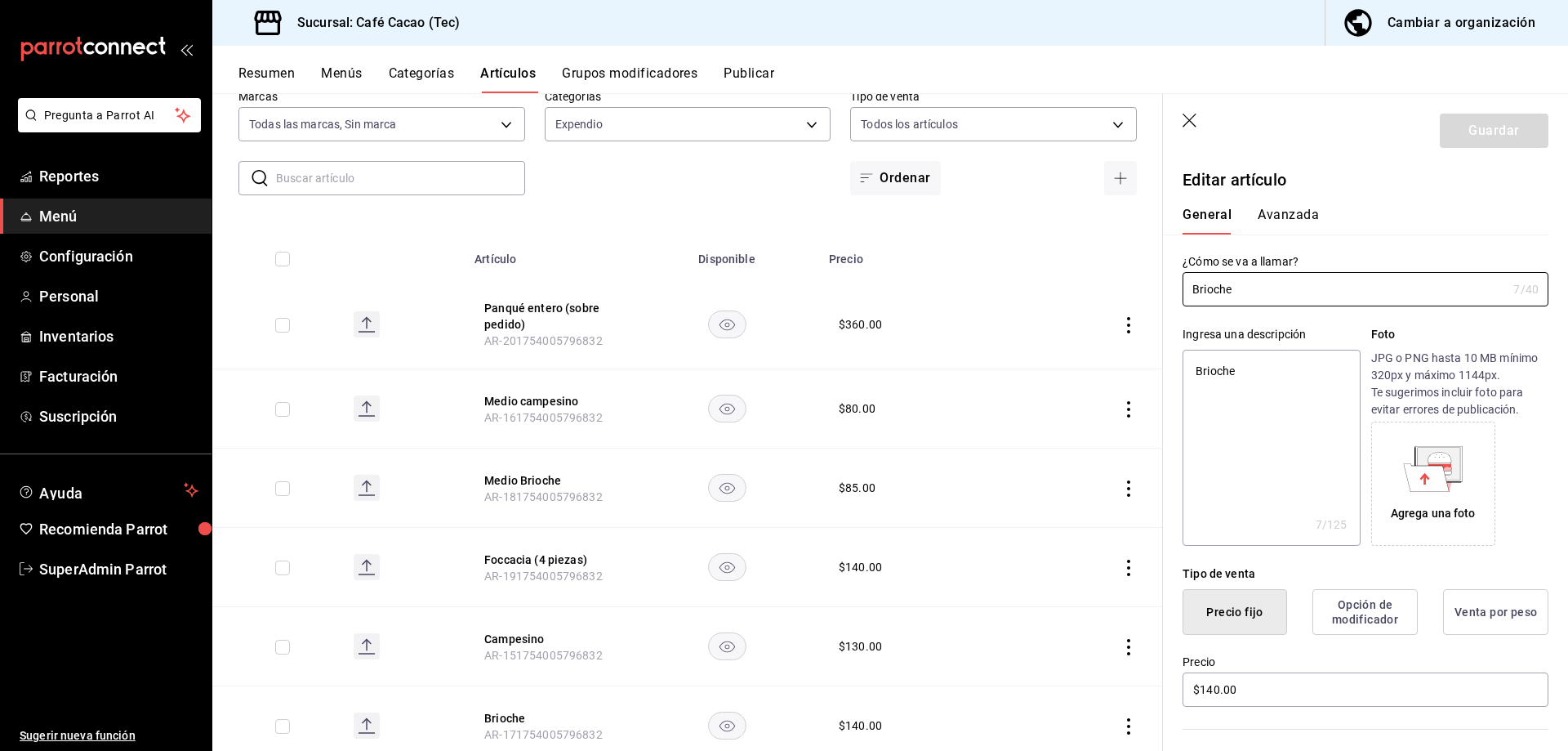
click at [1301, 216] on button "Avanzada" at bounding box center [1289, 221] width 61 height 28
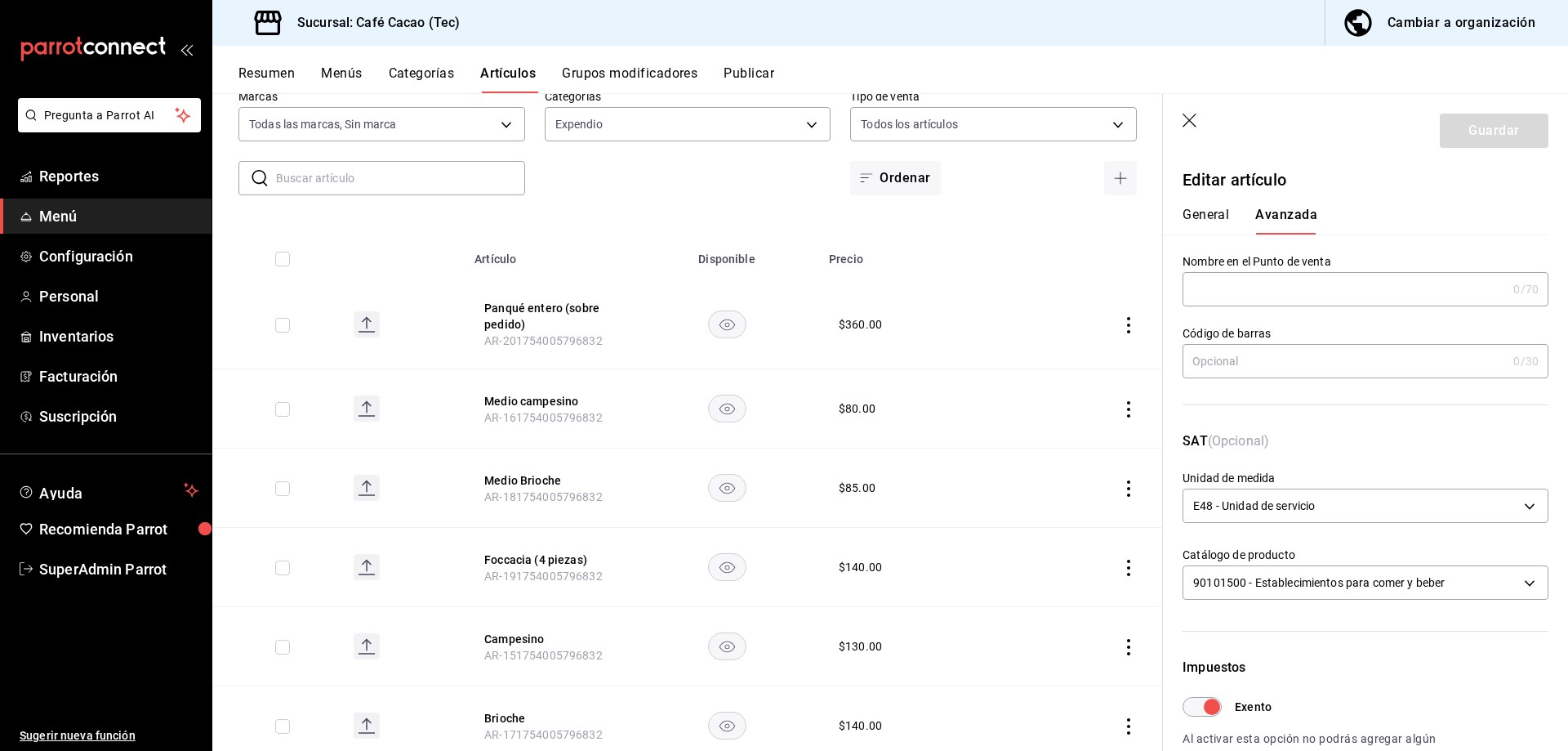
click at [1196, 116] on icon "button" at bounding box center [1191, 122] width 16 height 16
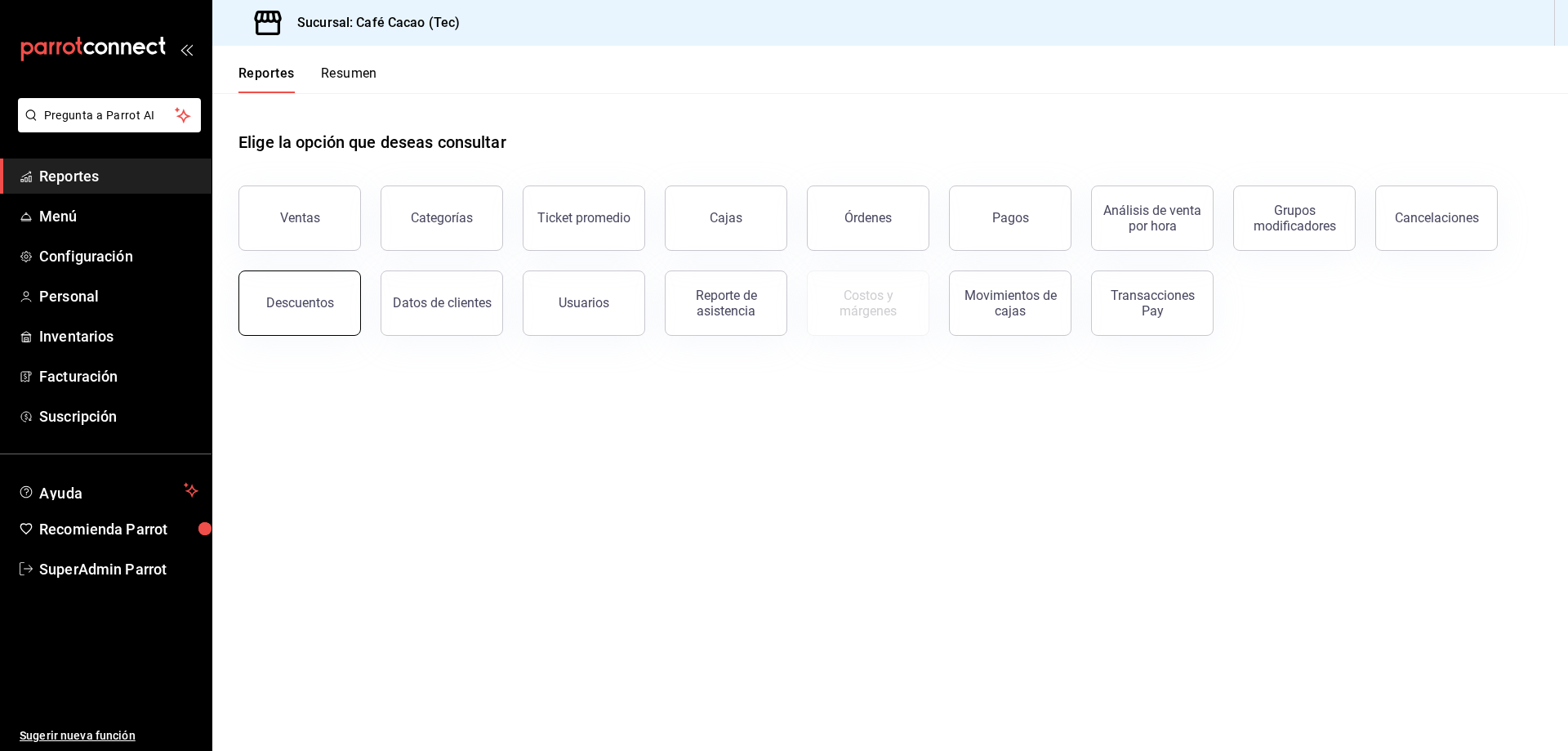
click at [329, 302] on div "Descuentos" at bounding box center [299, 302] width 68 height 15
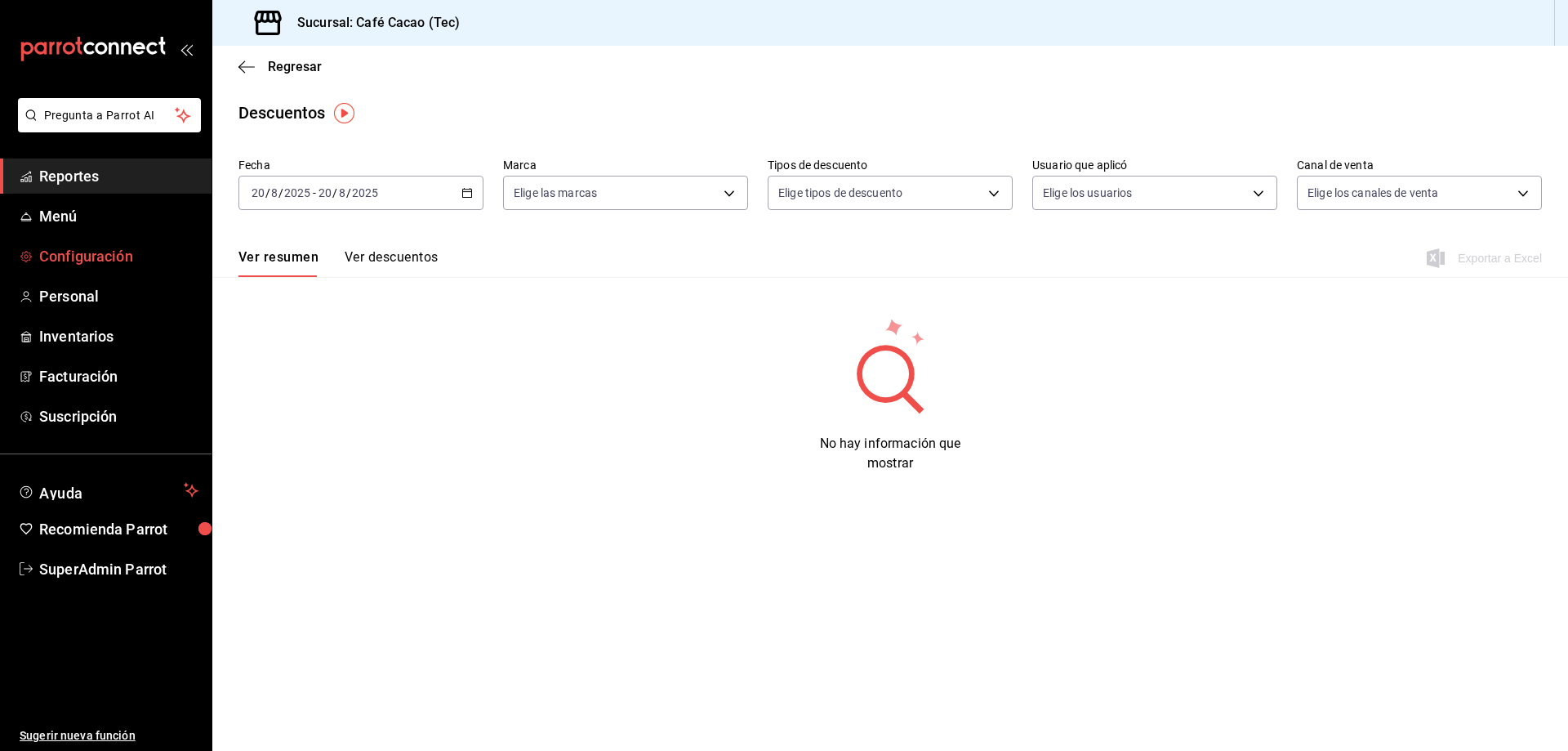
click at [94, 254] on span "Configuración" at bounding box center [118, 256] width 159 height 22
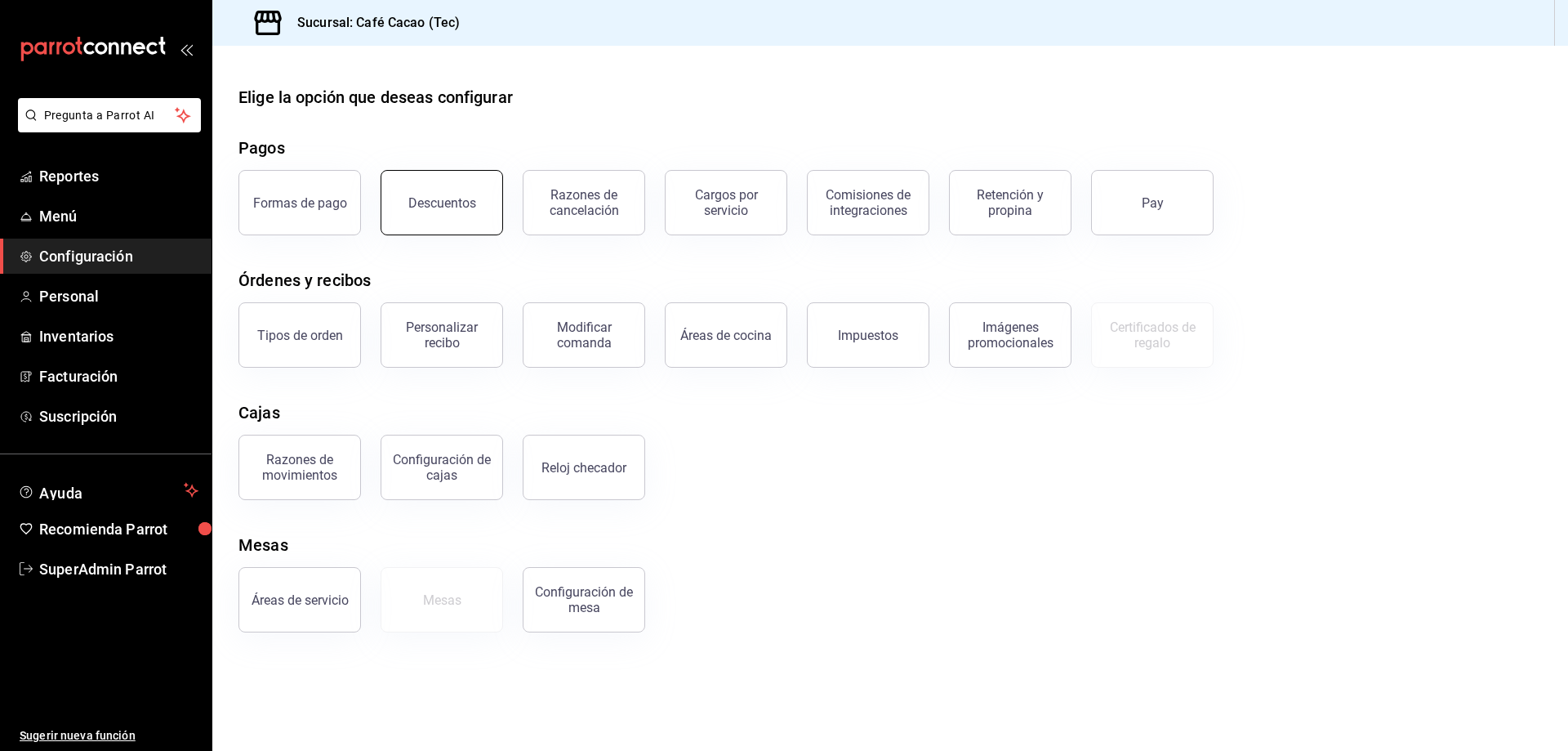
click at [439, 207] on div "Descuentos" at bounding box center [442, 203] width 68 height 15
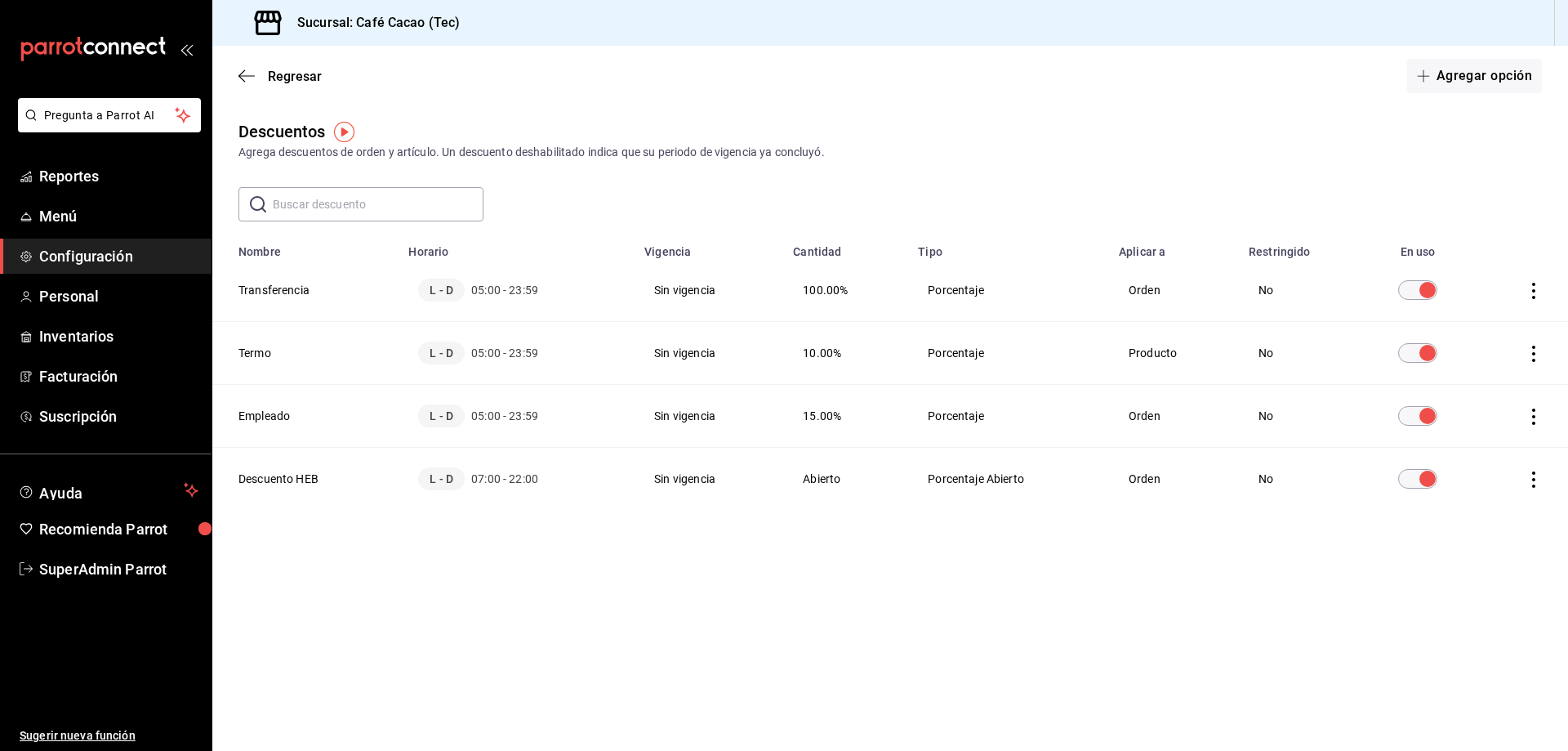
click at [1537, 482] on icon "actions" at bounding box center [1534, 480] width 16 height 16
drag, startPoint x: 1309, startPoint y: 538, endPoint x: 883, endPoint y: 461, distance: 432.9
click at [1270, 526] on div at bounding box center [784, 376] width 1568 height 751
drag, startPoint x: 855, startPoint y: 458, endPoint x: 748, endPoint y: 461, distance: 107.0
click at [834, 458] on body "Pregunta a Parrot AI Reportes Menú Configuración Personal Inventarios Facturaci…" at bounding box center [784, 376] width 1568 height 751
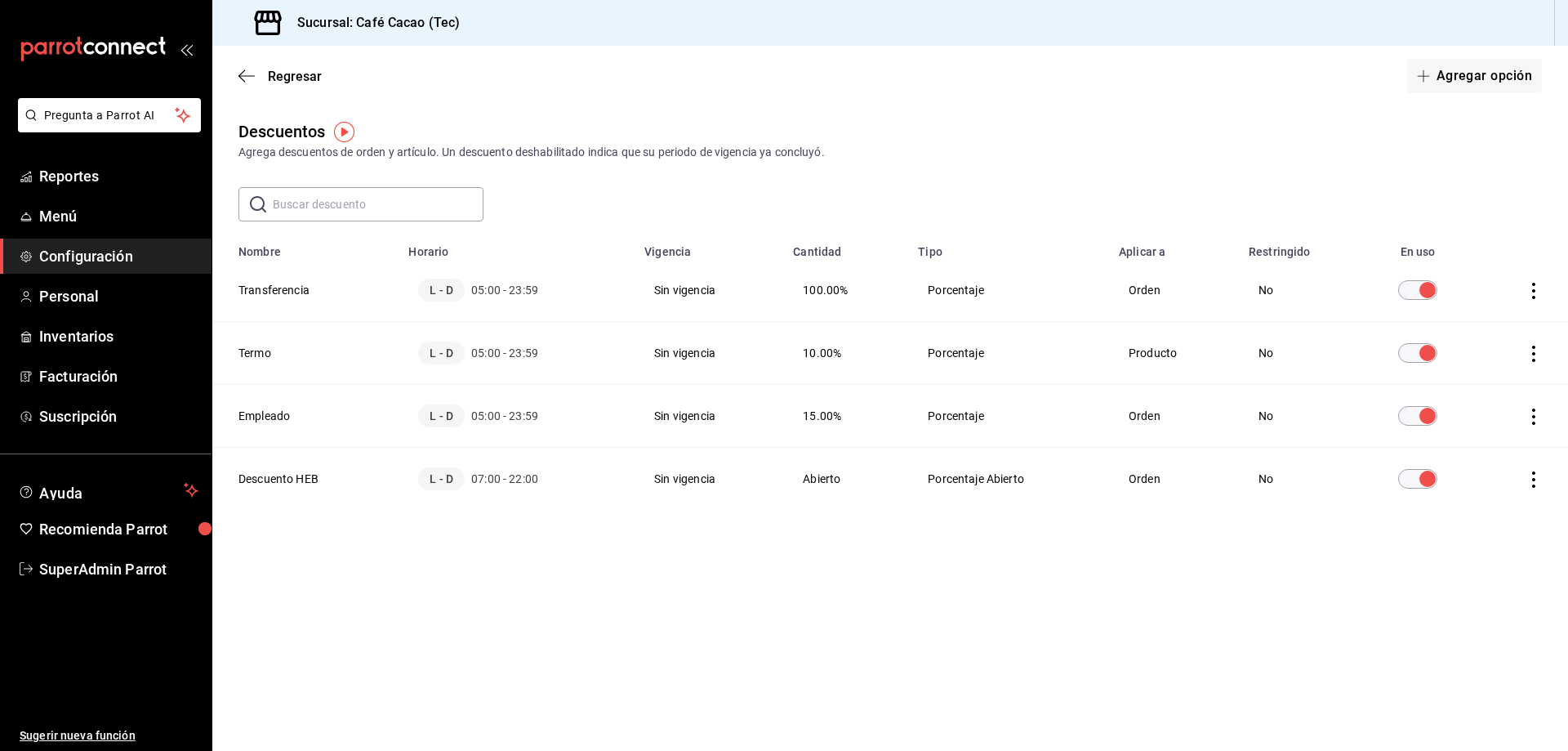
click at [287, 471] on th "Descuento HEB" at bounding box center [306, 480] width 186 height 63
click at [486, 483] on span "07:00 - 22:00" at bounding box center [505, 479] width 67 height 16
click at [436, 479] on span "L - D" at bounding box center [440, 479] width 46 height 23
drag, startPoint x: 646, startPoint y: 482, endPoint x: 747, endPoint y: 482, distance: 101.0
click at [691, 482] on td "Sin vigencia" at bounding box center [709, 480] width 148 height 63
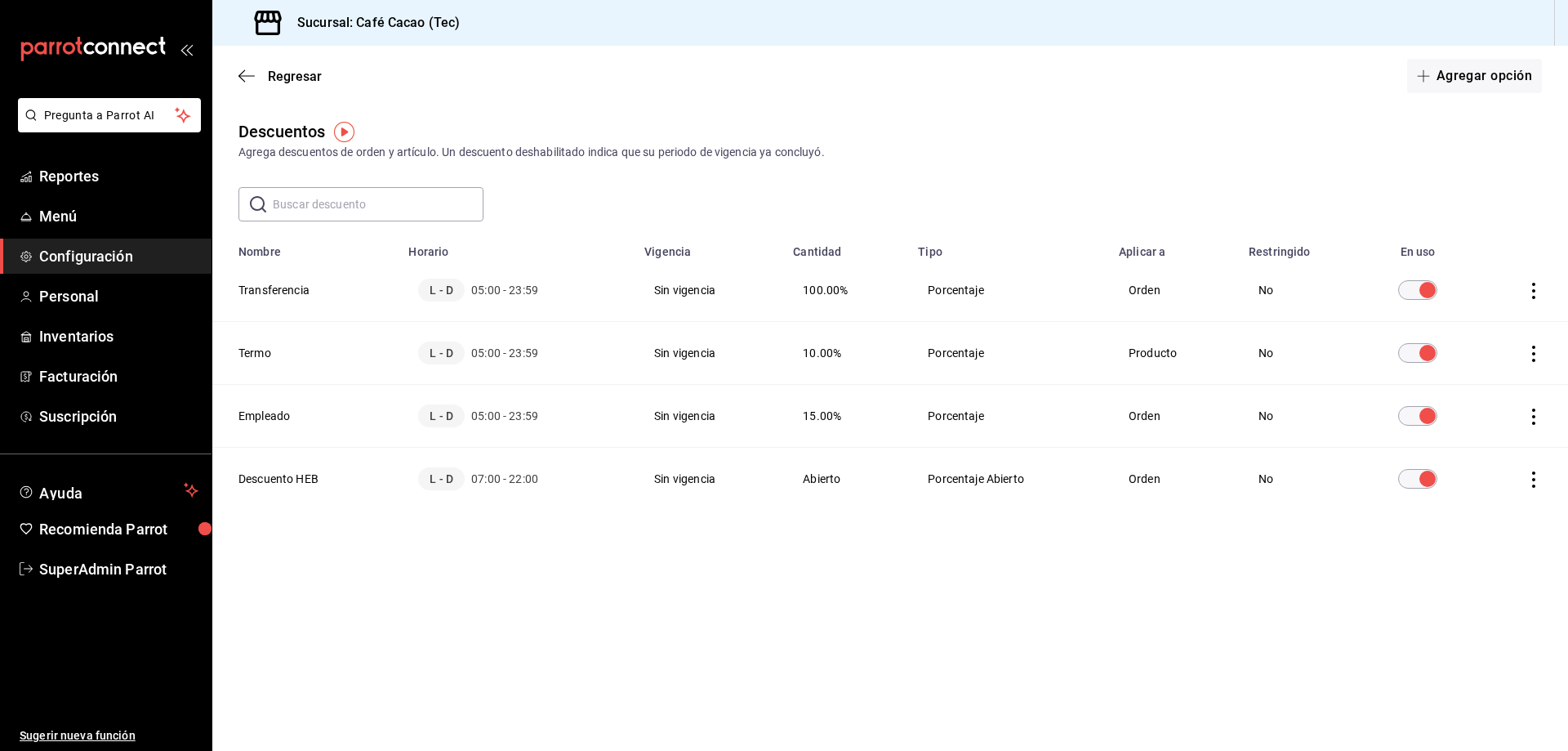
drag, startPoint x: 778, startPoint y: 484, endPoint x: 856, endPoint y: 484, distance: 78.0
click at [832, 484] on tr "Descuento HEB L - D 07:00 - 22:00 Sin vigencia Abierto Porcentaje Abierto Orden…" at bounding box center [890, 480] width 1355 height 63
drag, startPoint x: 995, startPoint y: 495, endPoint x: 1081, endPoint y: 497, distance: 86.0
click at [1031, 495] on td "Porcentaje Abierto" at bounding box center [1008, 480] width 201 height 63
drag, startPoint x: 1245, startPoint y: 497, endPoint x: 1314, endPoint y: 495, distance: 69.0
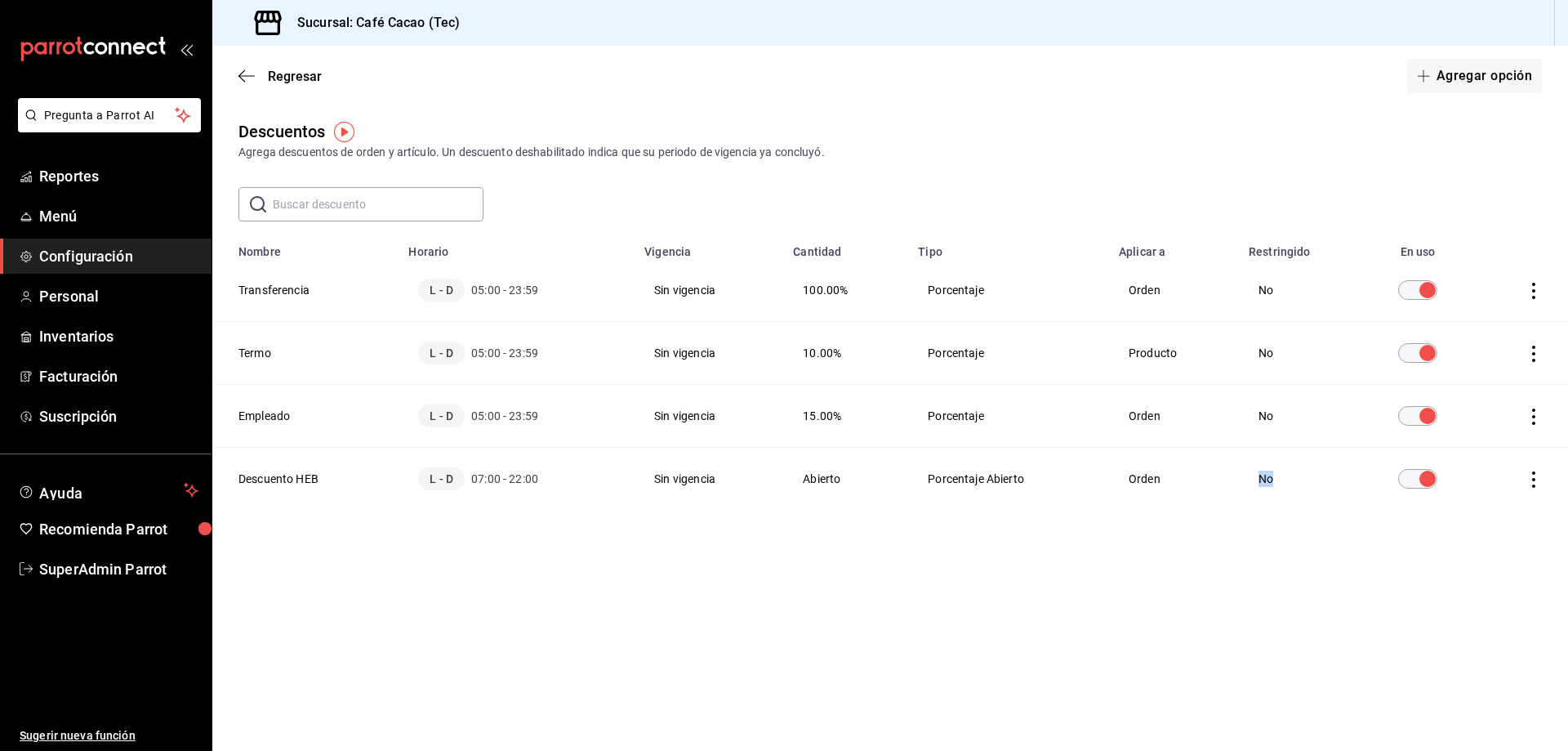
click at [1308, 497] on td "No" at bounding box center [1299, 480] width 121 height 63
click at [1198, 481] on td "Orden" at bounding box center [1175, 480] width 130 height 63
